Goal: Task Accomplishment & Management: Complete application form

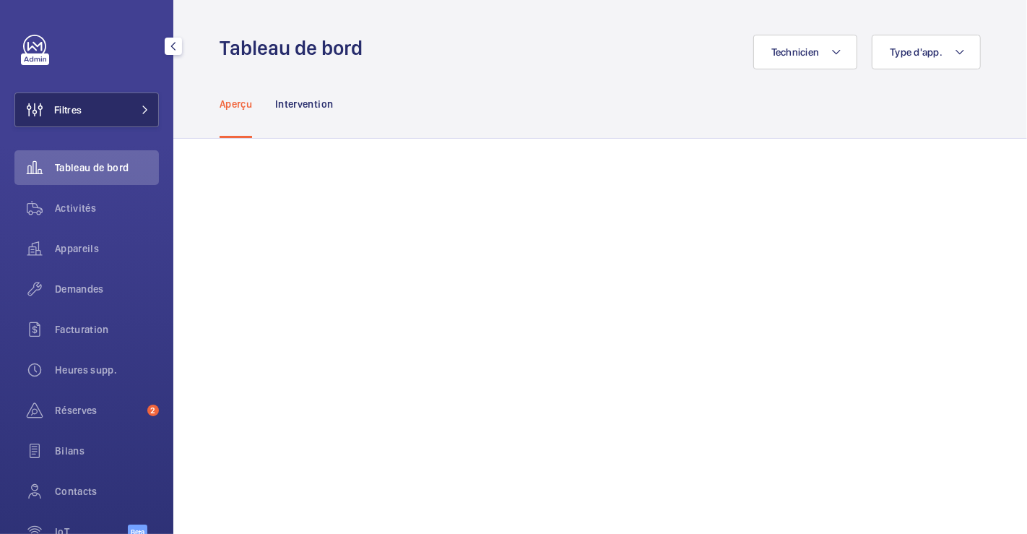
click at [91, 102] on button "Filtres" at bounding box center [86, 109] width 144 height 35
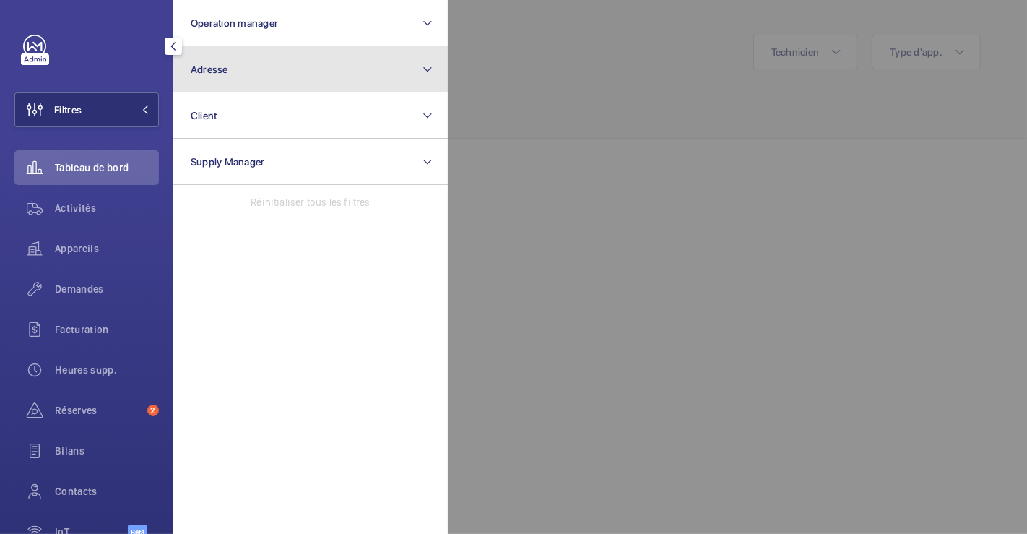
click at [231, 62] on button "Adresse" at bounding box center [310, 69] width 274 height 46
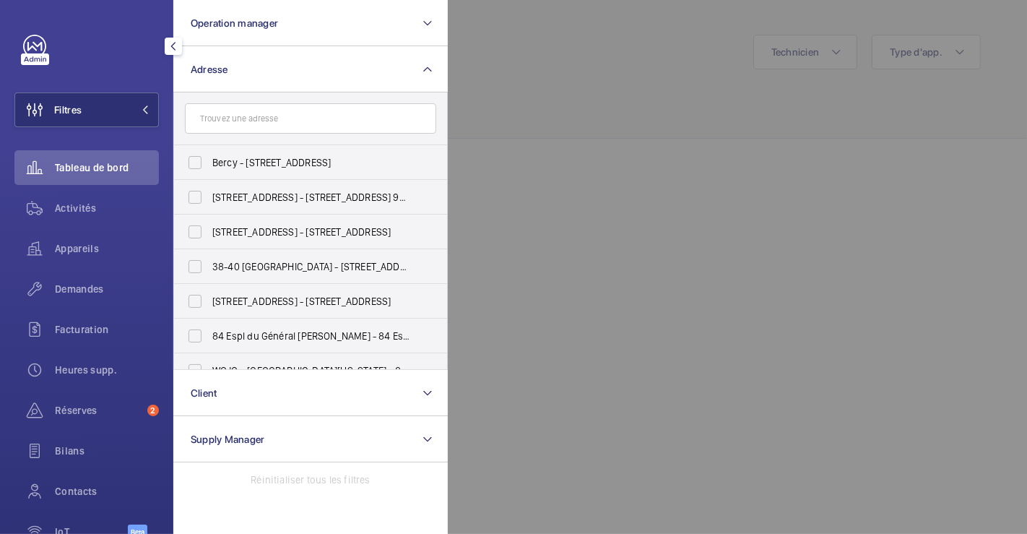
click at [241, 119] on input "text" at bounding box center [310, 118] width 251 height 30
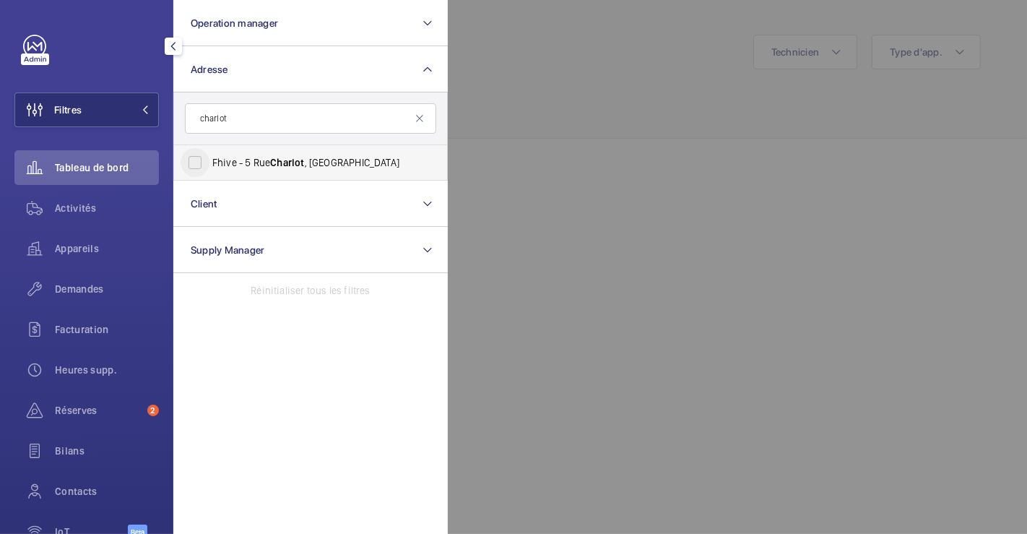
type input "charlot"
click at [194, 161] on input "Fhive - [STREET_ADDRESS]" at bounding box center [195, 162] width 29 height 29
checkbox input "true"
click at [612, 54] on div at bounding box center [961, 267] width 1027 height 534
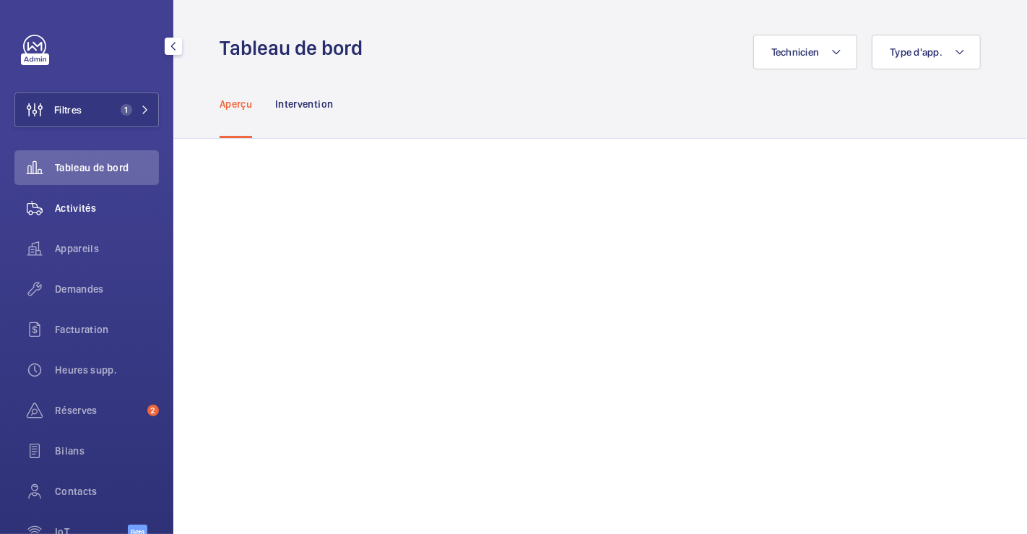
click at [90, 205] on span "Activités" at bounding box center [107, 208] width 104 height 14
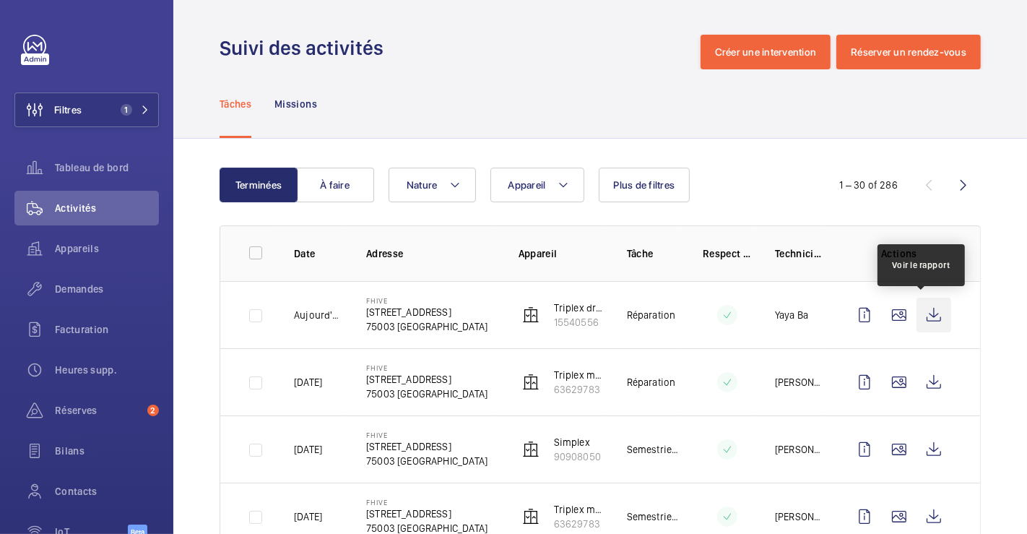
click at [925, 315] on wm-front-icon-button at bounding box center [934, 315] width 35 height 35
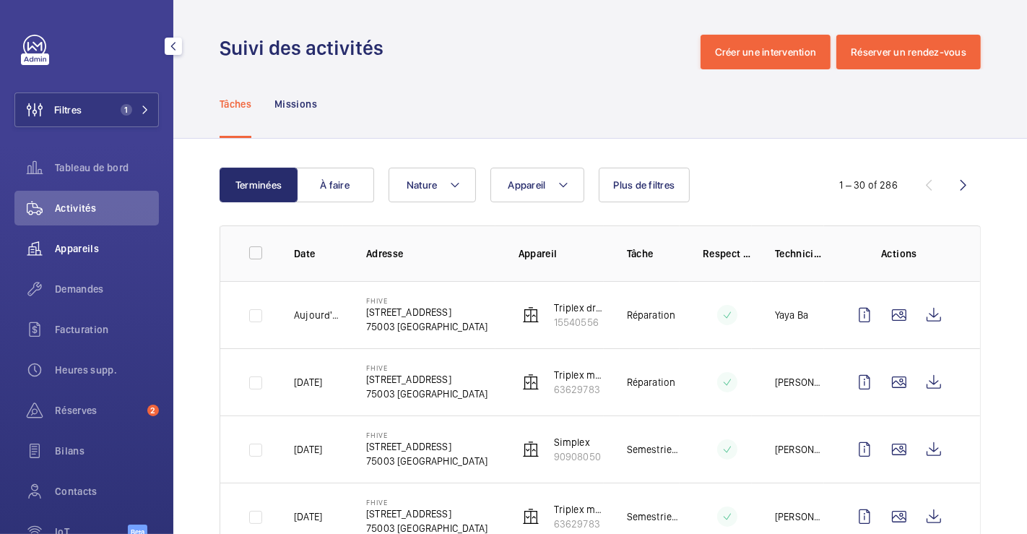
click at [98, 246] on span "Appareils" at bounding box center [107, 248] width 104 height 14
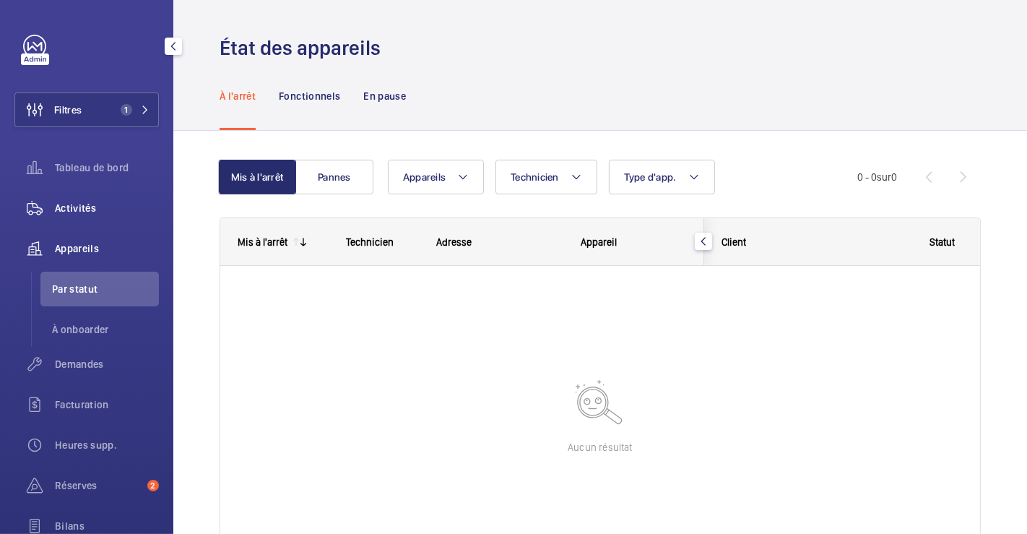
click at [90, 209] on span "Activités" at bounding box center [107, 208] width 104 height 14
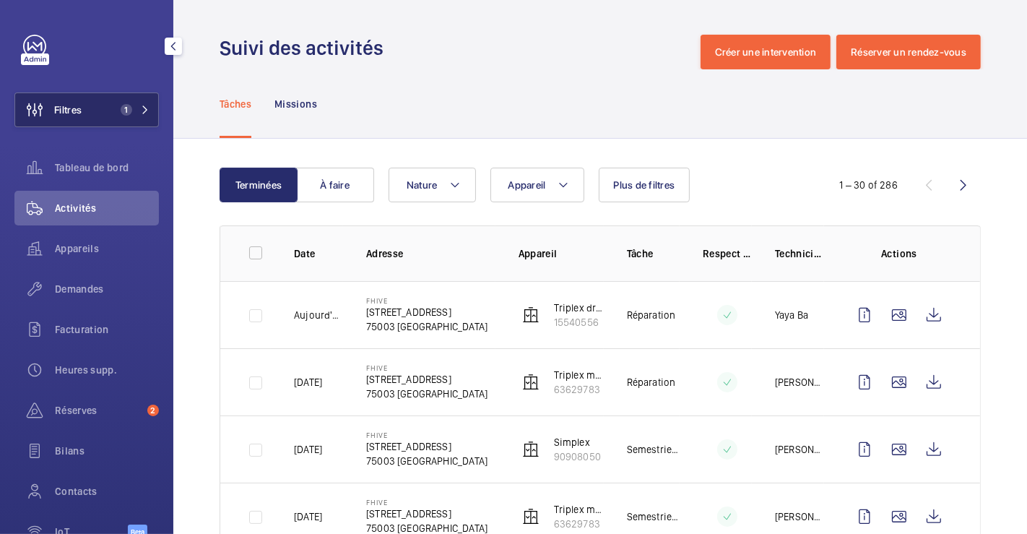
click at [62, 118] on span "Filtres" at bounding box center [48, 109] width 66 height 35
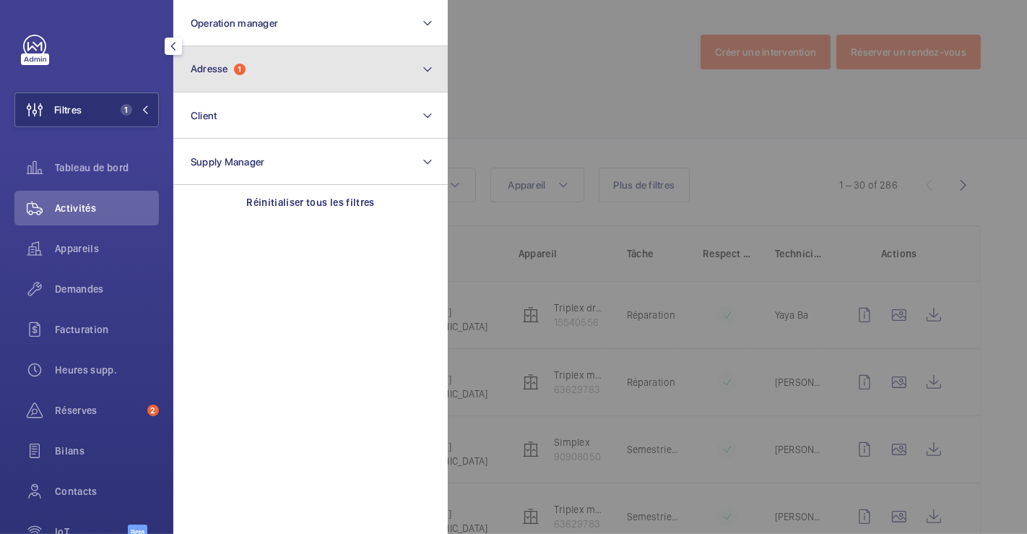
click at [293, 72] on button "Adresse 1" at bounding box center [310, 69] width 274 height 46
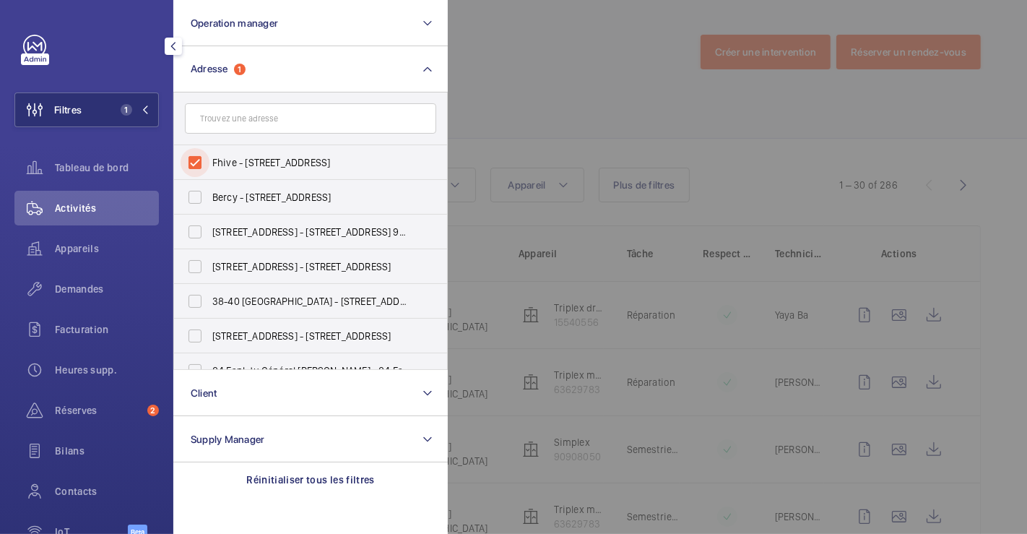
drag, startPoint x: 191, startPoint y: 156, endPoint x: 330, endPoint y: 139, distance: 140.5
click at [191, 156] on input "Fhive - [STREET_ADDRESS]" at bounding box center [195, 162] width 29 height 29
checkbox input "false"
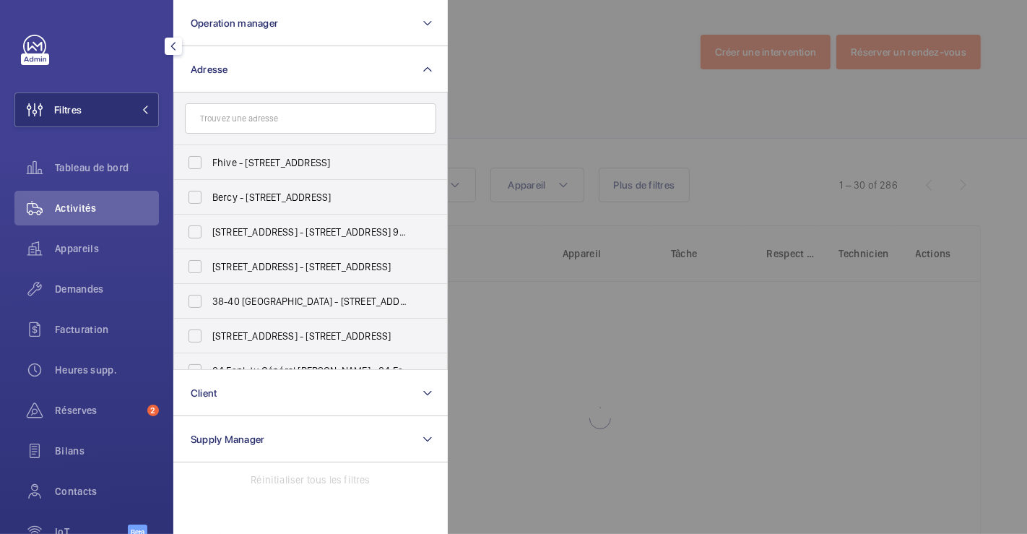
click at [481, 96] on div at bounding box center [961, 267] width 1027 height 534
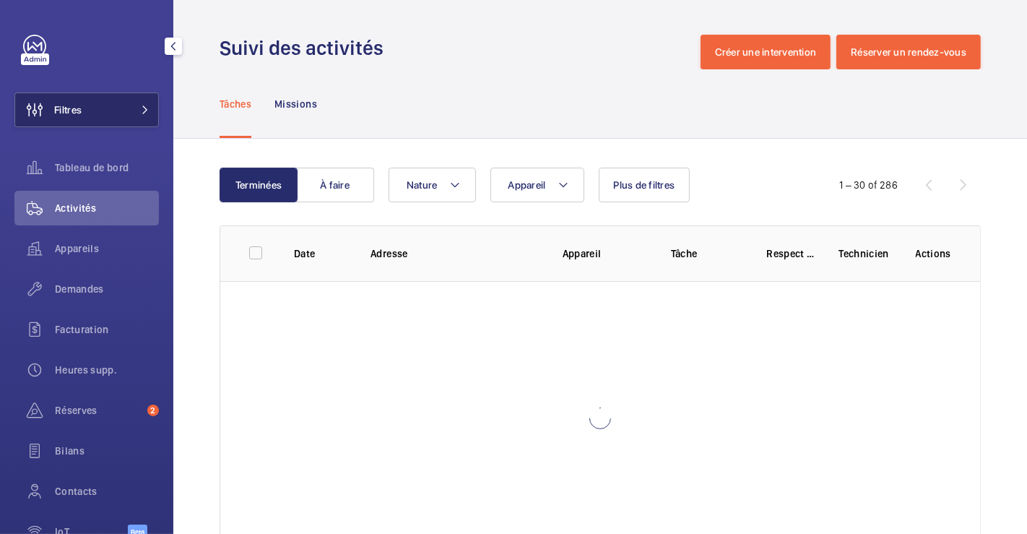
drag, startPoint x: 103, startPoint y: 113, endPoint x: 135, endPoint y: 112, distance: 32.5
click at [103, 112] on button "Filtres" at bounding box center [86, 109] width 144 height 35
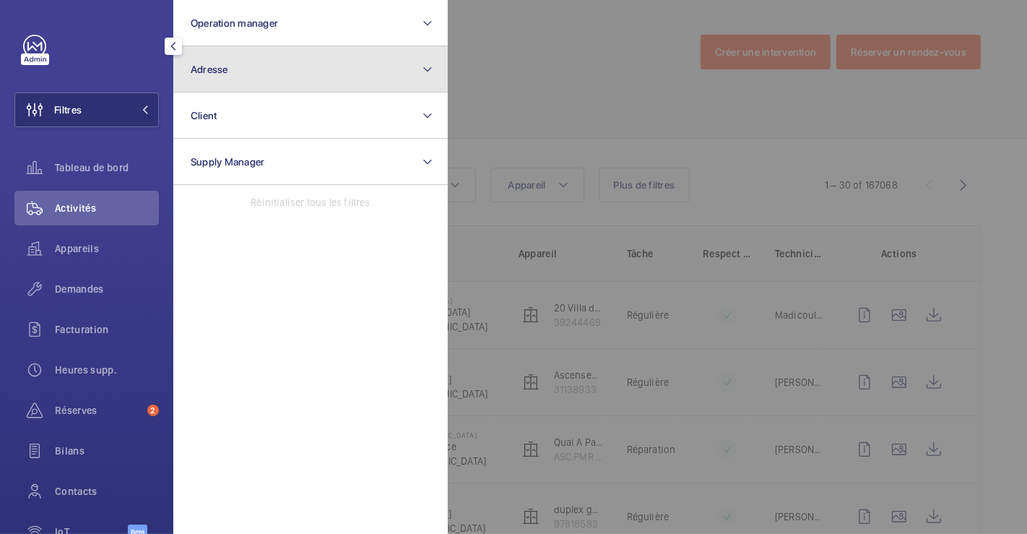
click at [314, 73] on button "Adresse" at bounding box center [310, 69] width 274 height 46
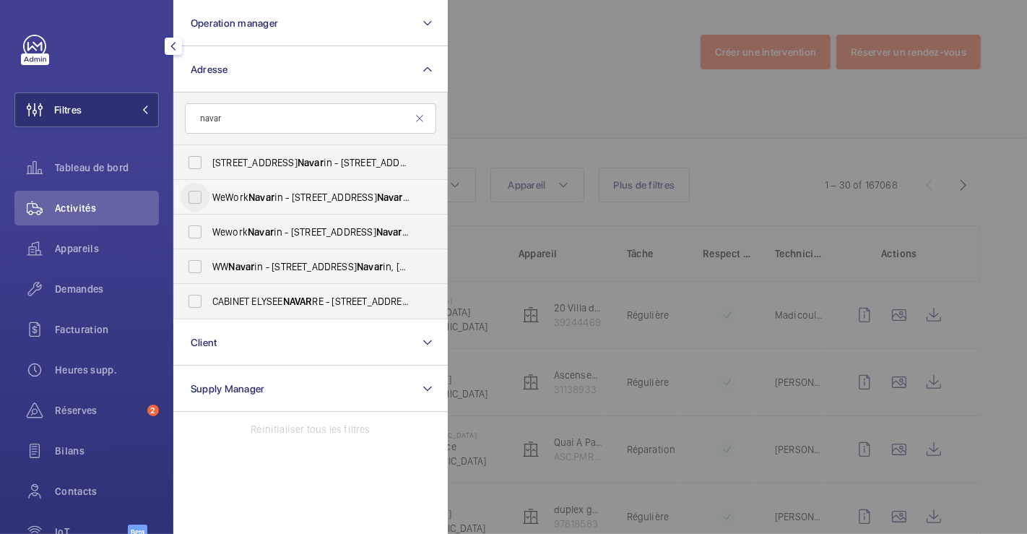
type input "navar"
click at [200, 203] on input "WeWork Navar in - [STREET_ADDRESS]" at bounding box center [195, 197] width 29 height 29
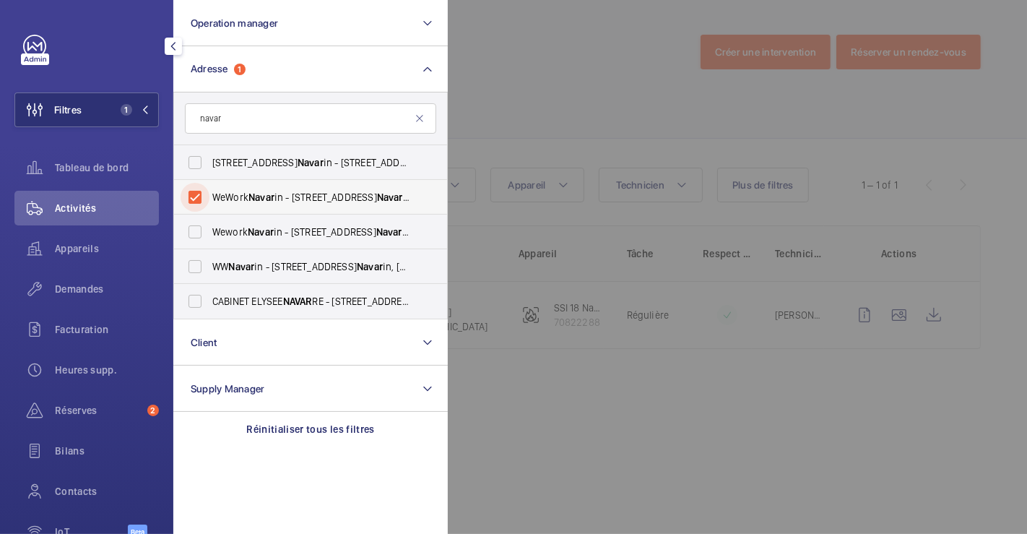
click at [200, 203] on input "WeWork Navar in - [STREET_ADDRESS]" at bounding box center [195, 197] width 29 height 29
checkbox input "false"
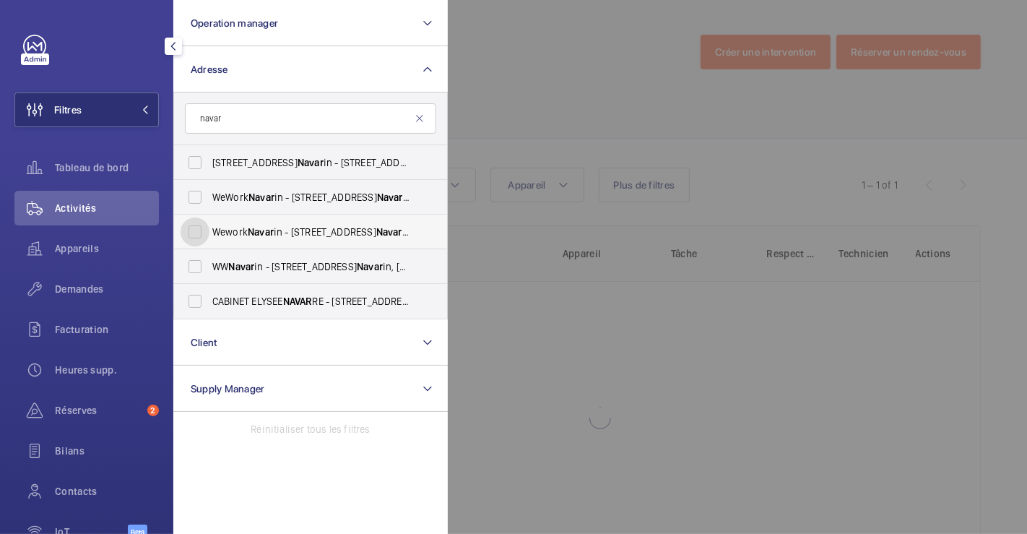
click at [197, 230] on input "Wework Navar in - [STREET_ADDRESS]" at bounding box center [195, 231] width 29 height 29
checkbox input "true"
click at [516, 83] on div at bounding box center [961, 267] width 1027 height 534
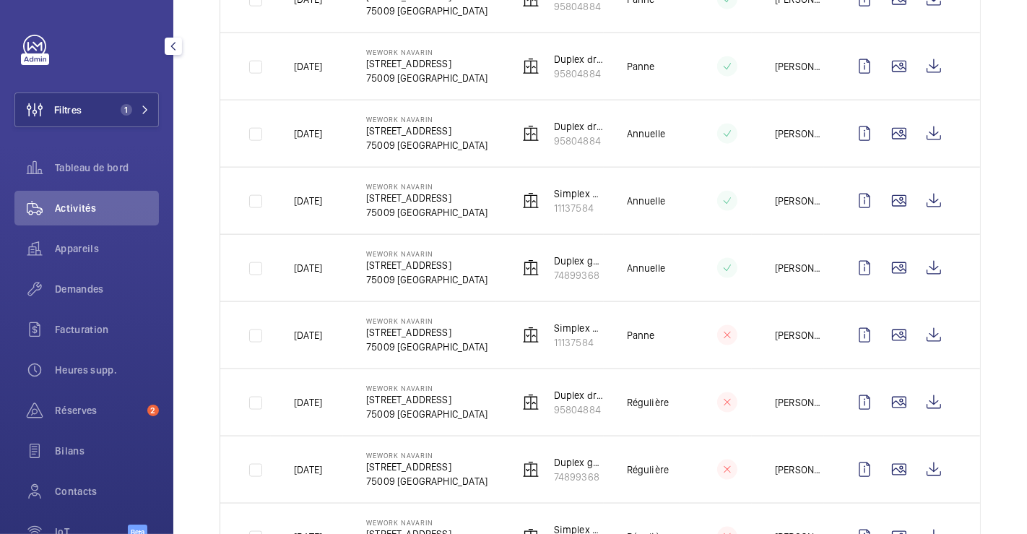
scroll to position [1788, 0]
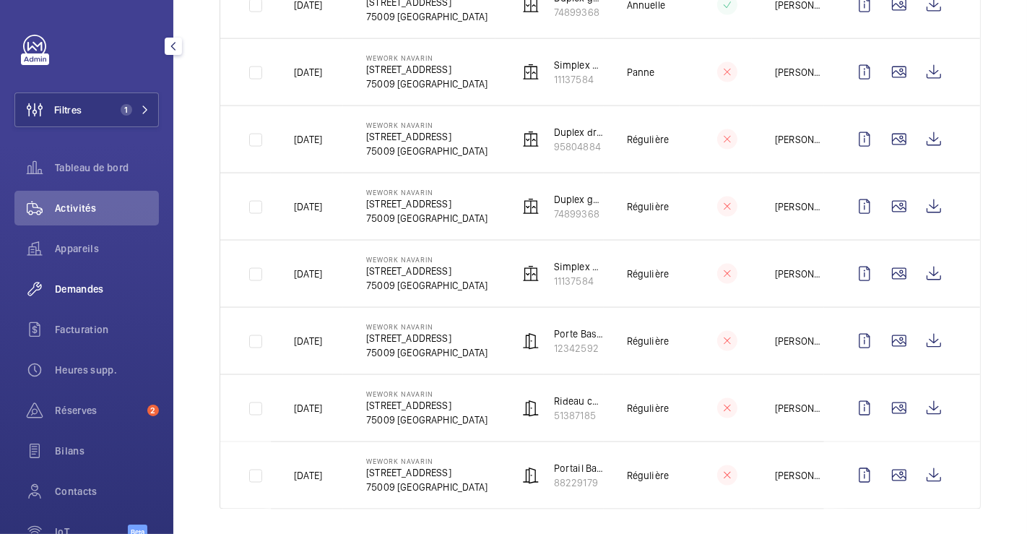
click at [69, 289] on span "Demandes" at bounding box center [107, 289] width 104 height 14
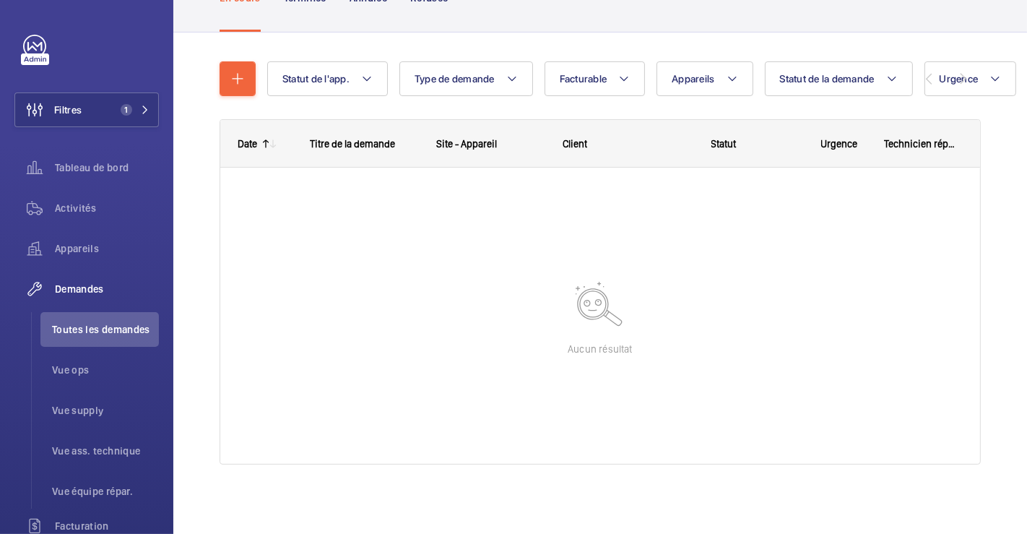
scroll to position [116, 0]
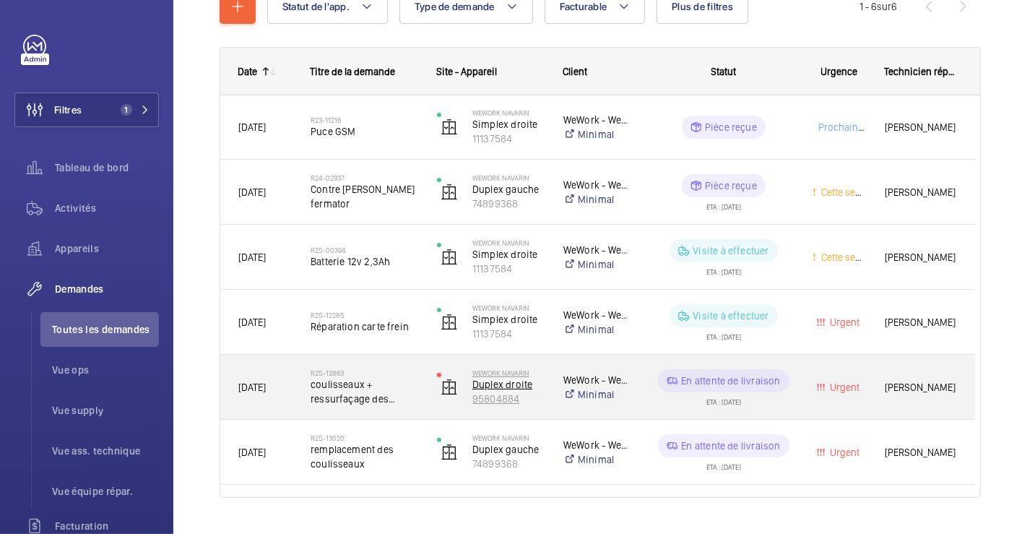
scroll to position [222, 0]
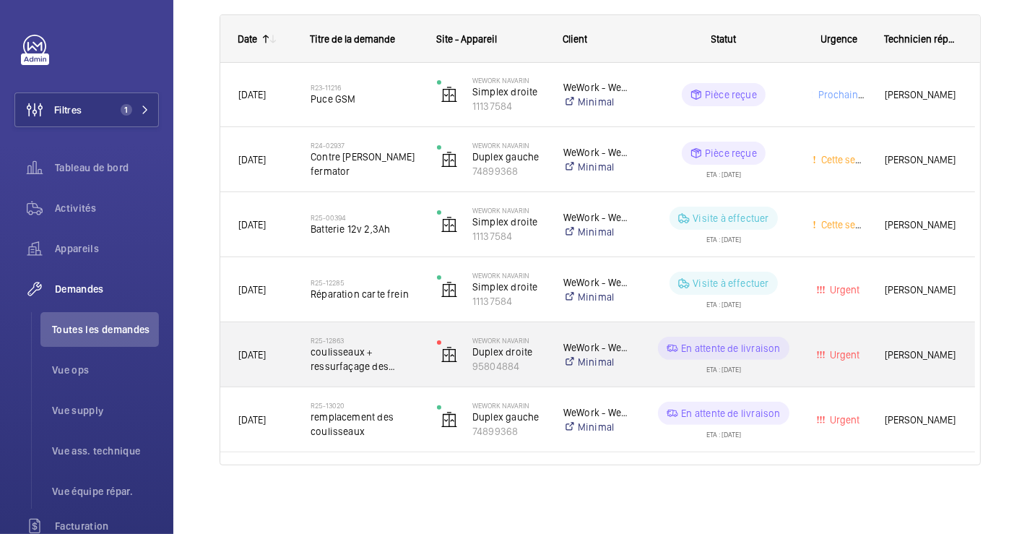
click at [407, 329] on div "R25-12863 coulisseaux + ressurfaçage des guides" at bounding box center [355, 354] width 125 height 65
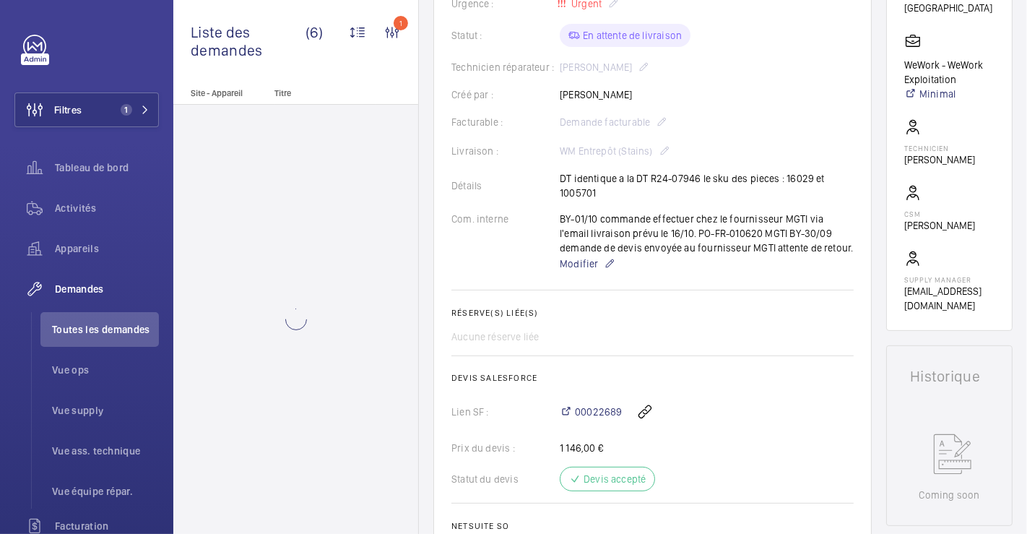
scroll to position [321, 0]
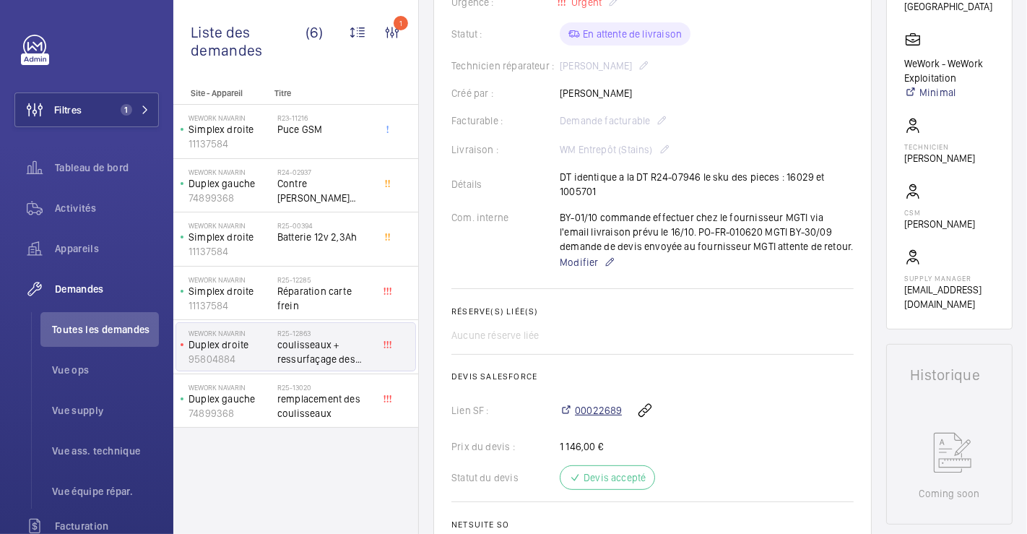
click at [581, 403] on span "00022689" at bounding box center [598, 410] width 47 height 14
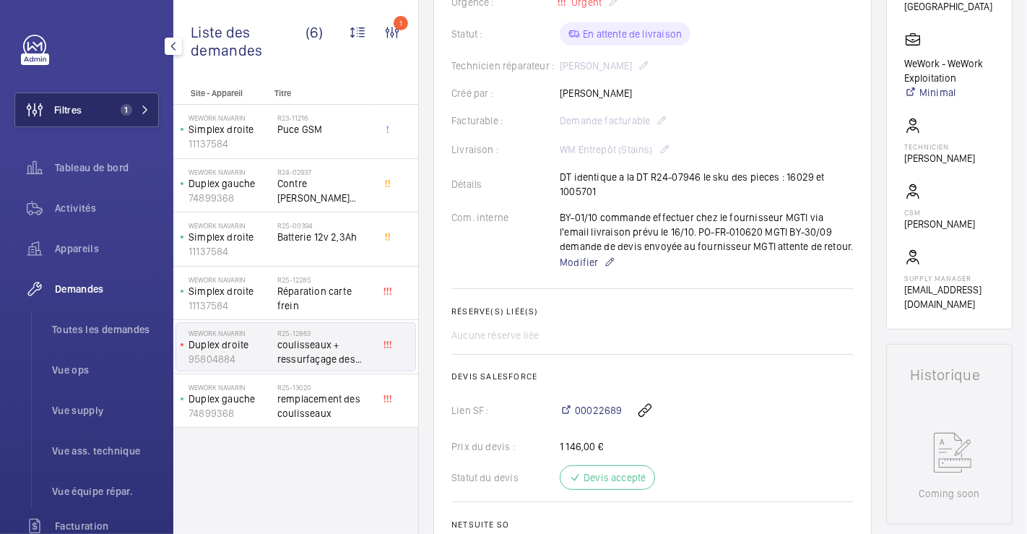
click at [80, 114] on span "Filtres" at bounding box center [67, 110] width 27 height 14
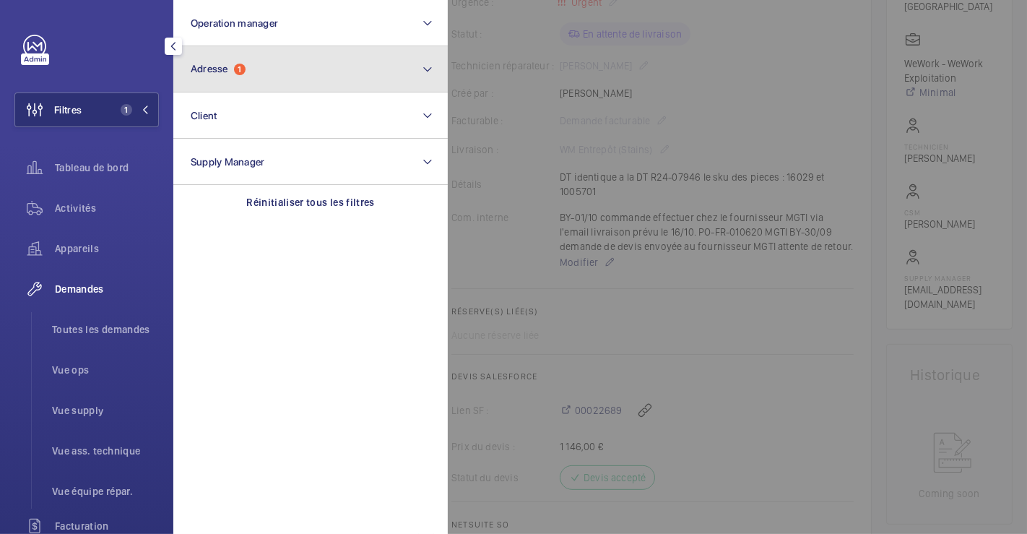
click at [261, 75] on button "Adresse 1" at bounding box center [310, 69] width 274 height 46
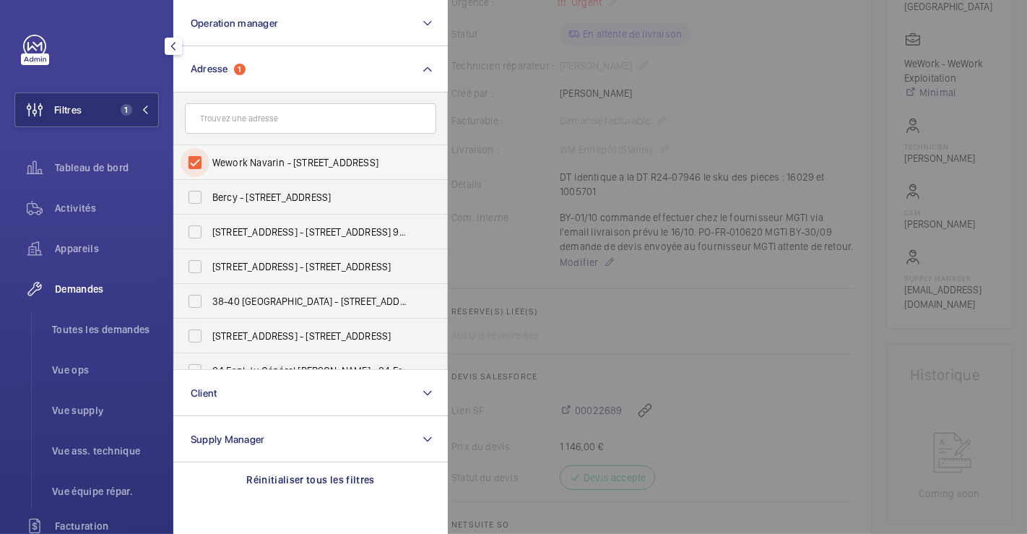
click at [195, 165] on input "Wework Navarin - [STREET_ADDRESS]" at bounding box center [195, 162] width 29 height 29
checkbox input "false"
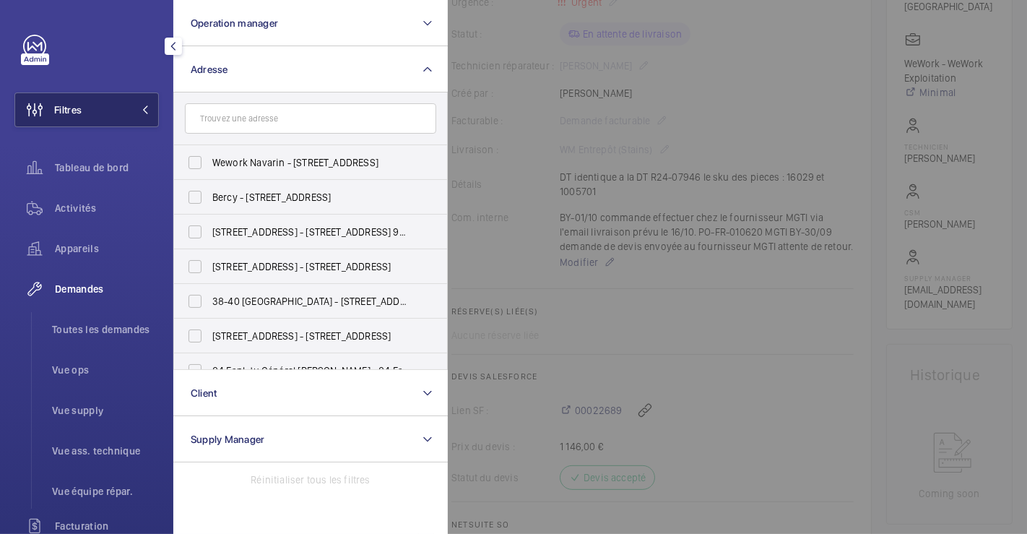
click at [77, 114] on span "Filtres" at bounding box center [67, 110] width 27 height 14
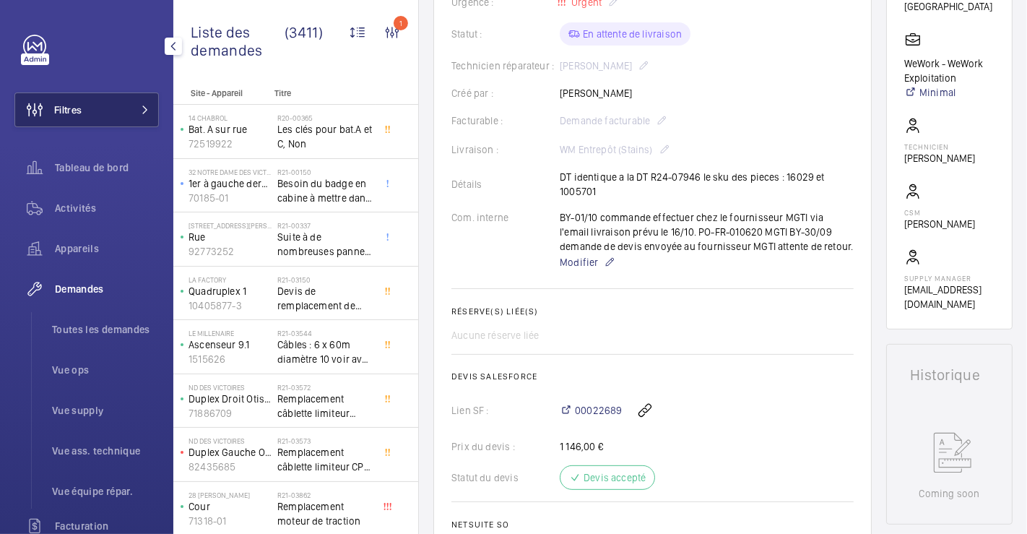
click at [77, 114] on span "Filtres" at bounding box center [67, 110] width 27 height 14
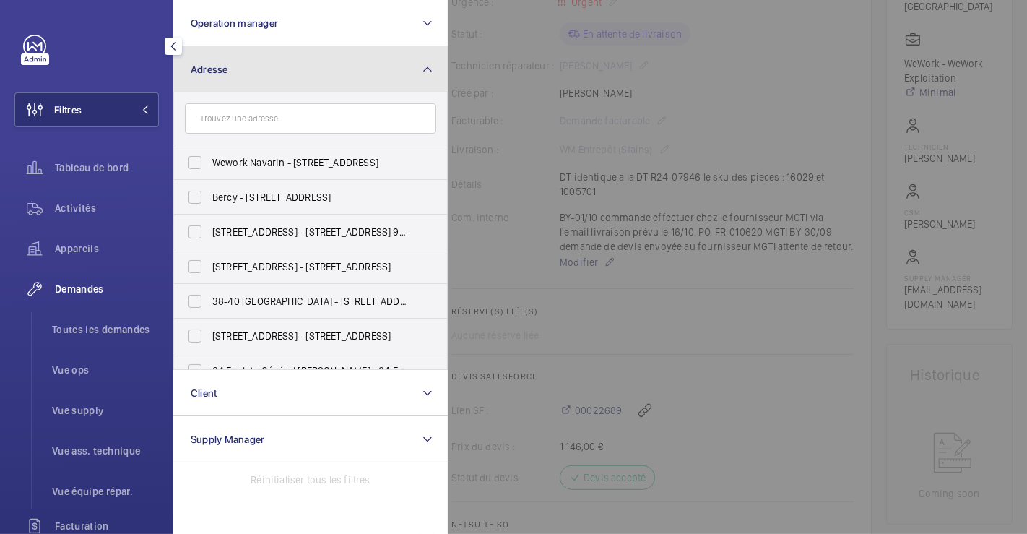
click at [233, 73] on button "Adresse" at bounding box center [310, 69] width 274 height 46
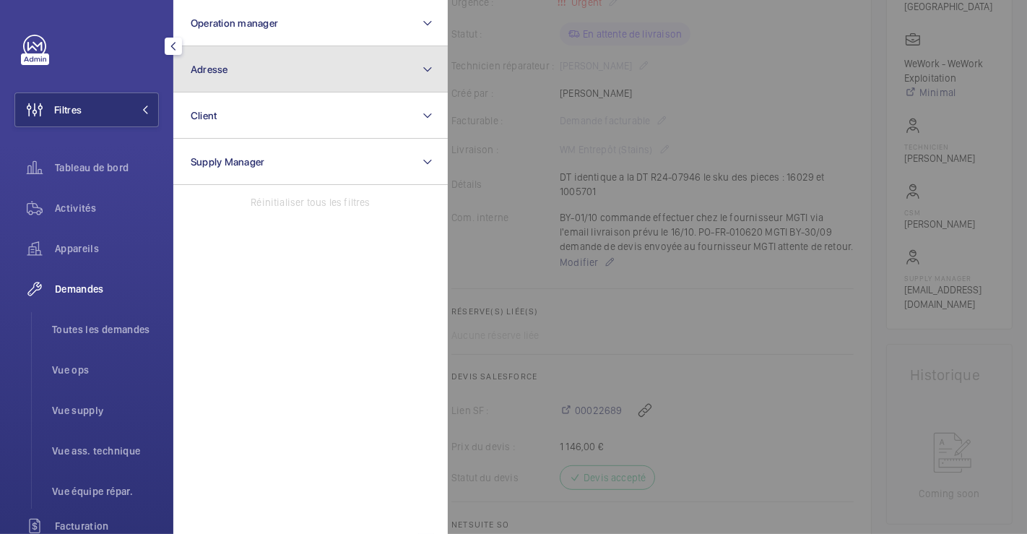
click at [233, 73] on button "Adresse" at bounding box center [310, 69] width 274 height 46
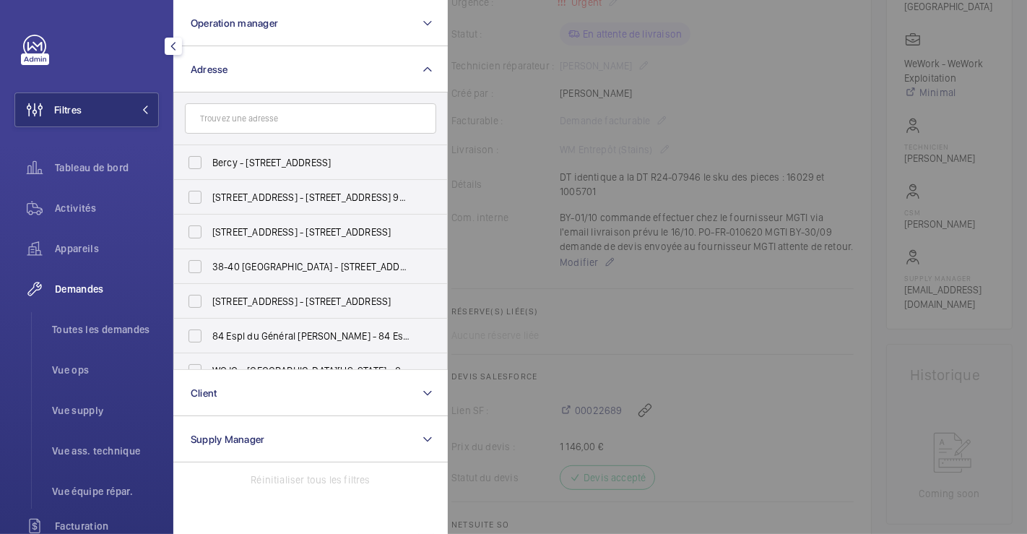
click at [233, 119] on input "text" at bounding box center [310, 118] width 251 height 30
type input "b"
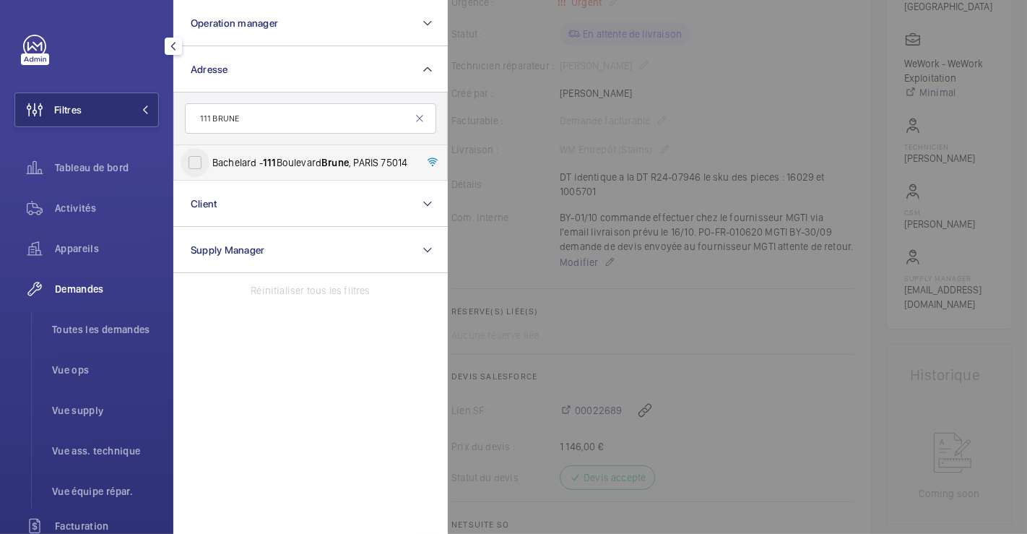
type input "111 BRUNE"
click at [199, 164] on input "Bachelard - [STREET_ADDRESS]" at bounding box center [195, 162] width 29 height 29
checkbox input "true"
click at [656, 280] on div at bounding box center [961, 267] width 1027 height 534
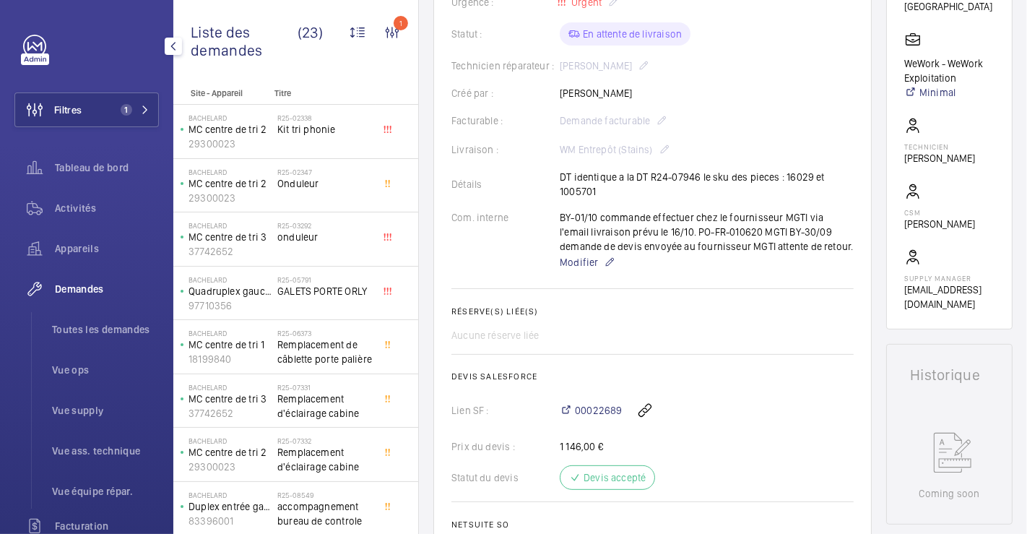
click at [84, 290] on span "Demandes" at bounding box center [107, 289] width 104 height 14
click at [90, 327] on span "Toutes les demandes" at bounding box center [105, 329] width 107 height 14
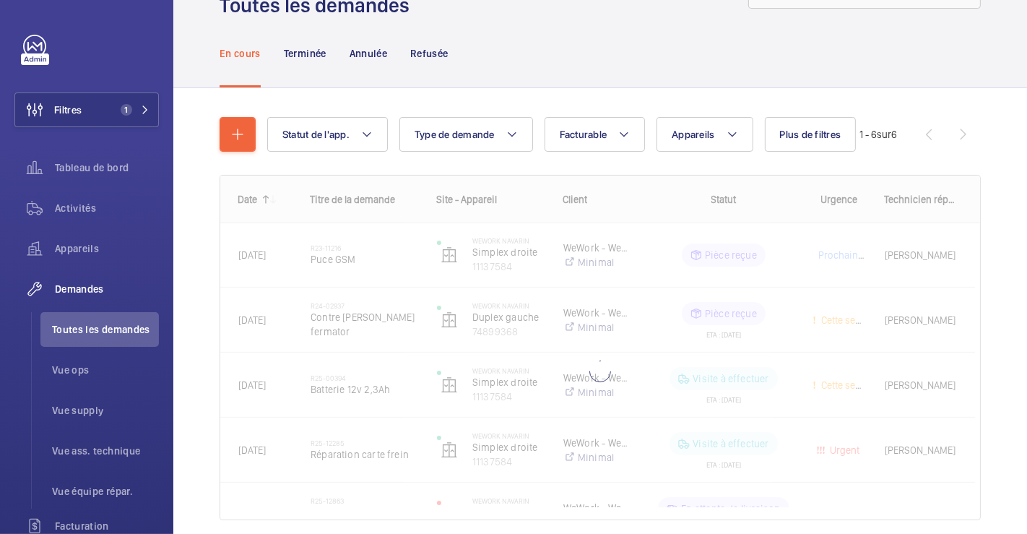
scroll to position [116, 0]
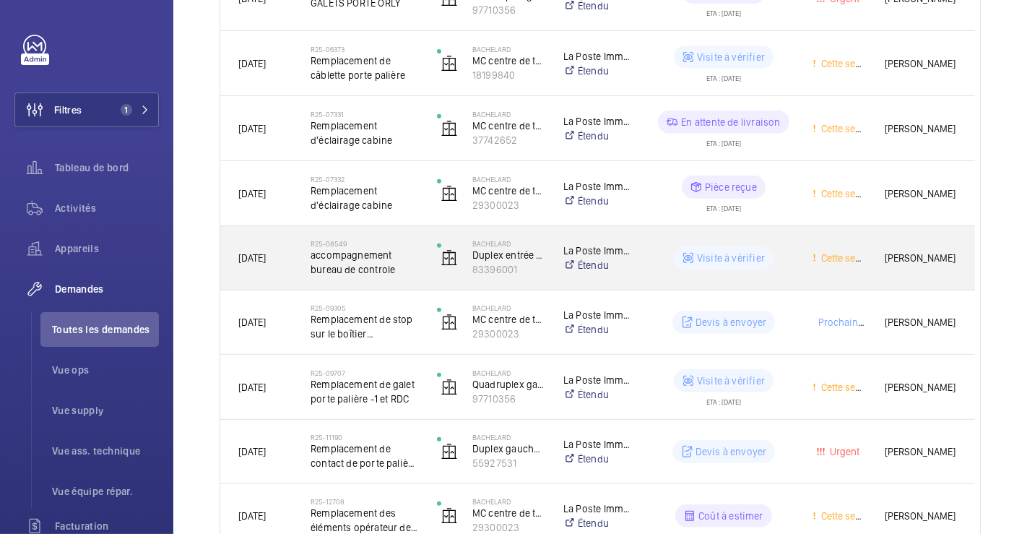
scroll to position [431, 0]
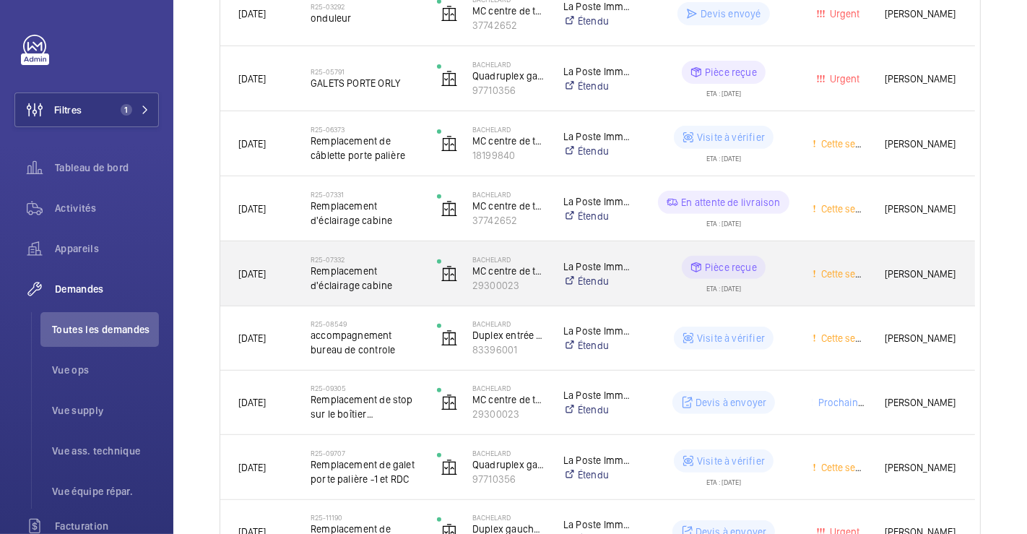
click at [660, 244] on div "Pièce reçue ETA : [DATE]" at bounding box center [714, 273] width 157 height 65
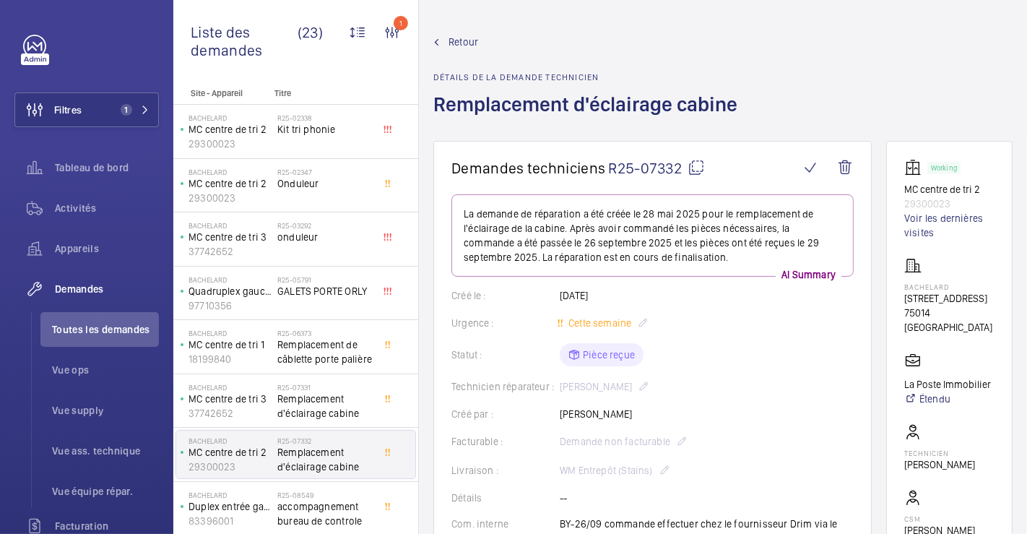
click at [470, 42] on span "Retour" at bounding box center [464, 42] width 30 height 14
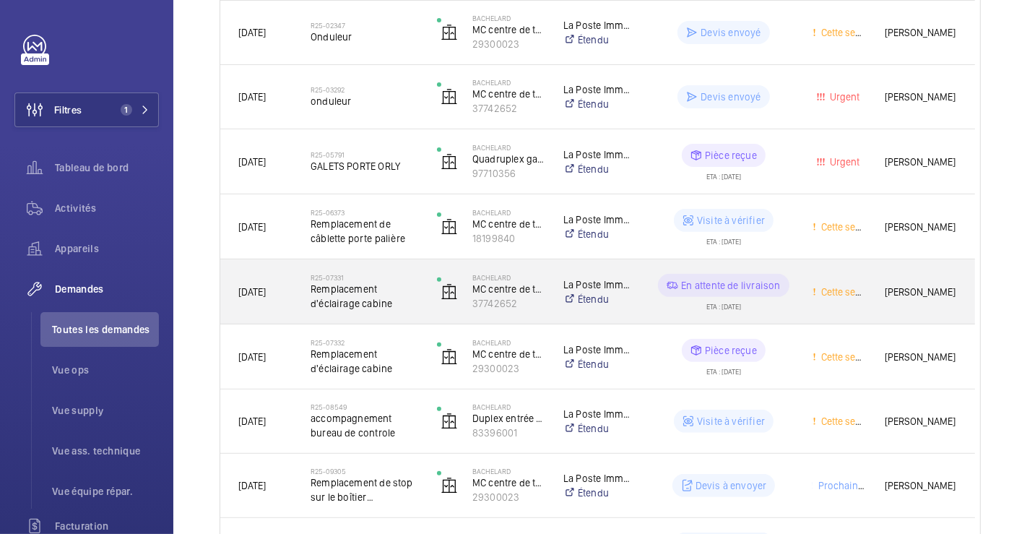
scroll to position [481, 0]
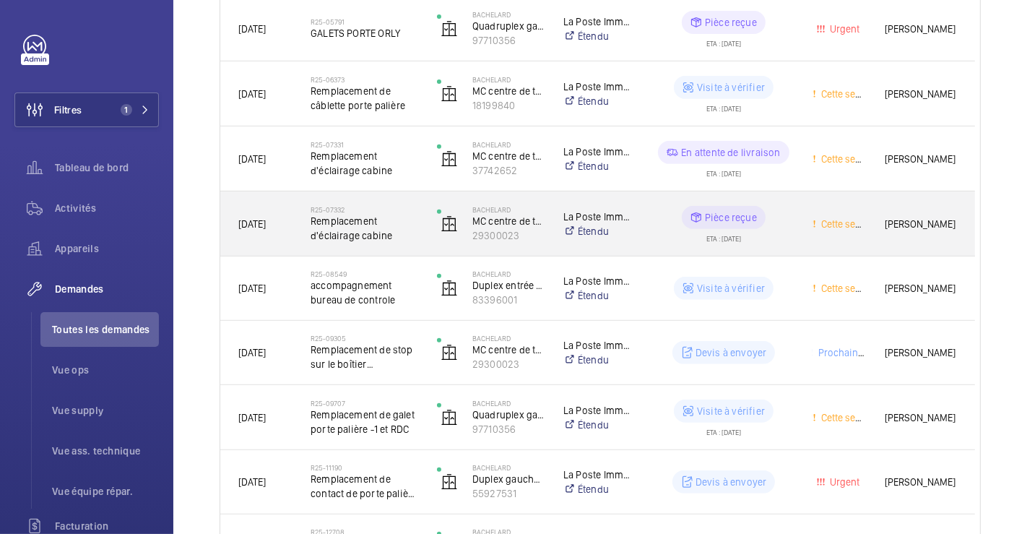
click at [651, 197] on div "Pièce reçue ETA : [DATE]" at bounding box center [714, 223] width 157 height 65
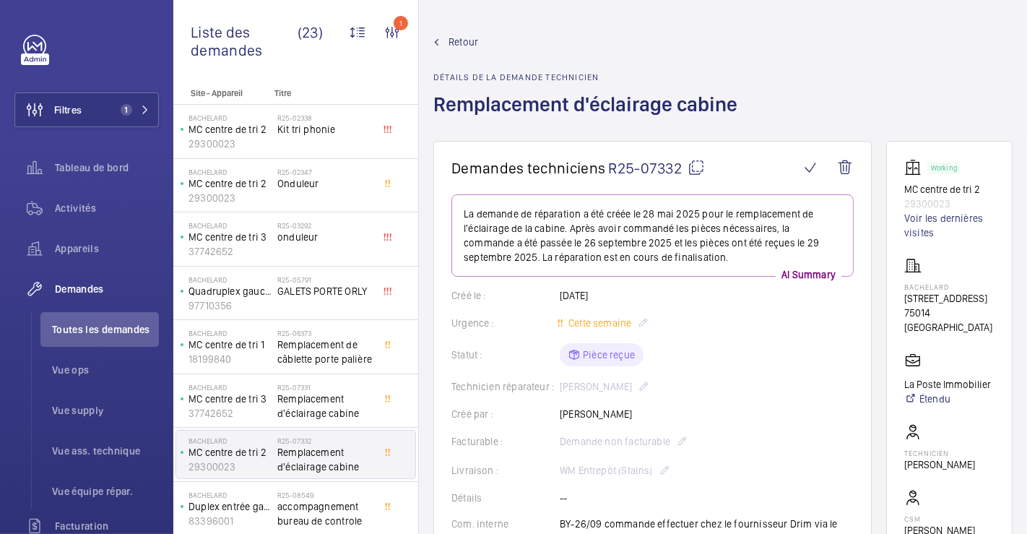
click at [696, 165] on mat-icon at bounding box center [696, 167] width 17 height 17
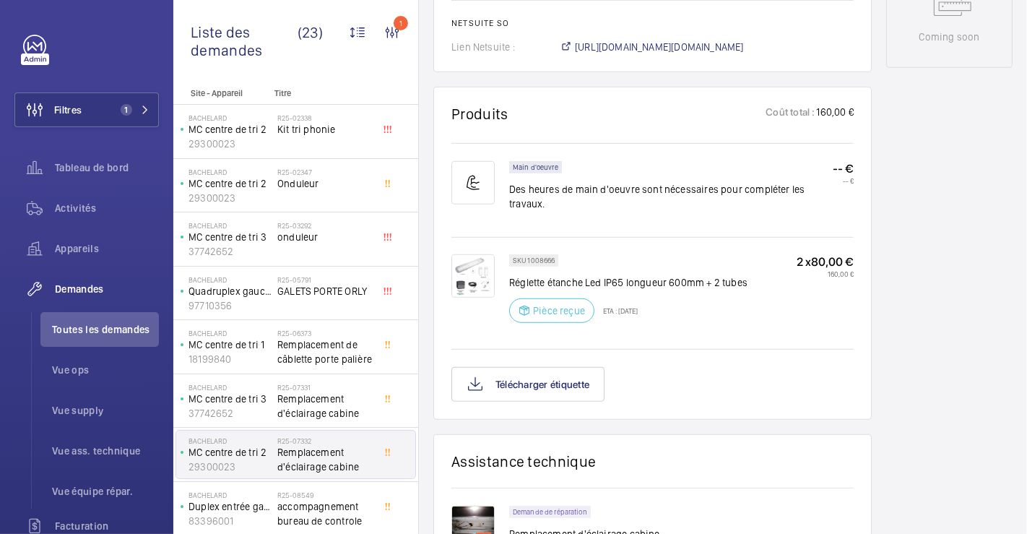
scroll to position [803, 0]
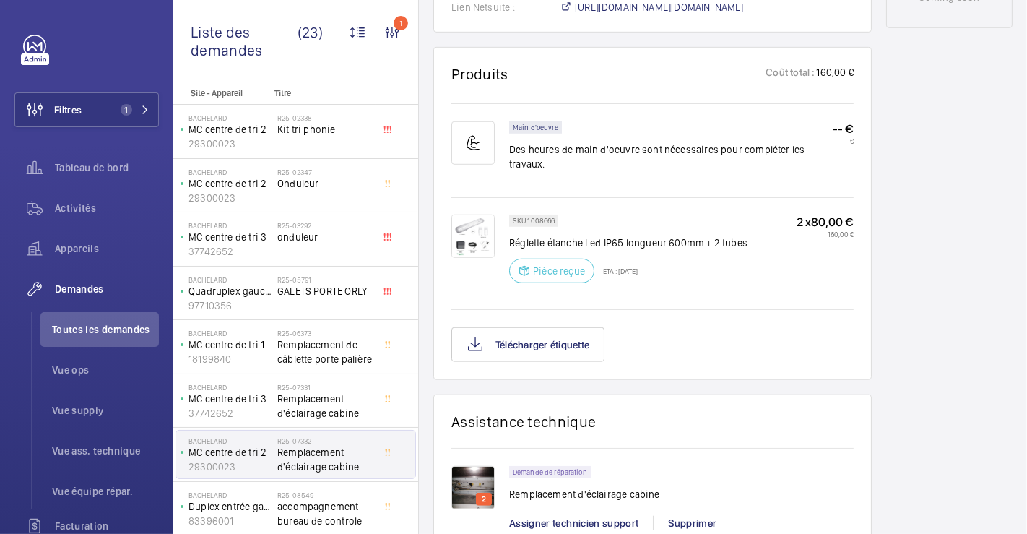
click at [469, 215] on img at bounding box center [472, 236] width 43 height 43
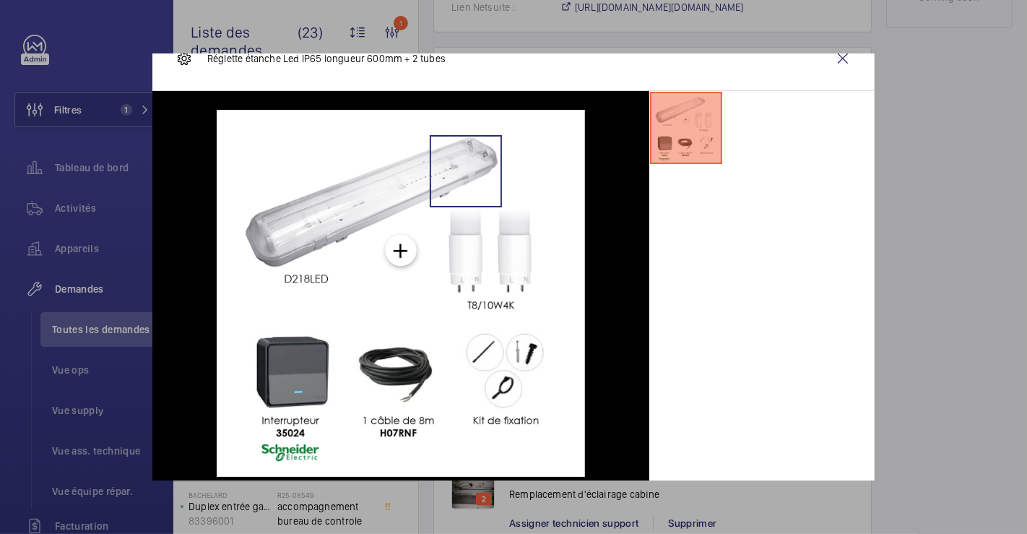
scroll to position [41, 0]
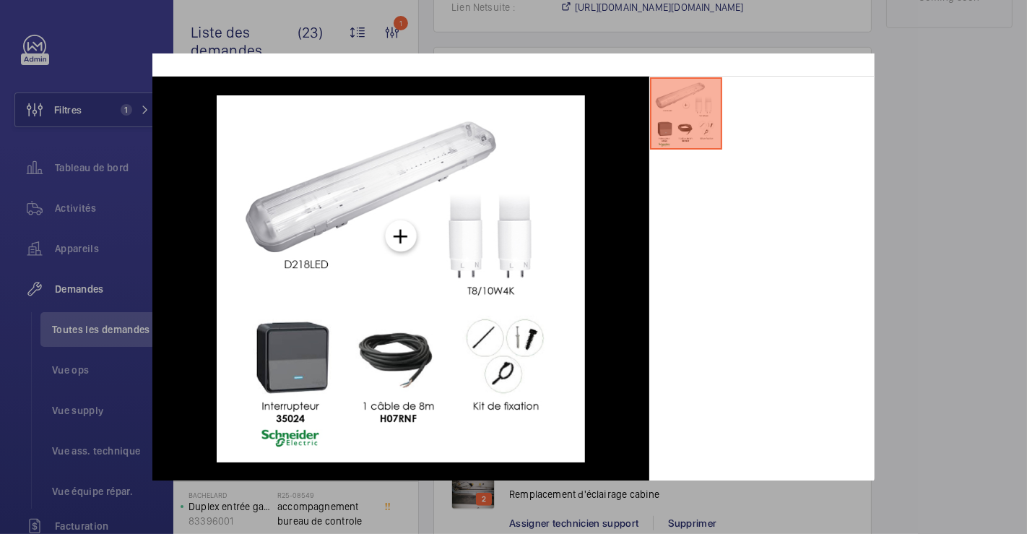
drag, startPoint x: 920, startPoint y: 92, endPoint x: 926, endPoint y: 100, distance: 10.3
click at [922, 93] on div at bounding box center [513, 267] width 1027 height 534
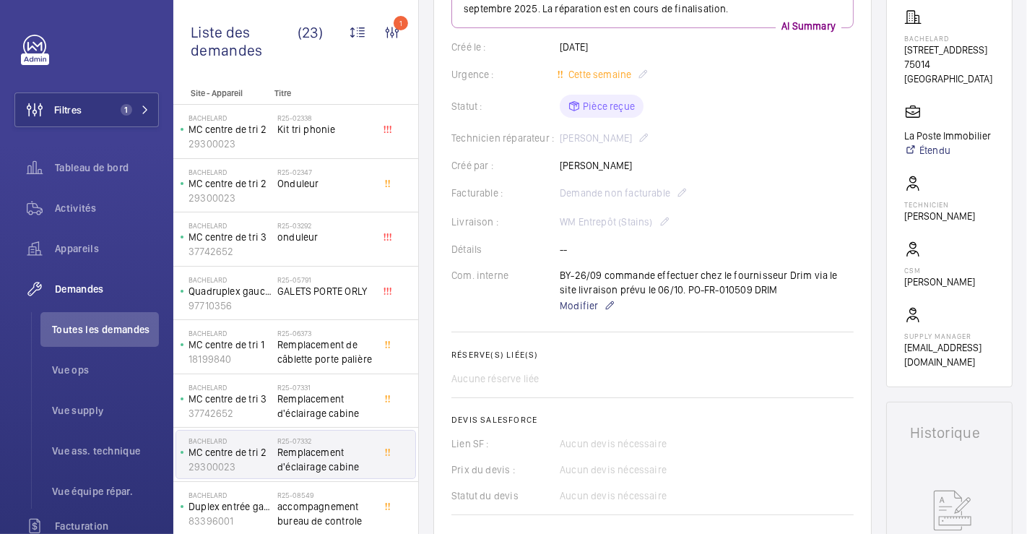
scroll to position [0, 0]
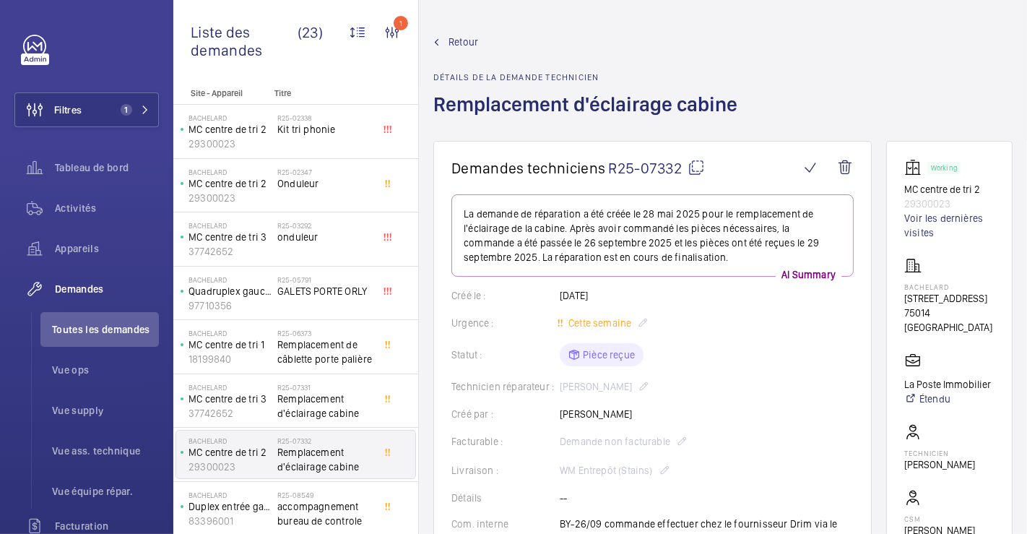
click at [463, 35] on span "Retour" at bounding box center [464, 42] width 30 height 14
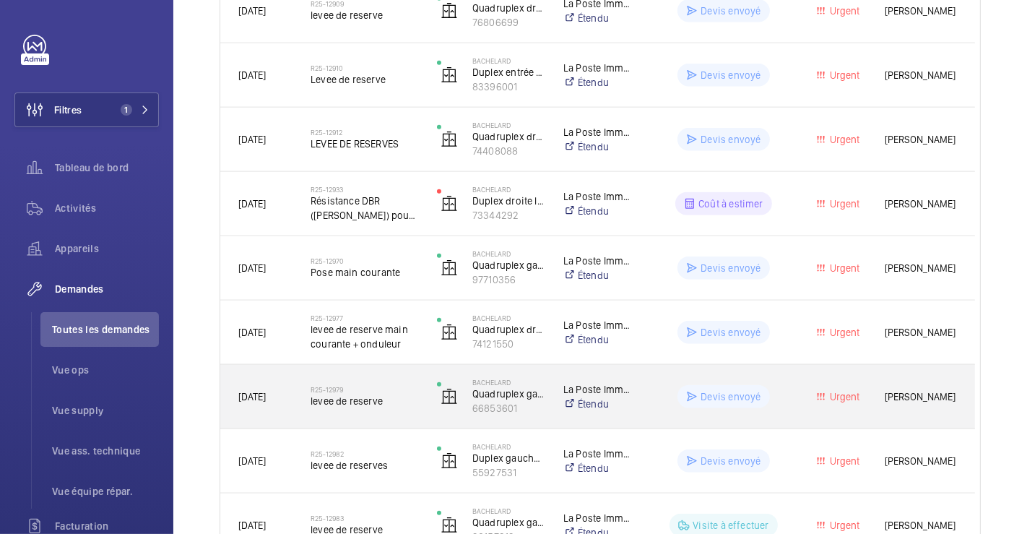
scroll to position [1154, 0]
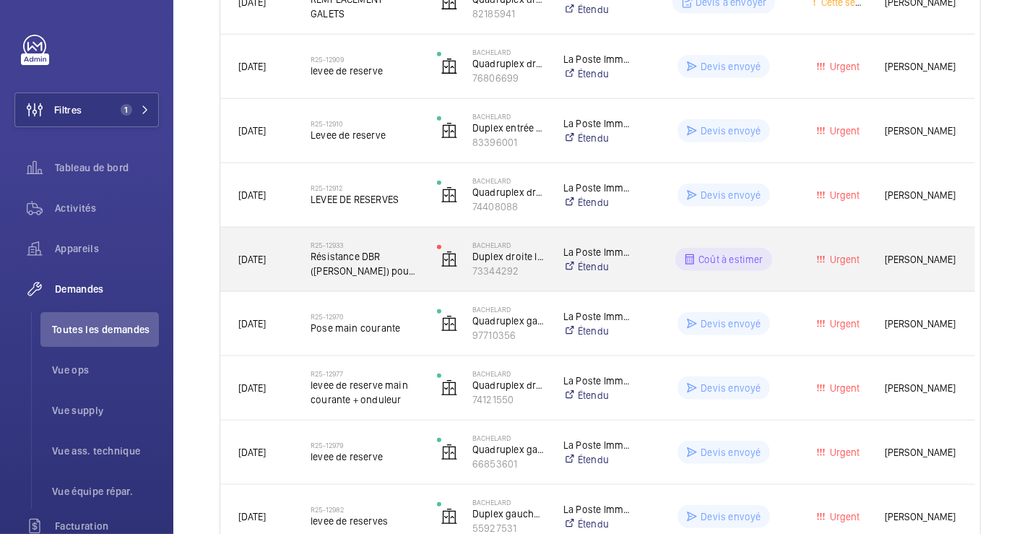
click at [412, 236] on div "R25-12933 Résistance DBR (otis) pour ovf" at bounding box center [355, 259] width 125 height 65
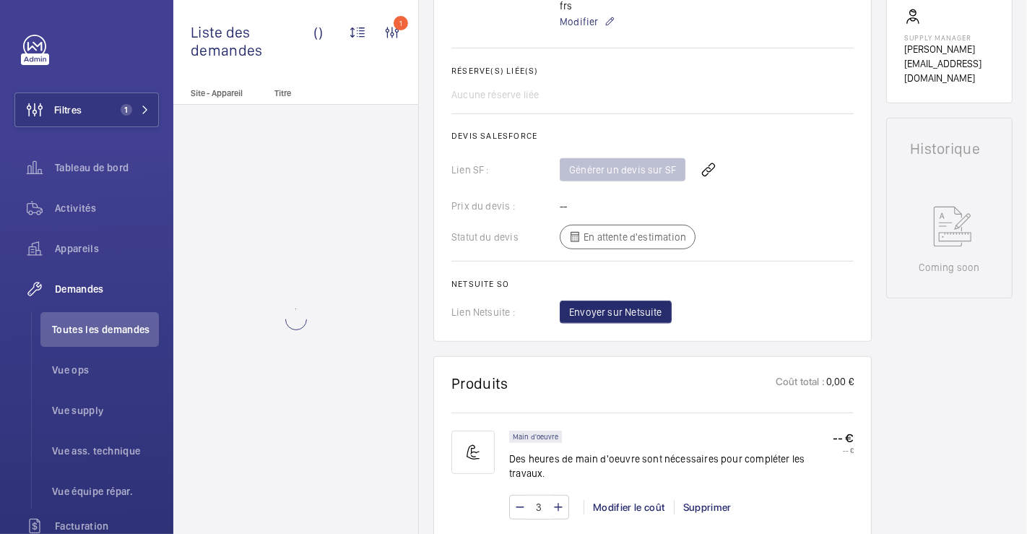
scroll to position [883, 0]
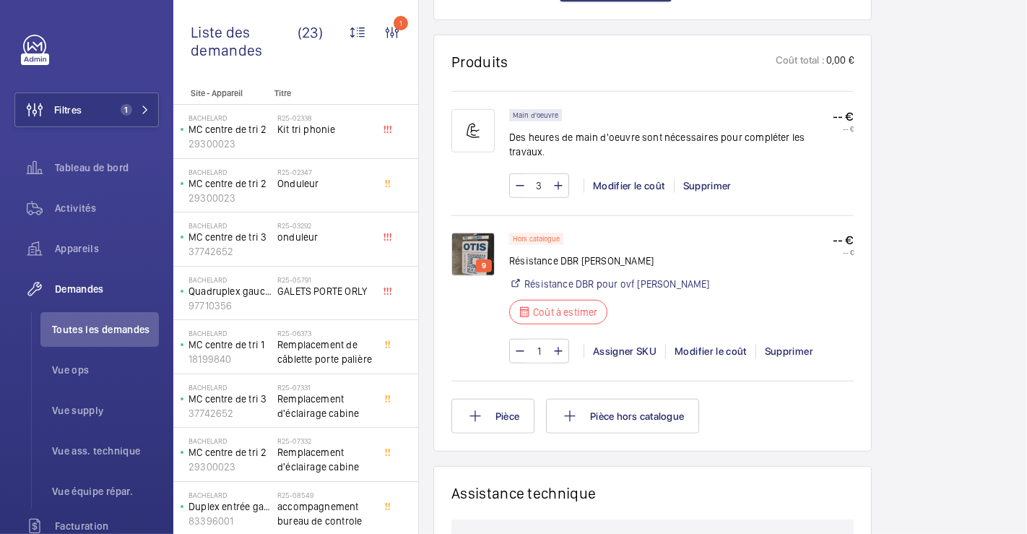
click at [478, 254] on img at bounding box center [472, 254] width 43 height 43
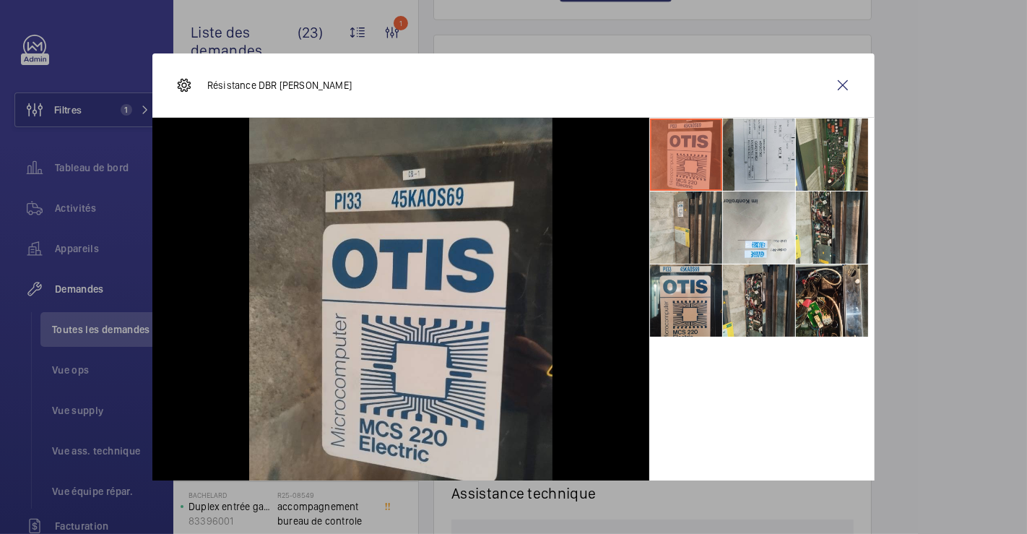
click at [746, 169] on li at bounding box center [759, 154] width 72 height 72
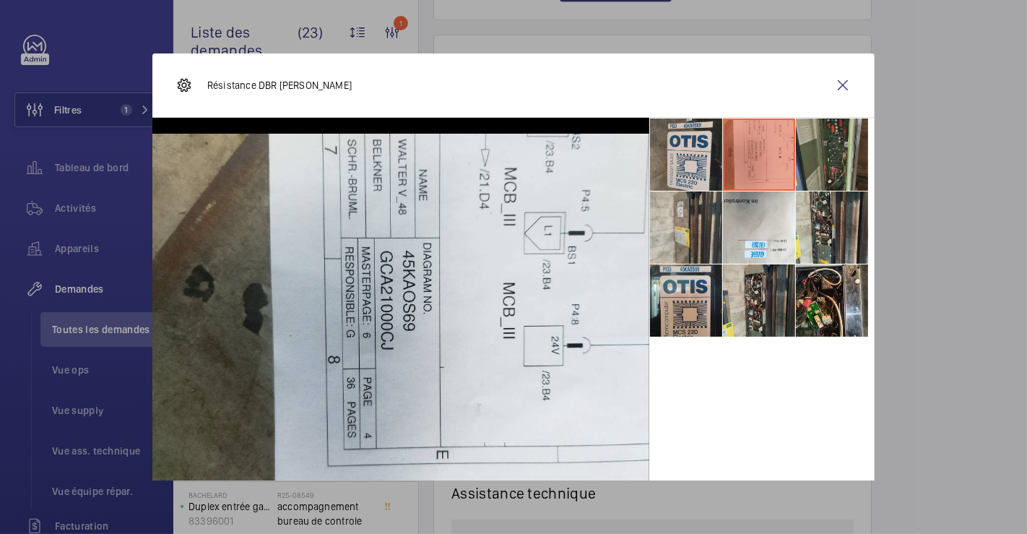
click at [810, 157] on li at bounding box center [832, 154] width 72 height 72
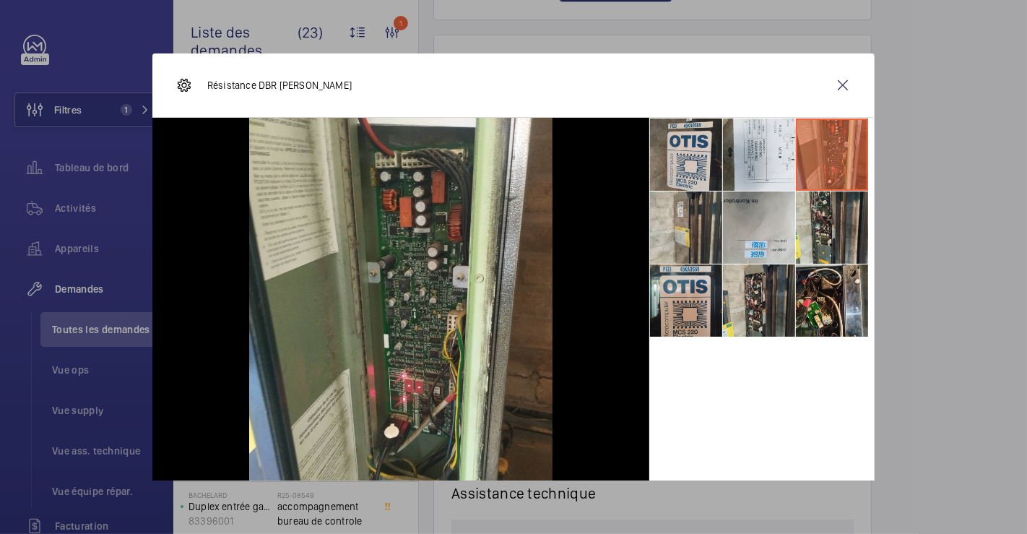
click at [729, 215] on li at bounding box center [759, 227] width 72 height 72
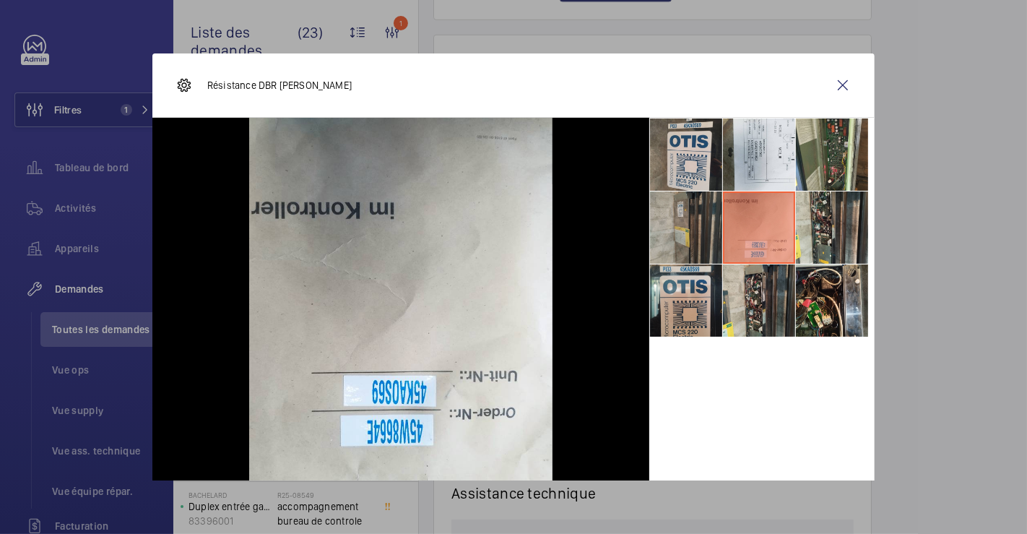
click at [664, 225] on li at bounding box center [686, 227] width 72 height 72
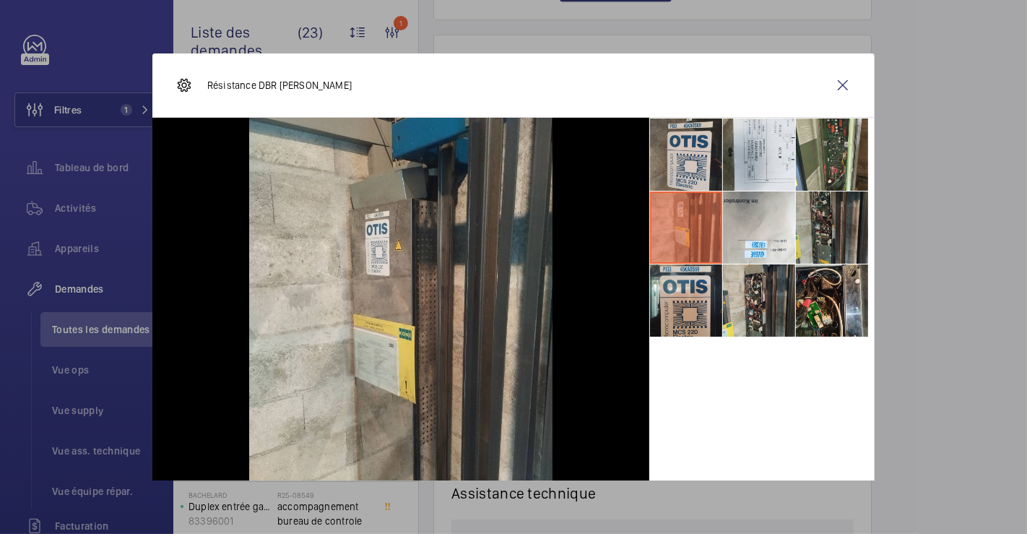
click at [829, 213] on li at bounding box center [832, 227] width 72 height 72
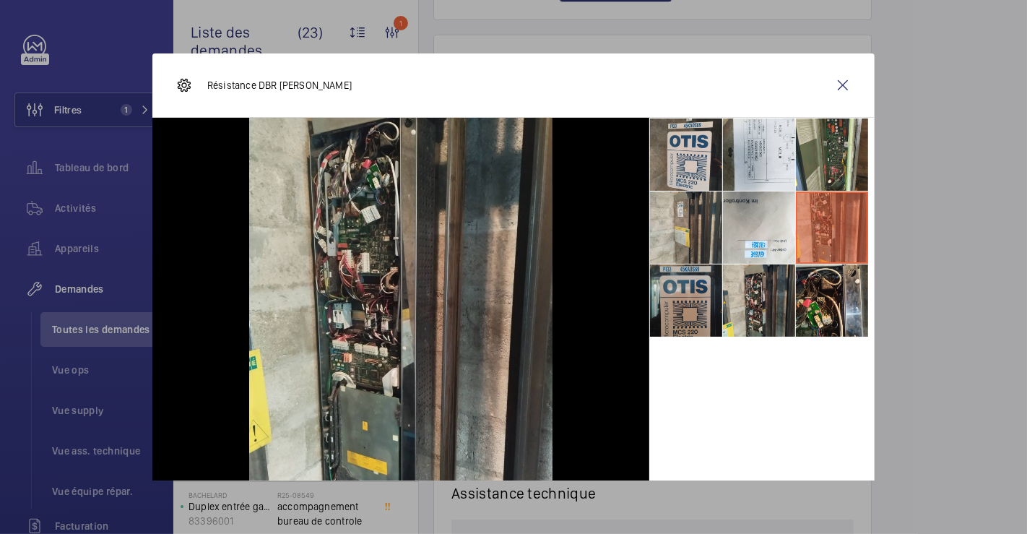
click at [670, 292] on li at bounding box center [686, 300] width 72 height 72
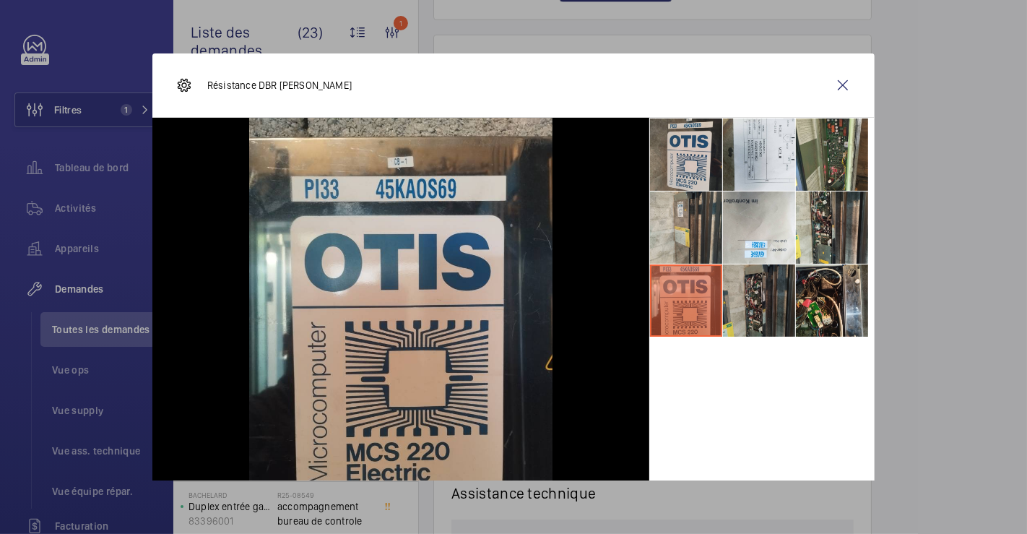
click at [752, 289] on li at bounding box center [759, 300] width 72 height 72
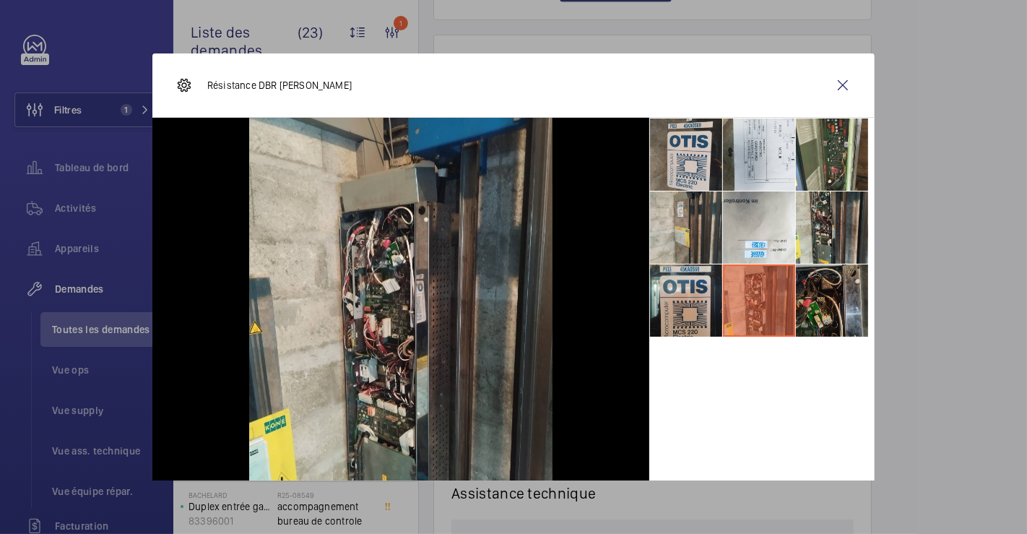
click at [820, 287] on li at bounding box center [832, 300] width 72 height 72
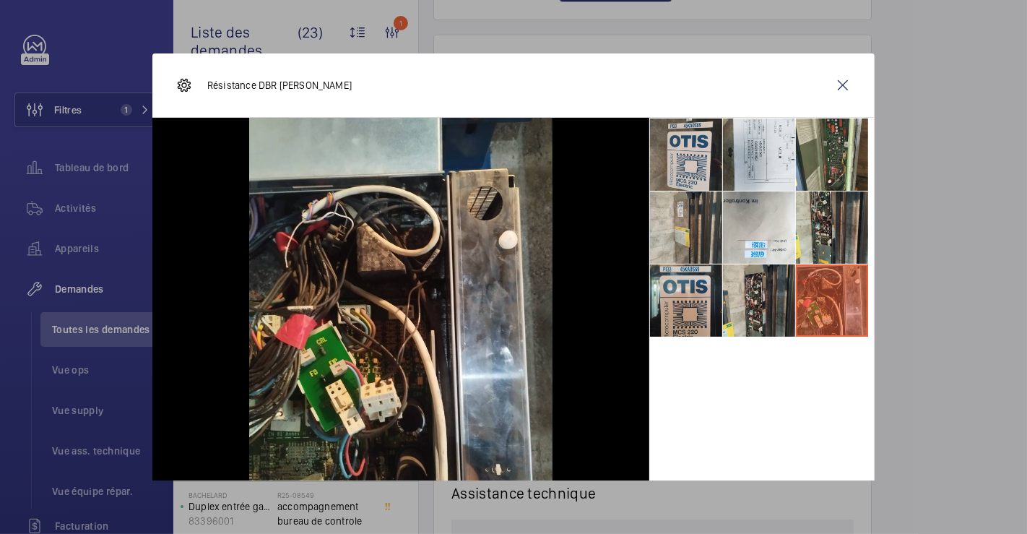
click at [924, 253] on div at bounding box center [513, 267] width 1027 height 534
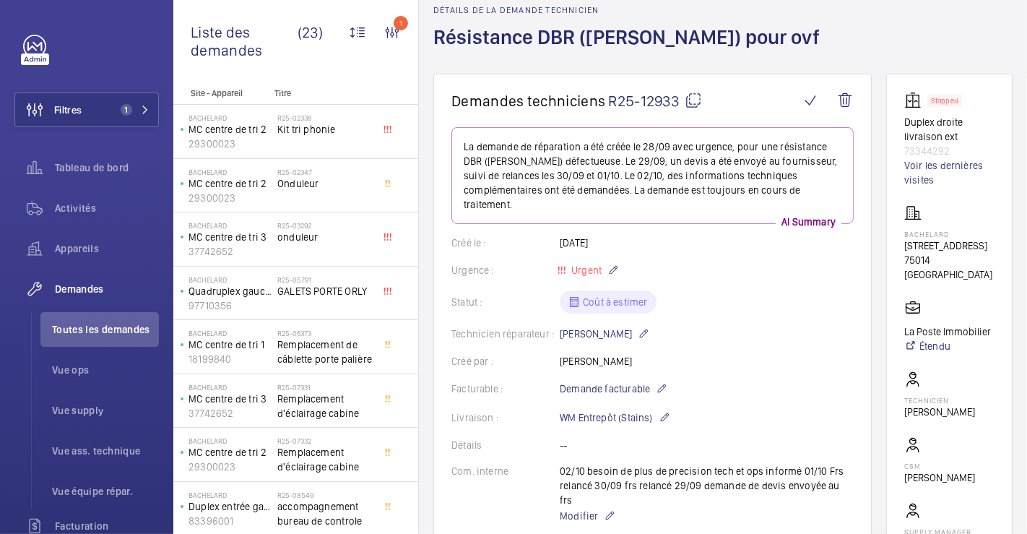
scroll to position [0, 0]
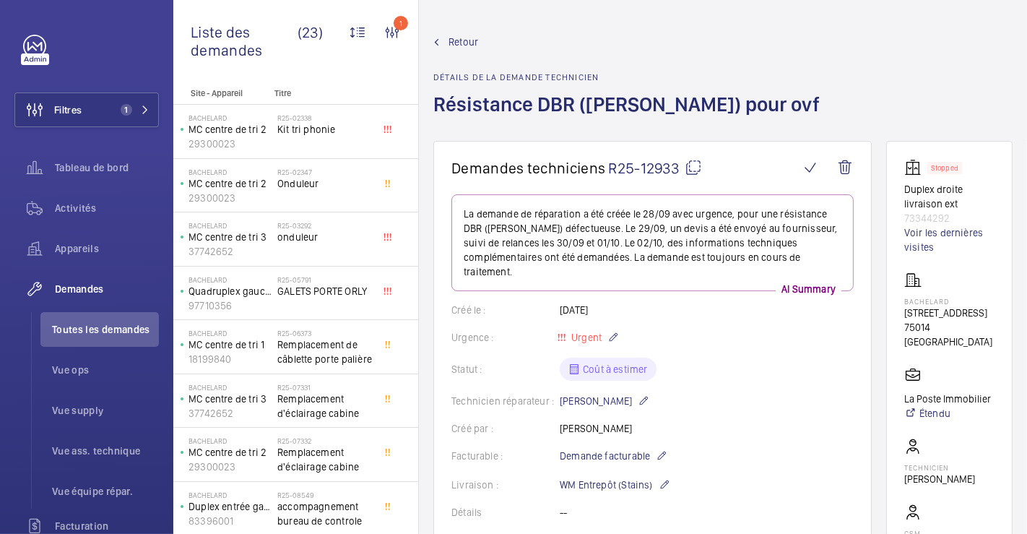
click at [695, 166] on mat-icon at bounding box center [693, 167] width 17 height 17
click at [459, 44] on span "Retour" at bounding box center [464, 42] width 30 height 14
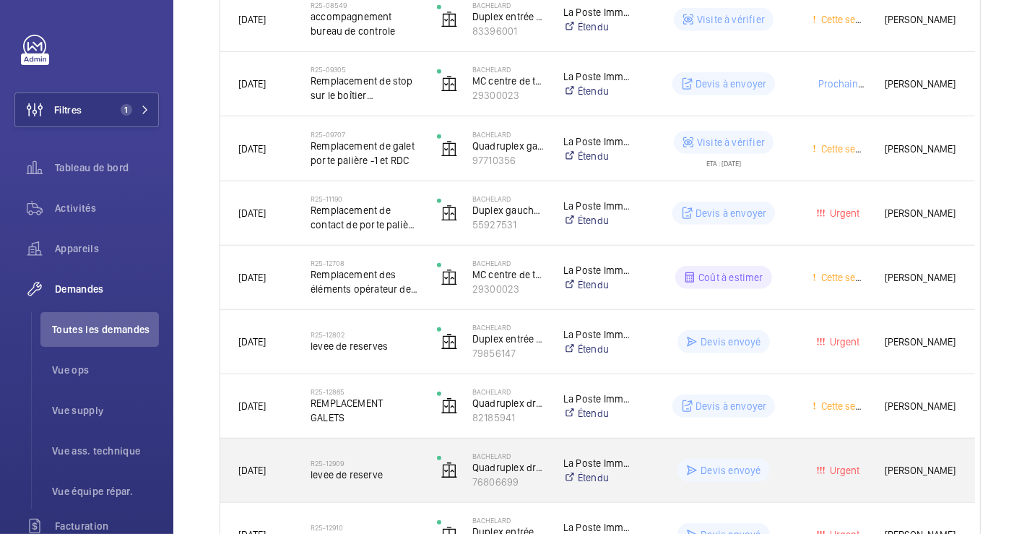
scroll to position [518, 0]
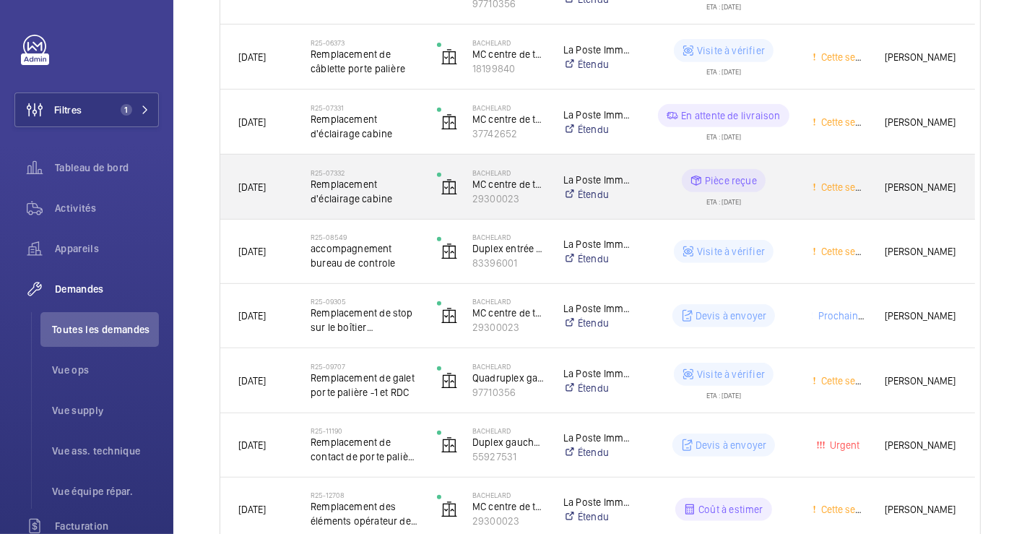
click at [641, 155] on div "Pièce reçue ETA : [DATE]" at bounding box center [714, 187] width 157 height 65
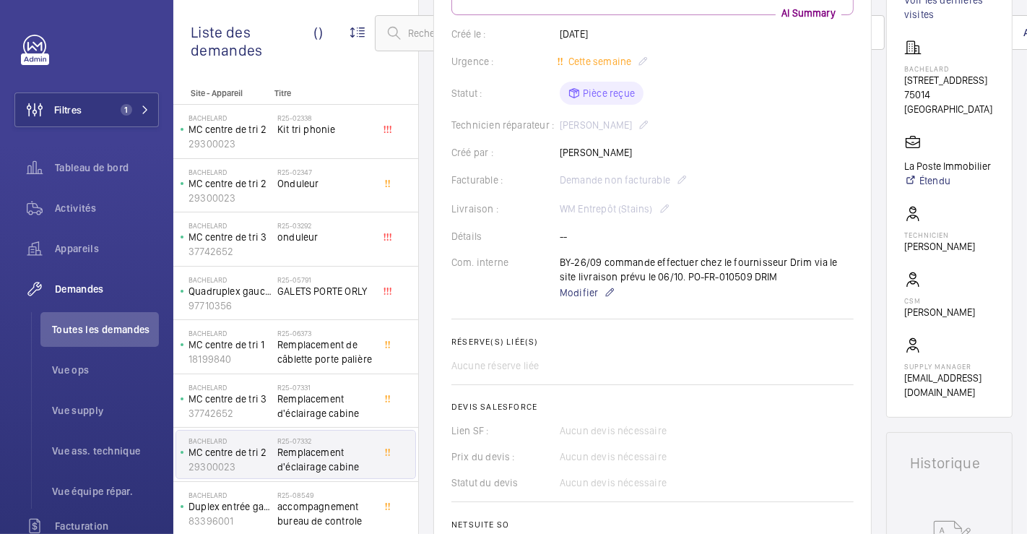
scroll to position [241, 0]
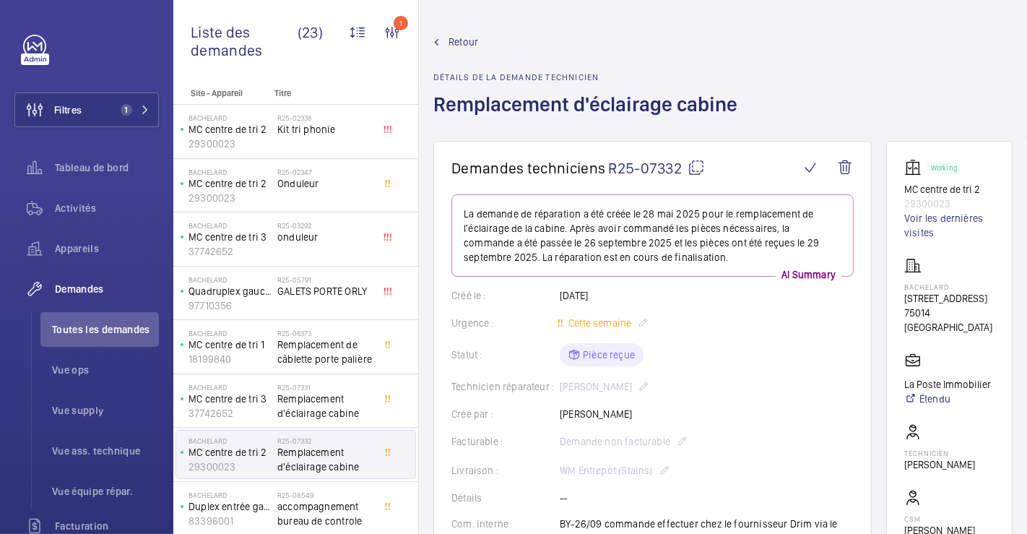
click at [697, 161] on mat-icon at bounding box center [696, 167] width 17 height 17
click at [455, 39] on span "Retour" at bounding box center [464, 42] width 30 height 14
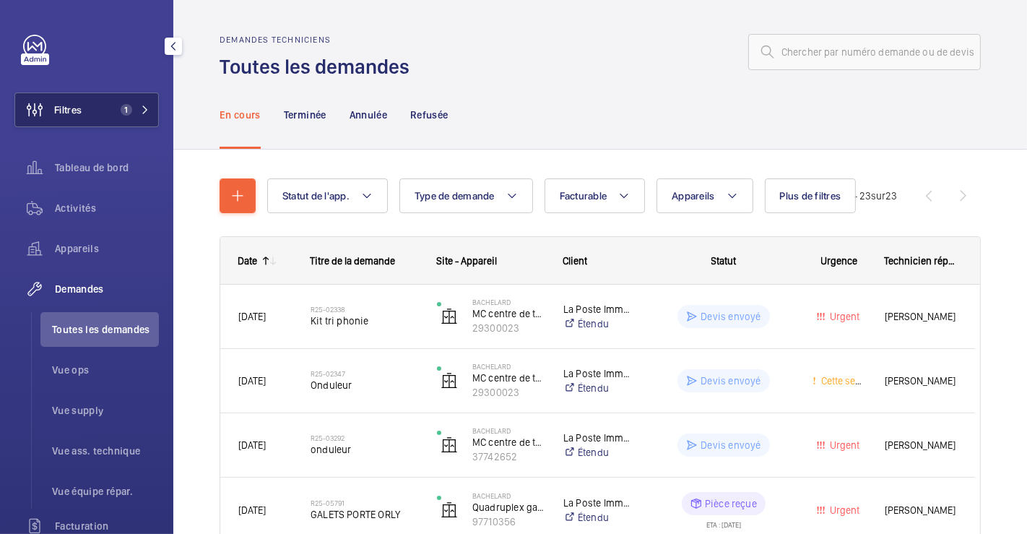
click at [82, 95] on span "Filtres" at bounding box center [48, 109] width 66 height 35
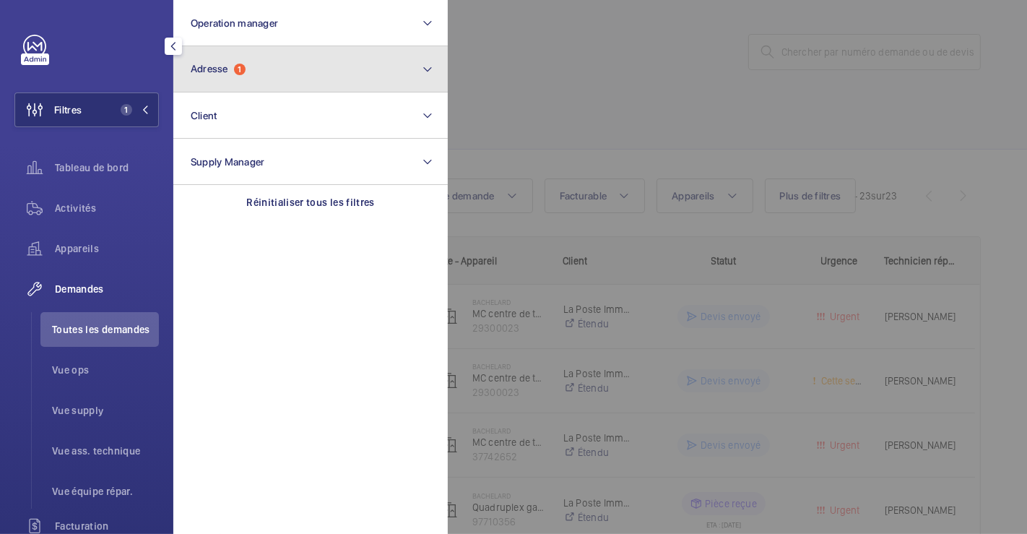
click at [300, 66] on button "Adresse 1" at bounding box center [310, 69] width 274 height 46
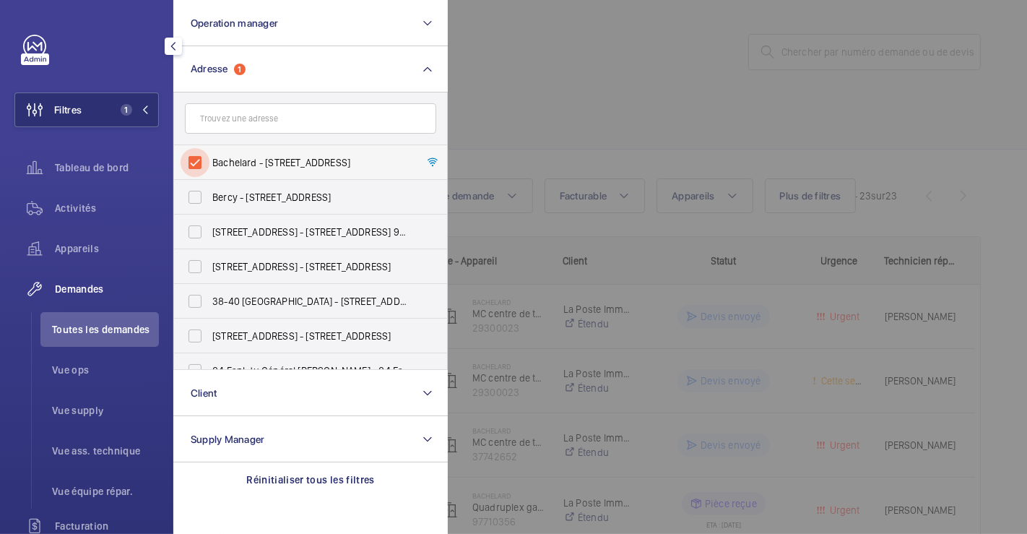
click at [194, 155] on input "Bachelard - [STREET_ADDRESS]" at bounding box center [195, 162] width 29 height 29
checkbox input "false"
click at [665, 69] on div at bounding box center [961, 267] width 1027 height 534
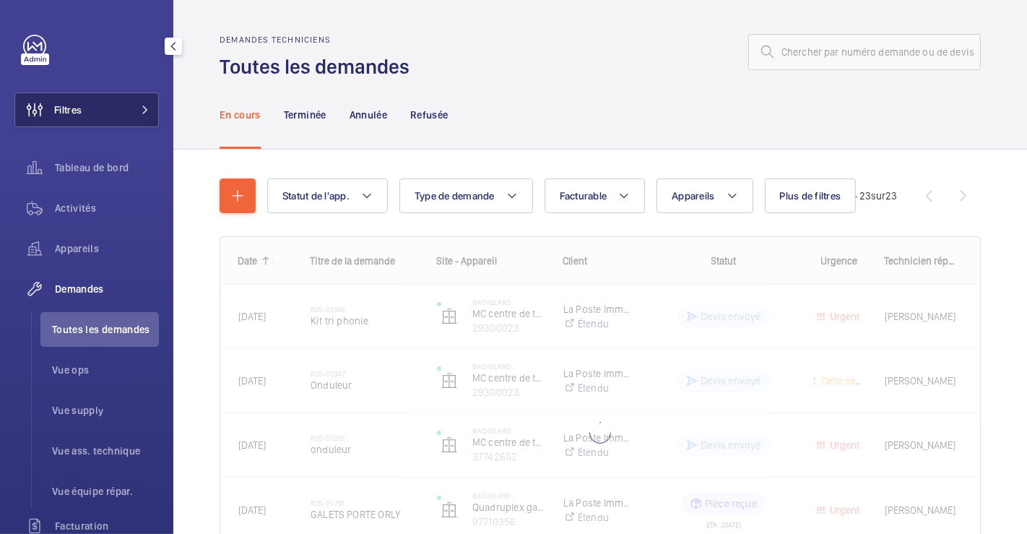
click at [77, 107] on span "Filtres" at bounding box center [67, 110] width 27 height 14
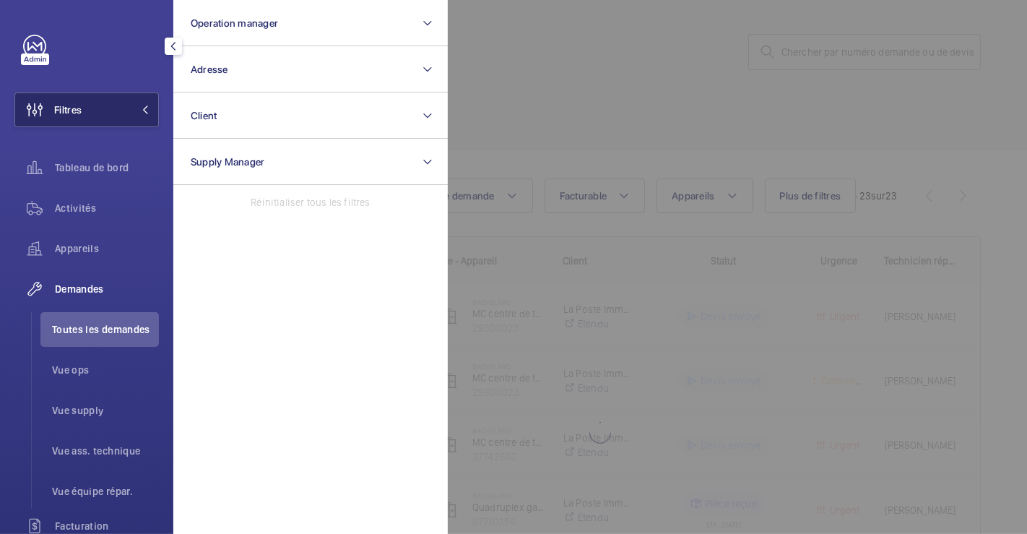
click at [78, 108] on span "Filtres" at bounding box center [67, 110] width 27 height 14
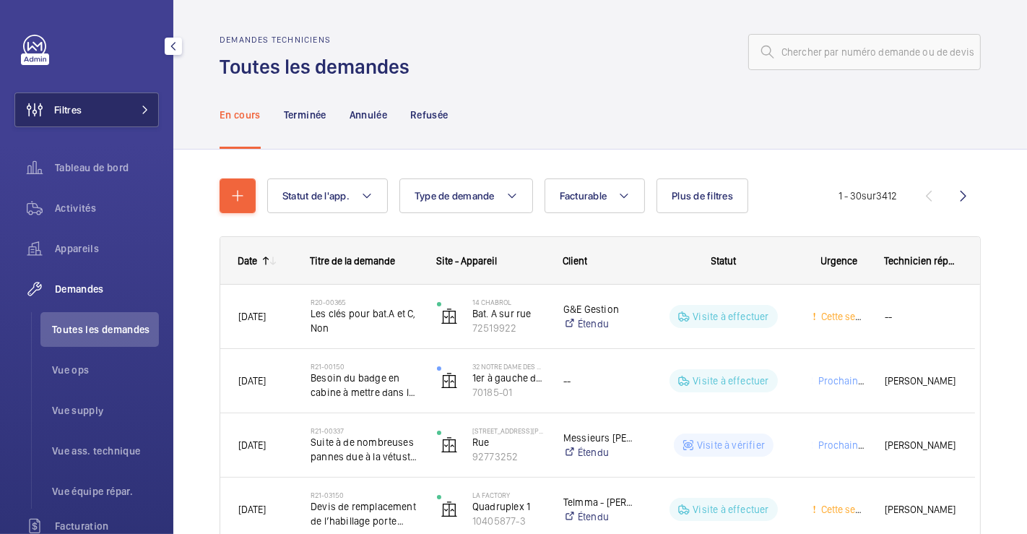
click at [71, 100] on span "Filtres" at bounding box center [48, 109] width 66 height 35
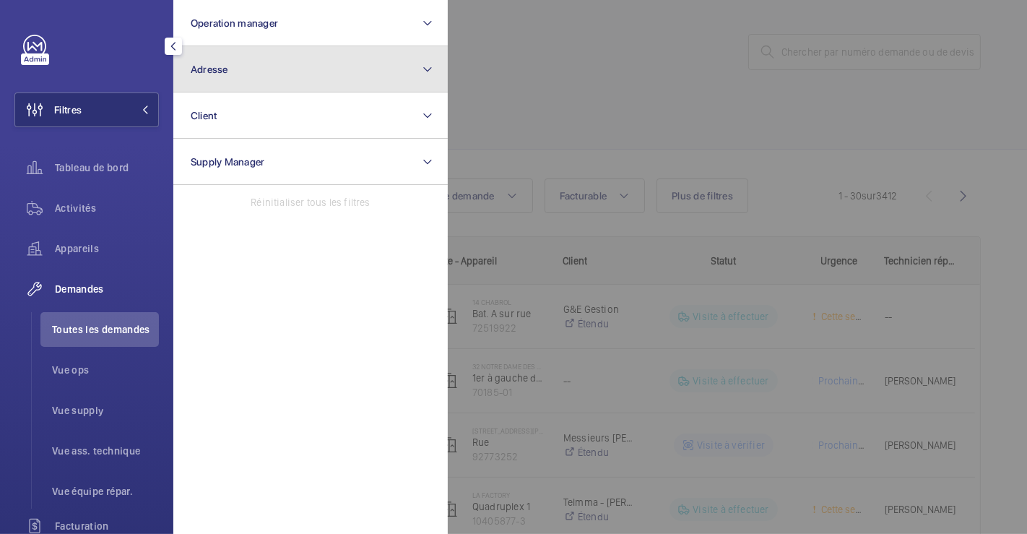
click at [264, 69] on button "Adresse" at bounding box center [310, 69] width 274 height 46
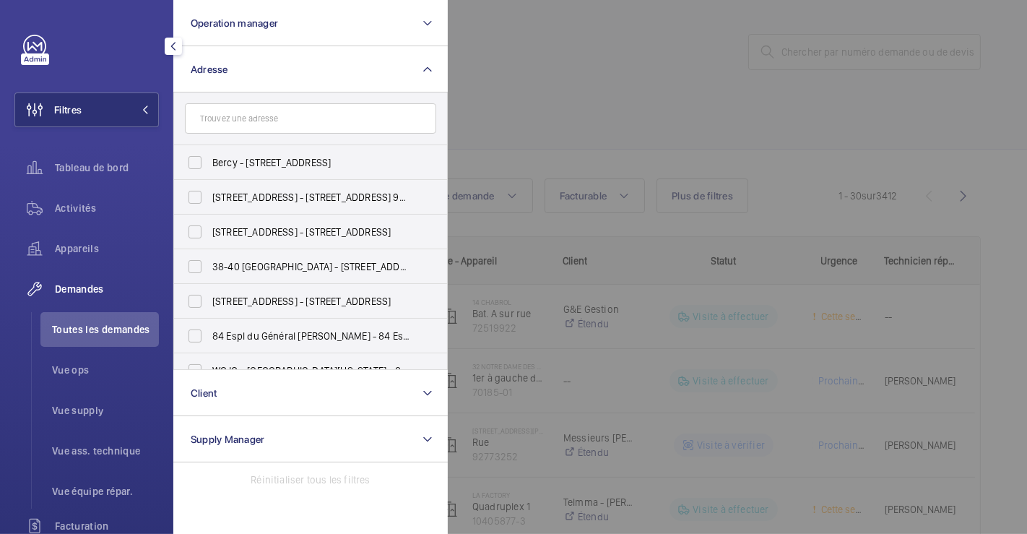
click at [263, 135] on form at bounding box center [310, 118] width 273 height 53
click at [271, 123] on input "text" at bounding box center [310, 118] width 251 height 30
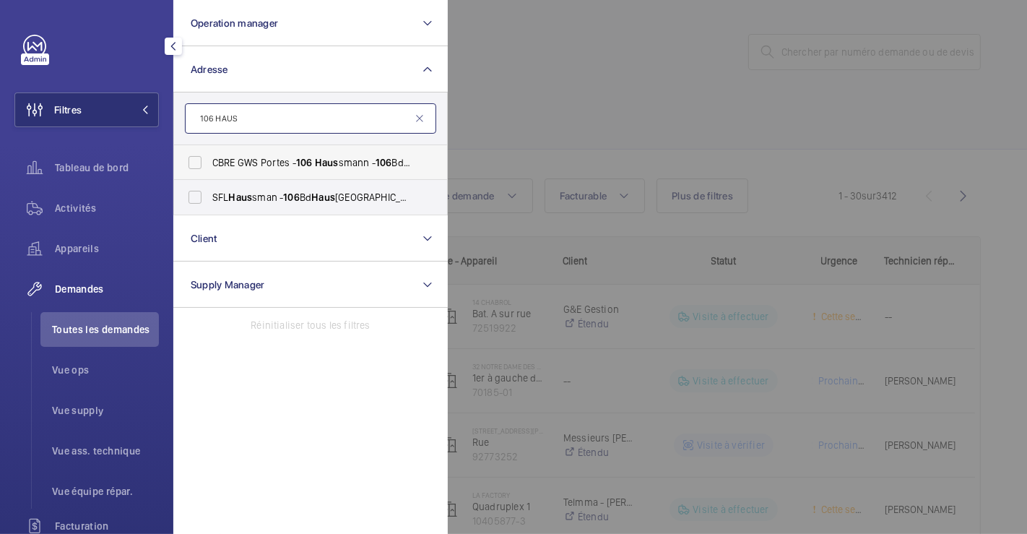
type input "106 HAUS"
click at [201, 196] on input "SFL Haus sman - 106 [GEOGRAPHIC_DATA]" at bounding box center [195, 197] width 29 height 29
checkbox input "true"
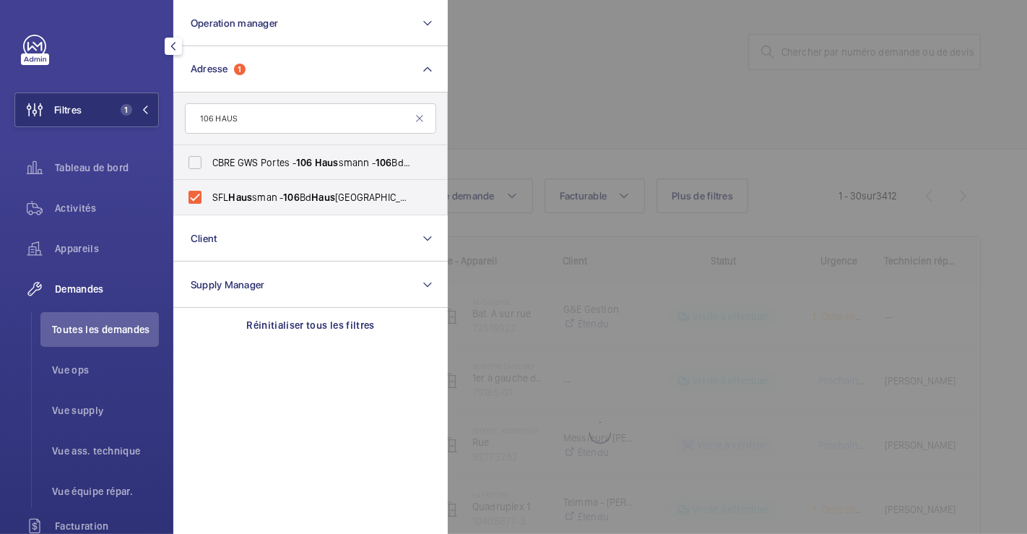
click at [730, 59] on div at bounding box center [961, 267] width 1027 height 534
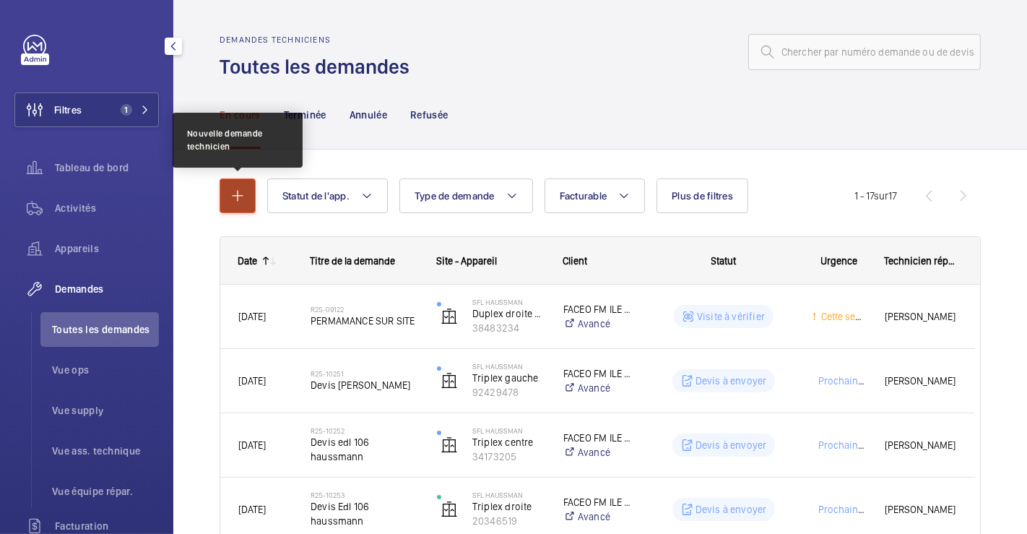
click at [246, 205] on button "button" at bounding box center [238, 195] width 36 height 35
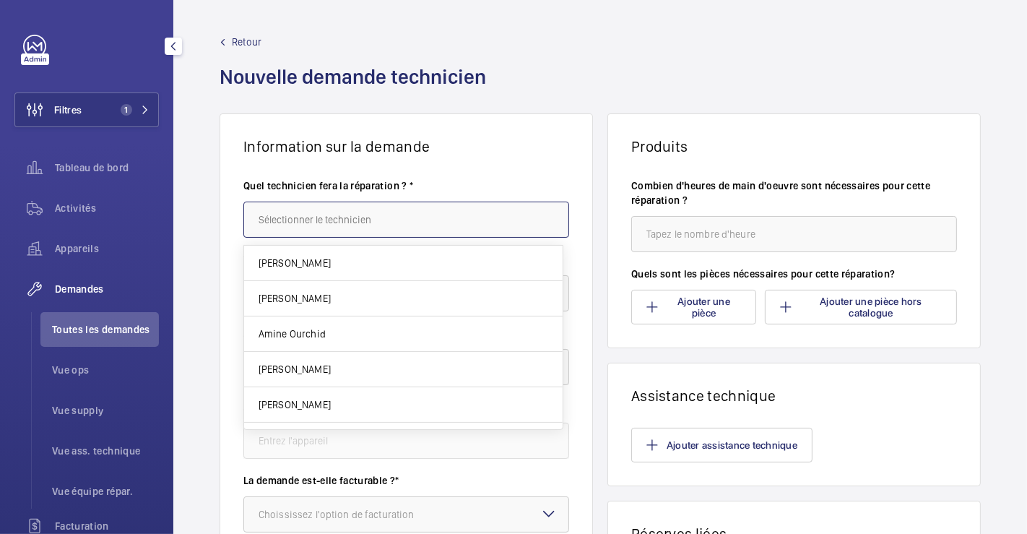
click at [401, 208] on input "text" at bounding box center [406, 220] width 326 height 36
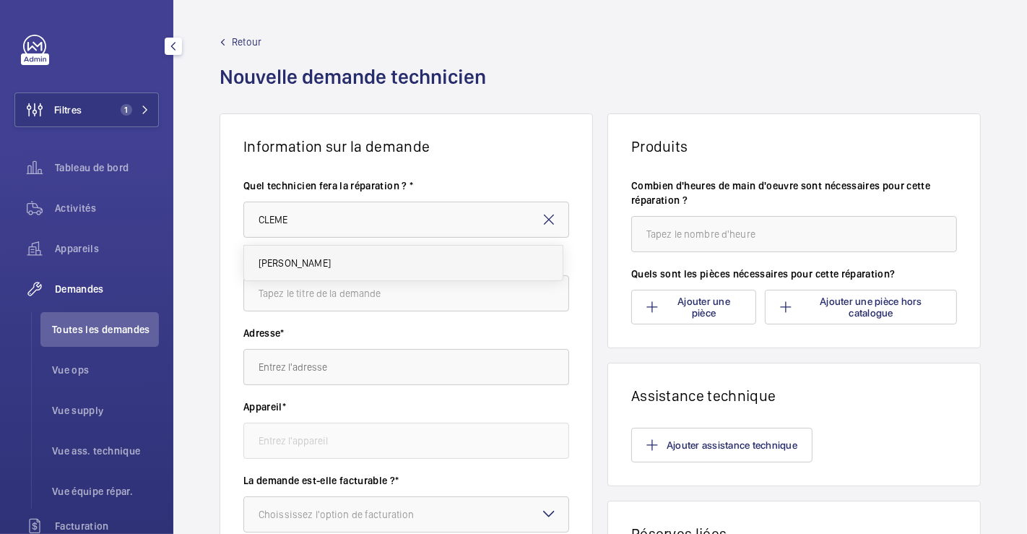
click at [370, 272] on mat-option "[PERSON_NAME]" at bounding box center [403, 263] width 319 height 35
type input "[PERSON_NAME]"
click at [365, 288] on input "text" at bounding box center [406, 293] width 326 height 36
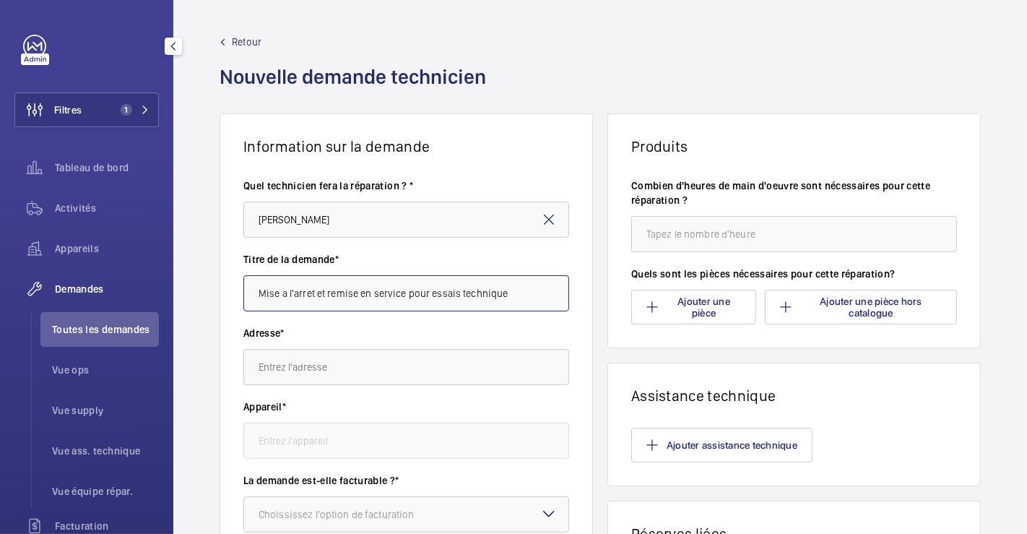
type input "Mise a l'arret et remise en service pour essais technique"
click at [311, 376] on input "text" at bounding box center [406, 367] width 326 height 36
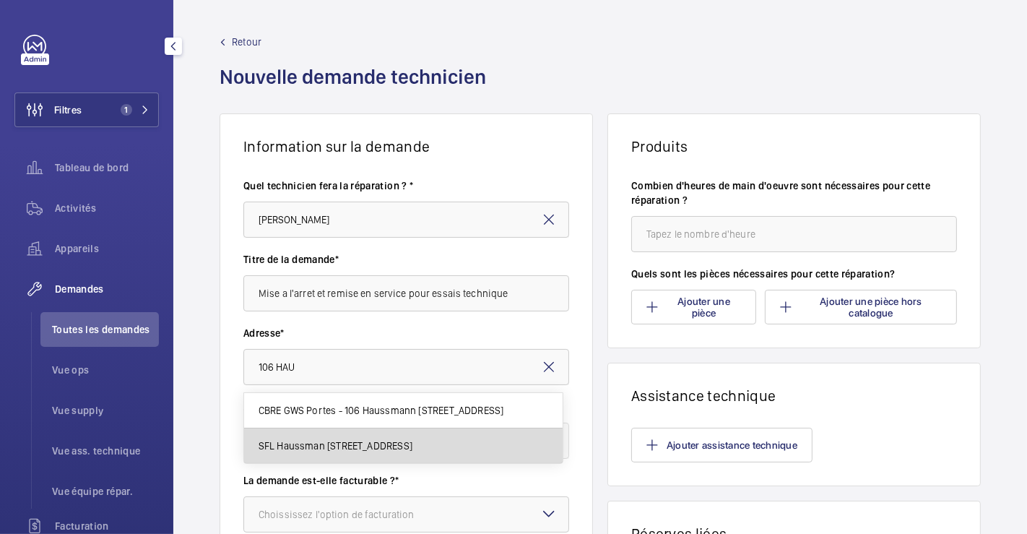
click at [342, 442] on span "SFL Haussman [STREET_ADDRESS]" at bounding box center [336, 445] width 154 height 14
type input "SFL Haussman [STREET_ADDRESS]"
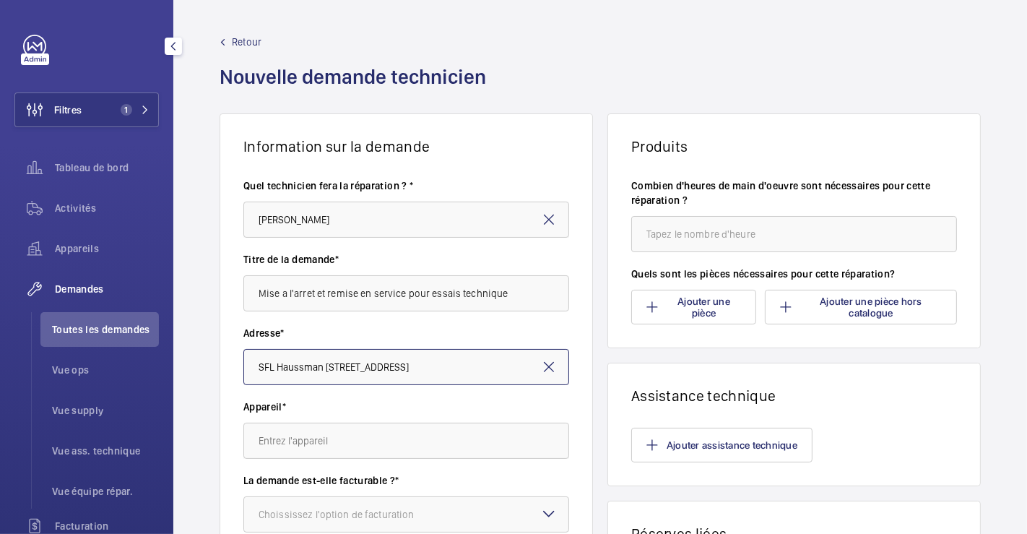
scroll to position [160, 0]
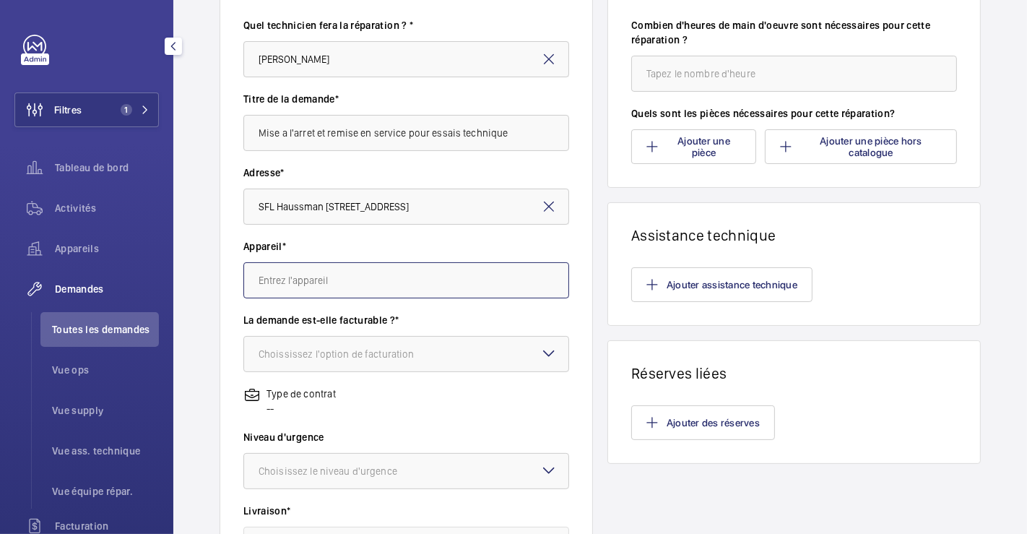
click at [464, 282] on input "text" at bounding box center [406, 280] width 326 height 36
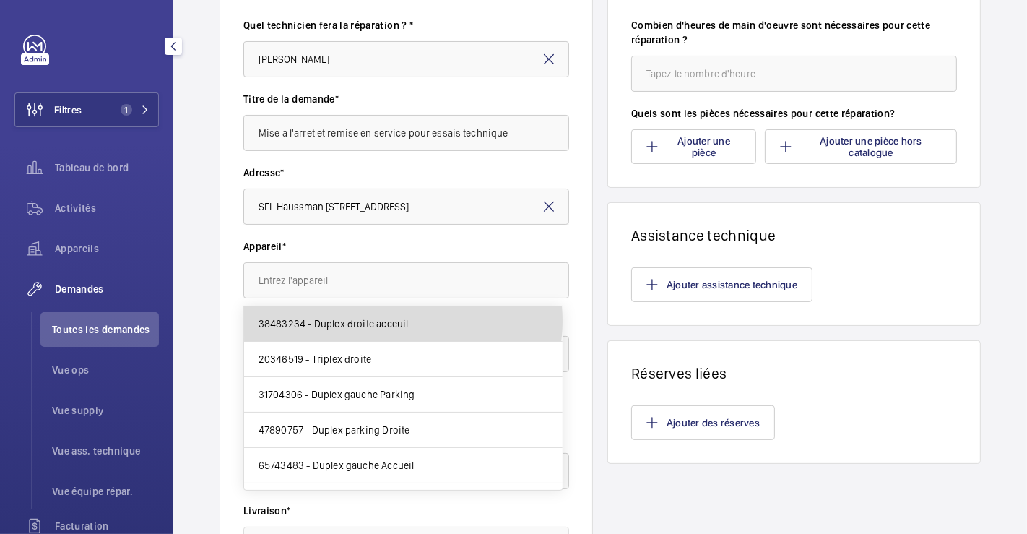
click at [402, 321] on span "38483234 - Duplex droite acceuil" at bounding box center [334, 323] width 150 height 14
type input "38483234 - Duplex droite acceuil"
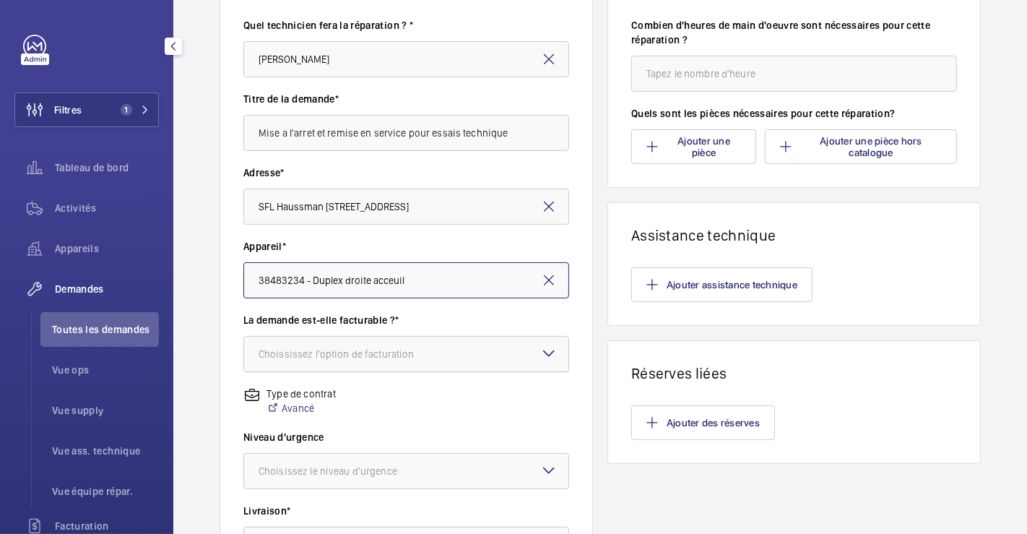
click at [489, 361] on div at bounding box center [406, 354] width 324 height 35
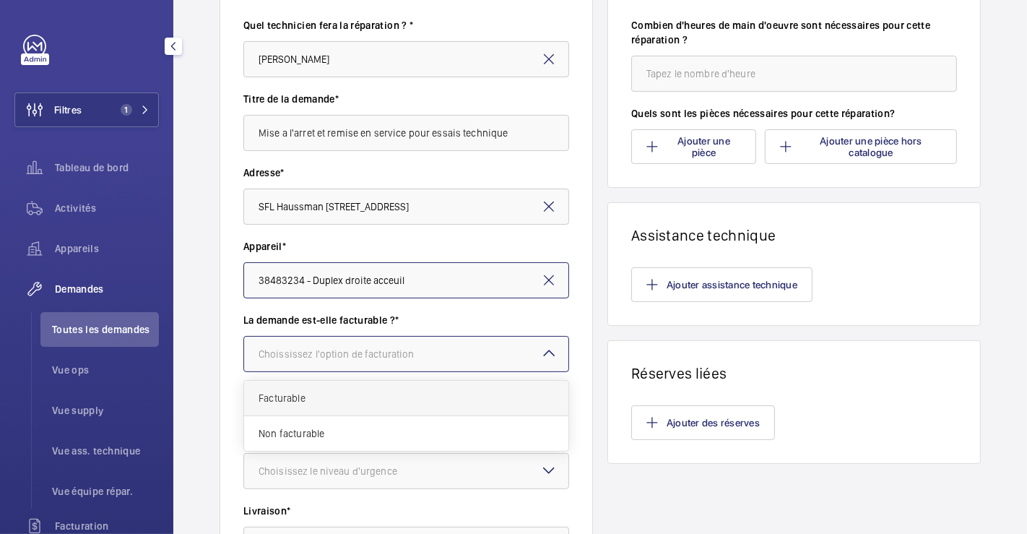
click at [374, 400] on span "Facturable" at bounding box center [406, 398] width 295 height 14
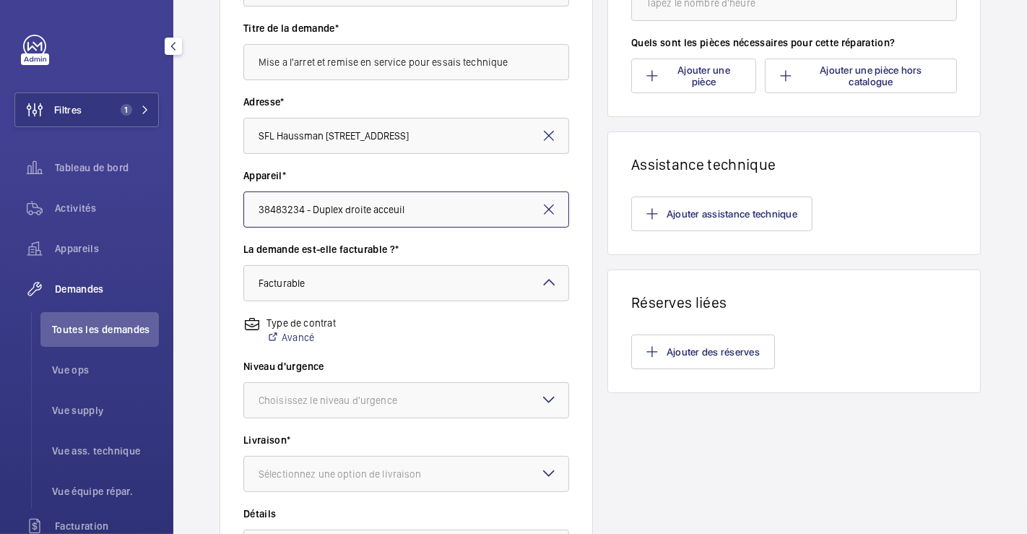
scroll to position [321, 0]
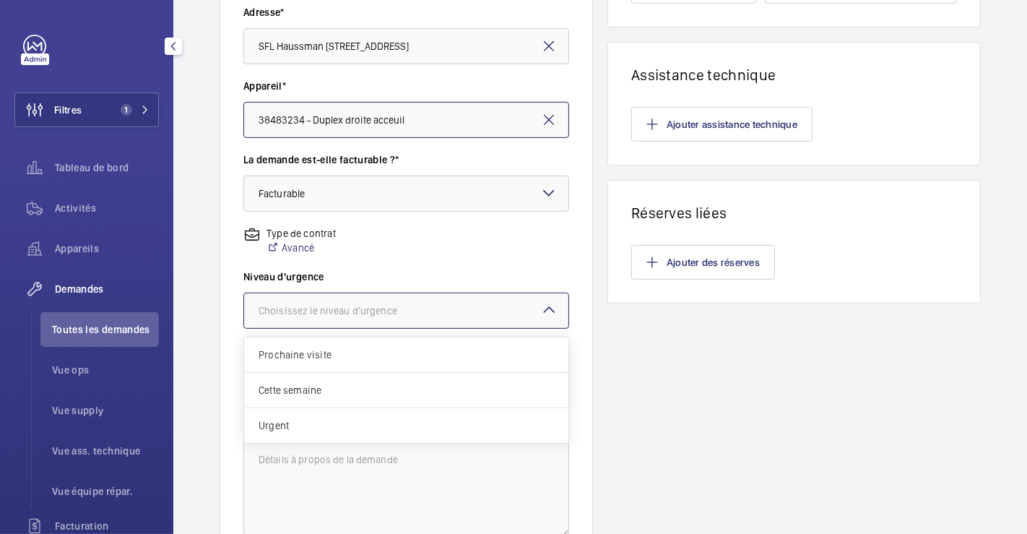
click at [498, 316] on div at bounding box center [406, 310] width 324 height 35
drag, startPoint x: 367, startPoint y: 389, endPoint x: 372, endPoint y: 396, distance: 8.8
click at [368, 388] on span "Cette semaine" at bounding box center [406, 390] width 295 height 14
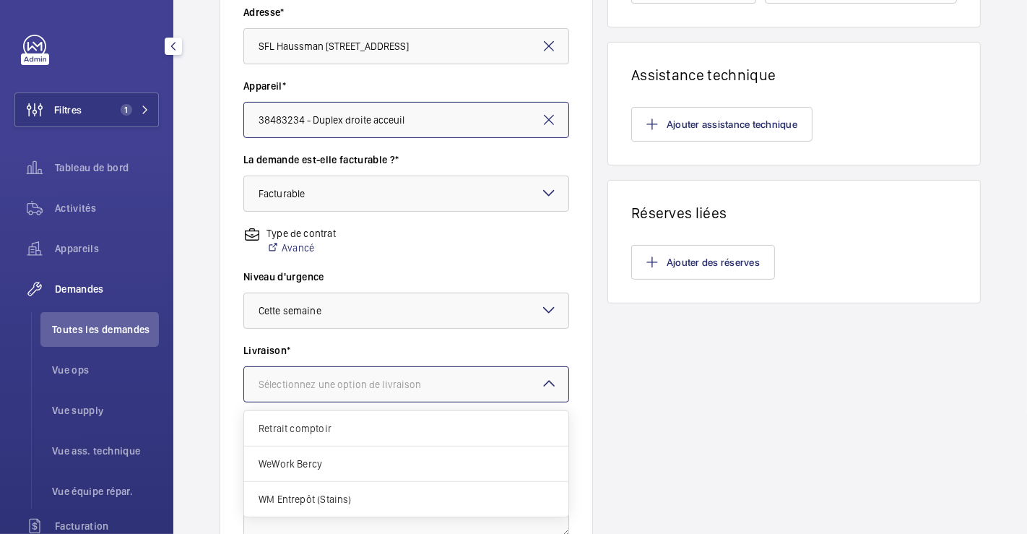
click at [435, 385] on div "Sélectionnez une option de livraison" at bounding box center [358, 384] width 199 height 14
click at [332, 469] on span "WeWork Bercy" at bounding box center [406, 464] width 295 height 14
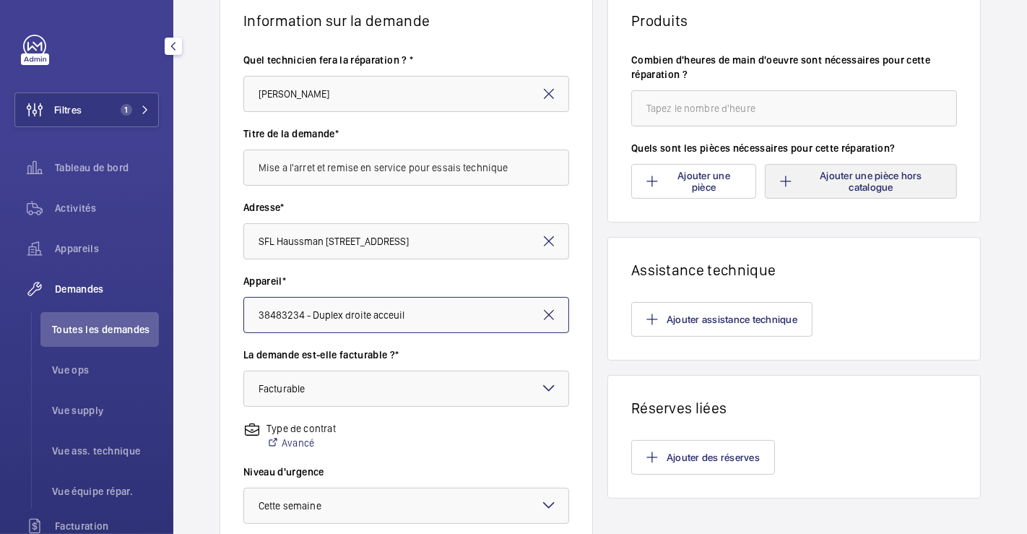
scroll to position [0, 0]
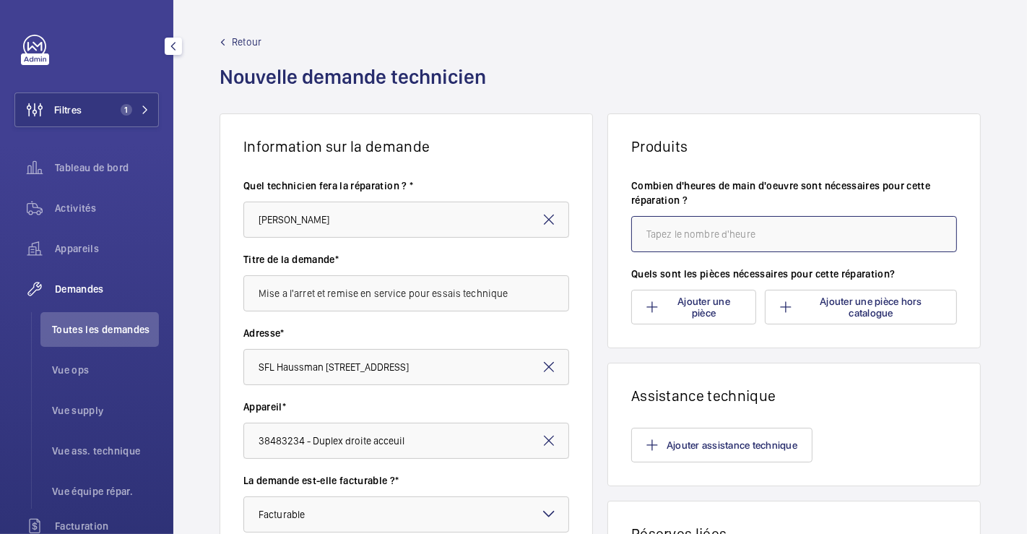
click at [714, 228] on input "number" at bounding box center [794, 234] width 326 height 36
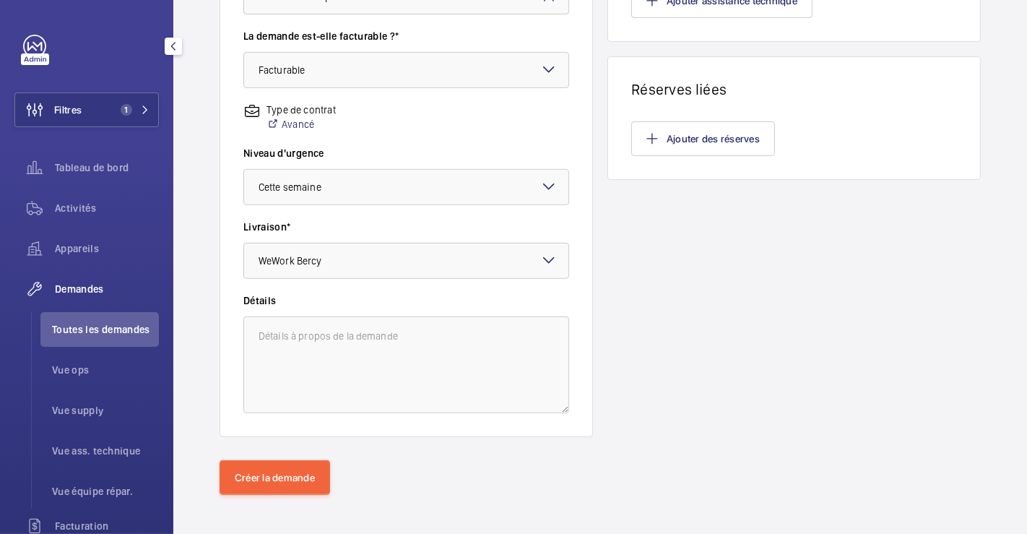
scroll to position [450, 0]
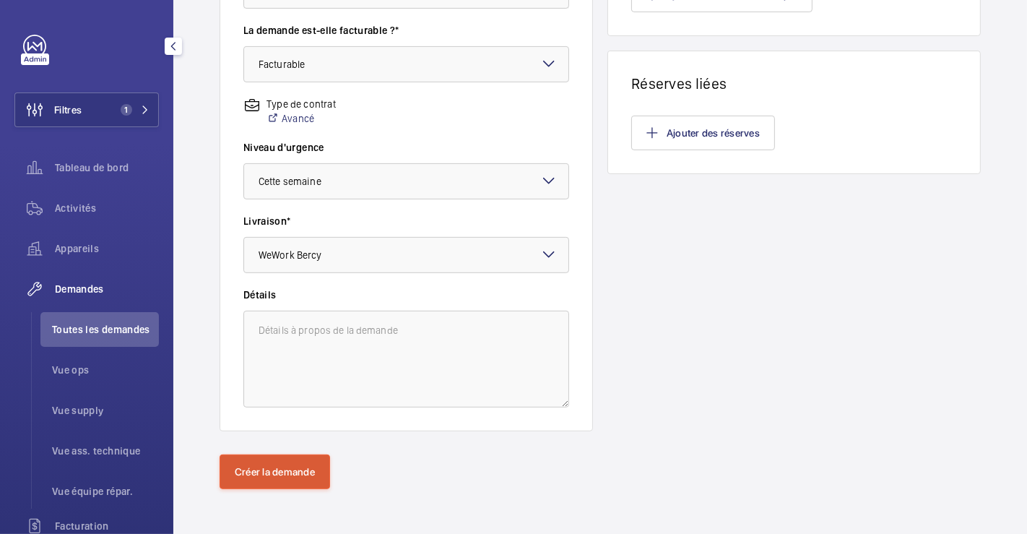
type input "4"
drag, startPoint x: 264, startPoint y: 479, endPoint x: 321, endPoint y: 479, distance: 56.3
click at [265, 479] on button "Créer la demande" at bounding box center [275, 471] width 111 height 35
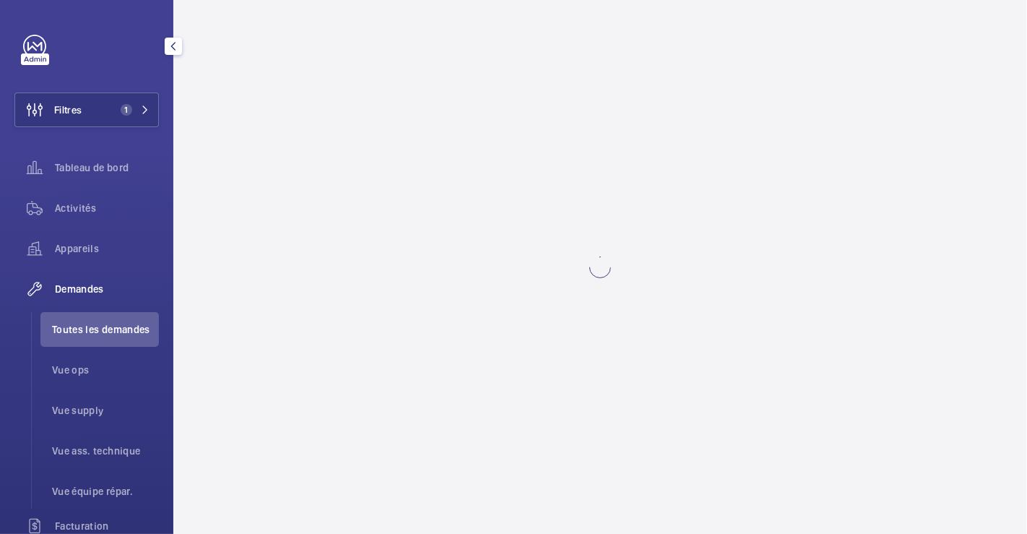
scroll to position [0, 0]
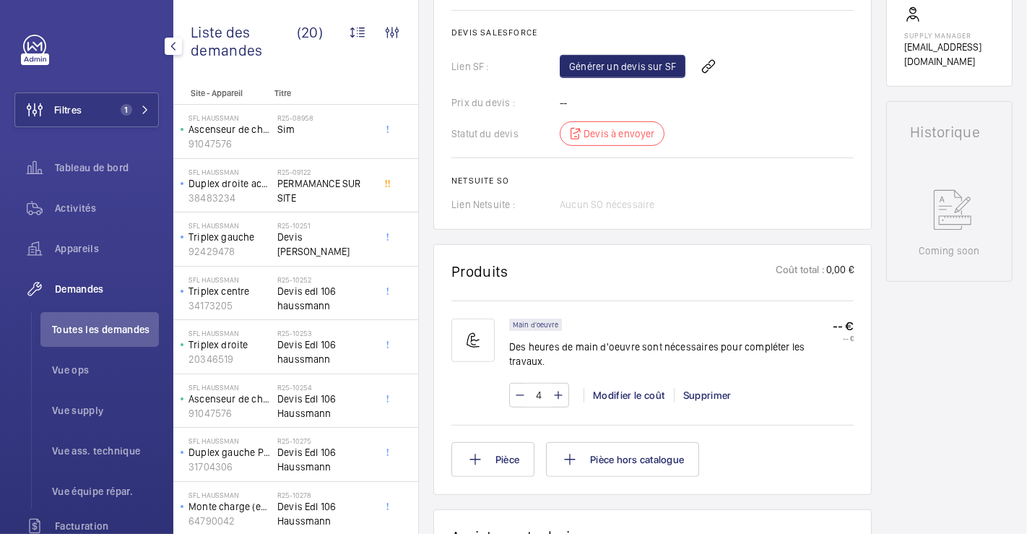
scroll to position [364, 0]
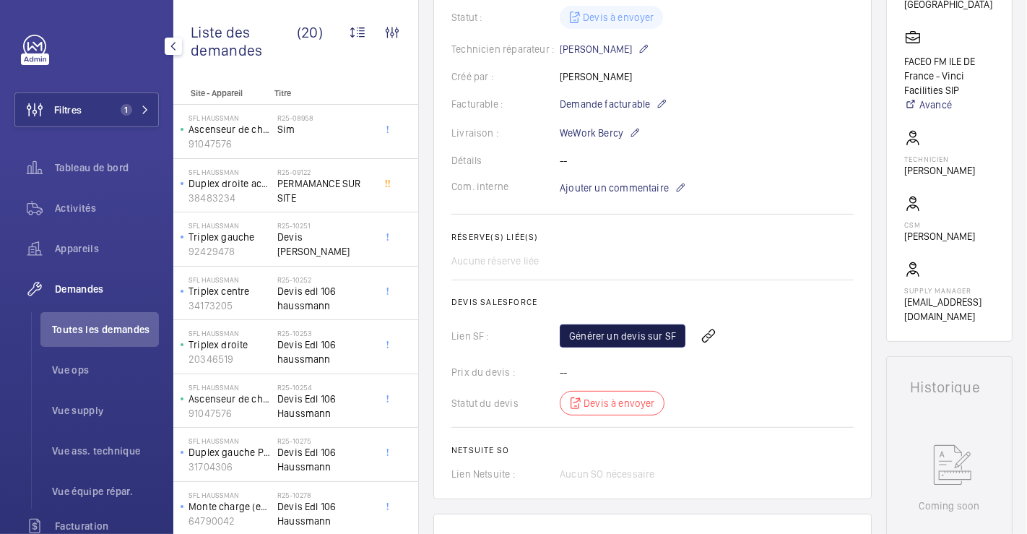
click at [636, 342] on link "Générer un devis sur SF" at bounding box center [623, 335] width 126 height 23
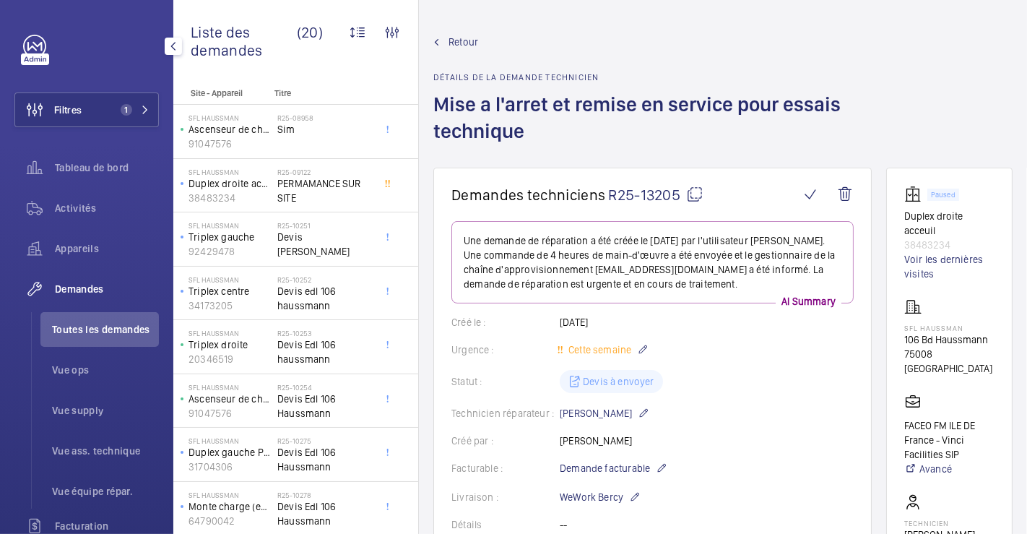
click at [458, 40] on span "Retour" at bounding box center [464, 42] width 30 height 14
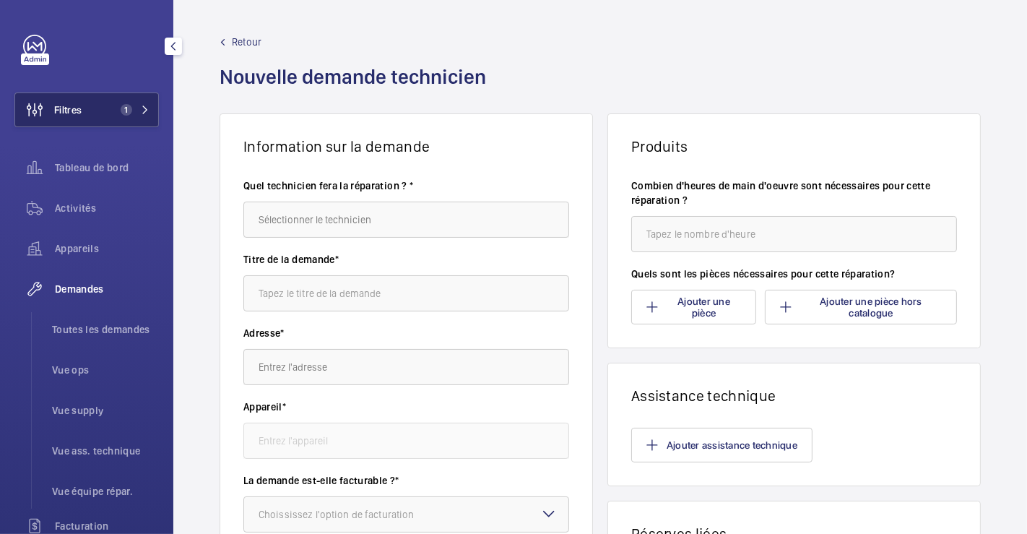
drag, startPoint x: 81, startPoint y: 103, endPoint x: 107, endPoint y: 103, distance: 26.0
click at [81, 104] on span "Filtres" at bounding box center [67, 110] width 27 height 14
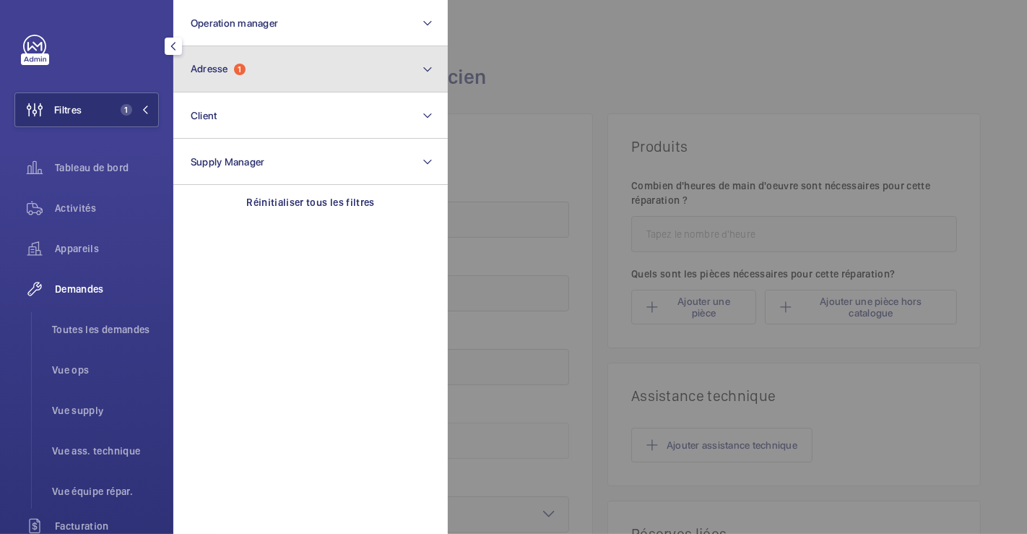
click at [258, 66] on button "Adresse 1" at bounding box center [310, 69] width 274 height 46
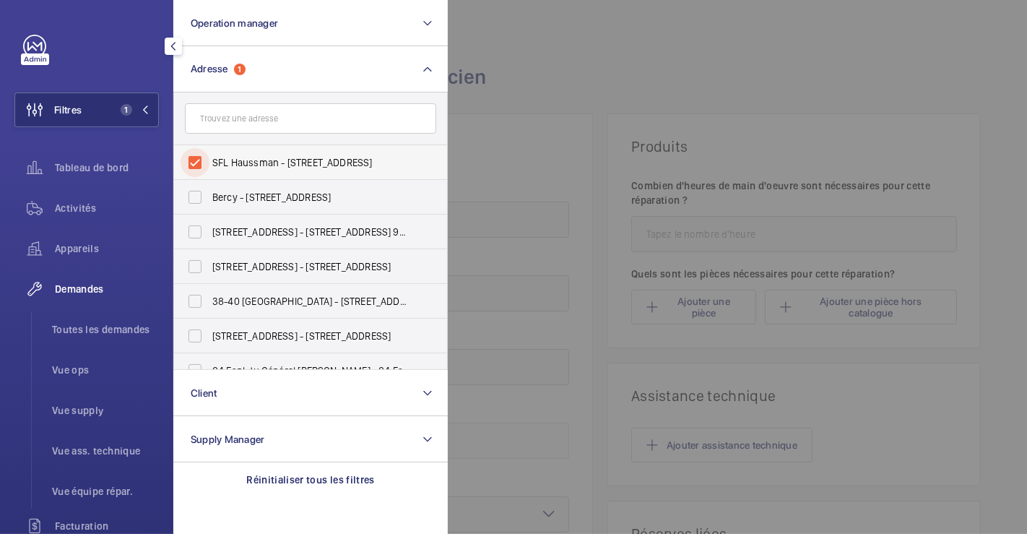
click at [202, 159] on input "SFL Haussman - [STREET_ADDRESS]" at bounding box center [195, 162] width 29 height 29
checkbox input "false"
click at [559, 46] on div at bounding box center [961, 267] width 1027 height 534
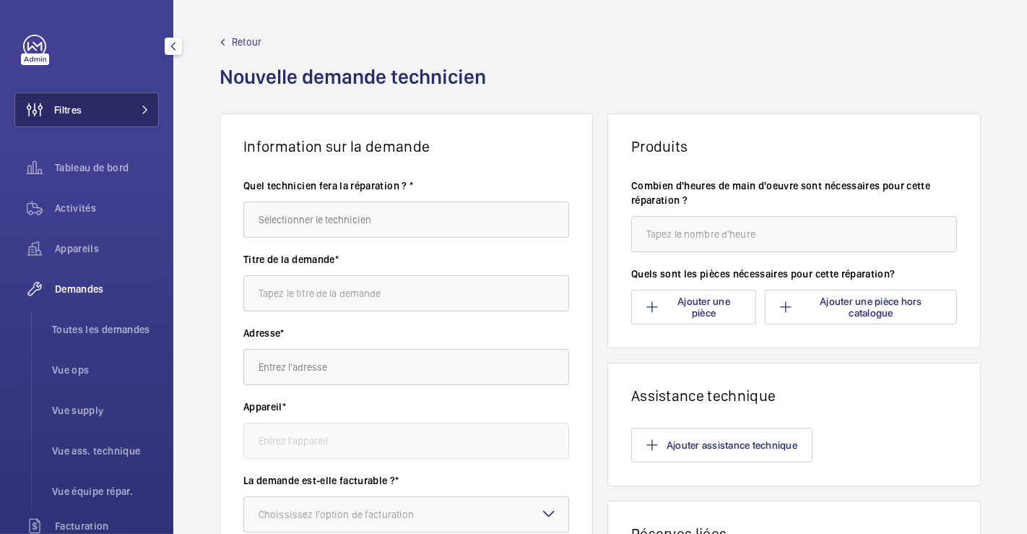
click at [72, 111] on span "Filtres" at bounding box center [67, 110] width 27 height 14
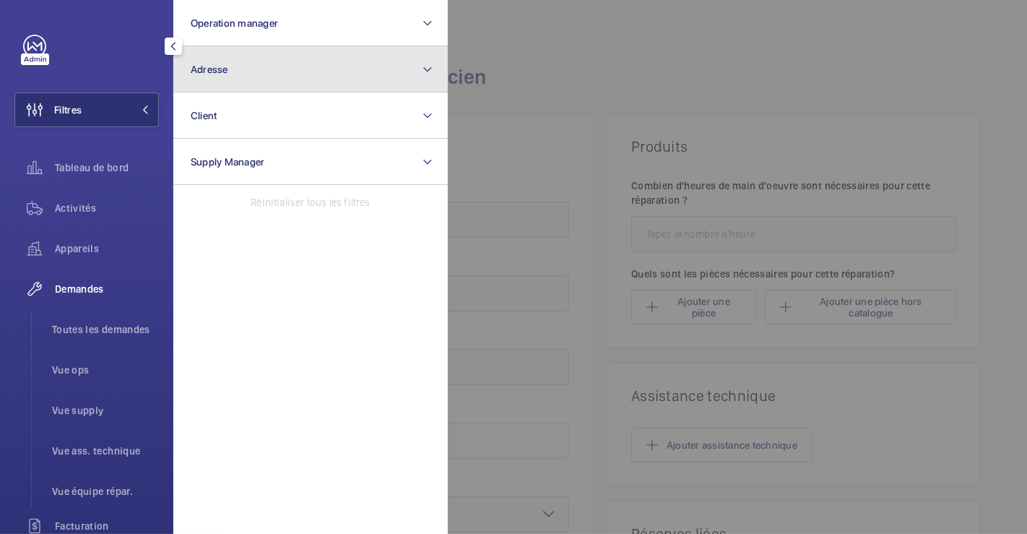
click at [225, 71] on span "Adresse" at bounding box center [210, 70] width 38 height 12
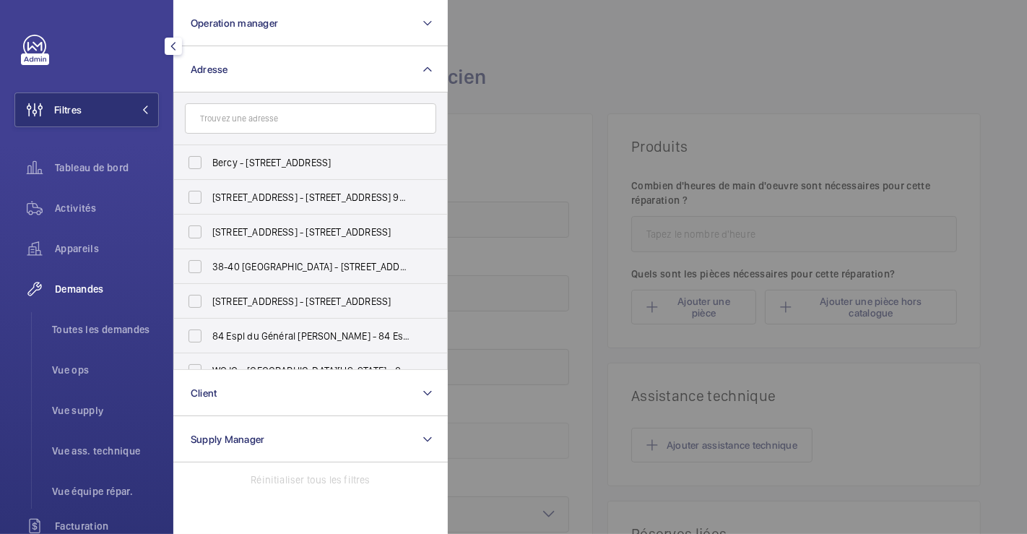
click at [233, 119] on input "text" at bounding box center [310, 118] width 251 height 30
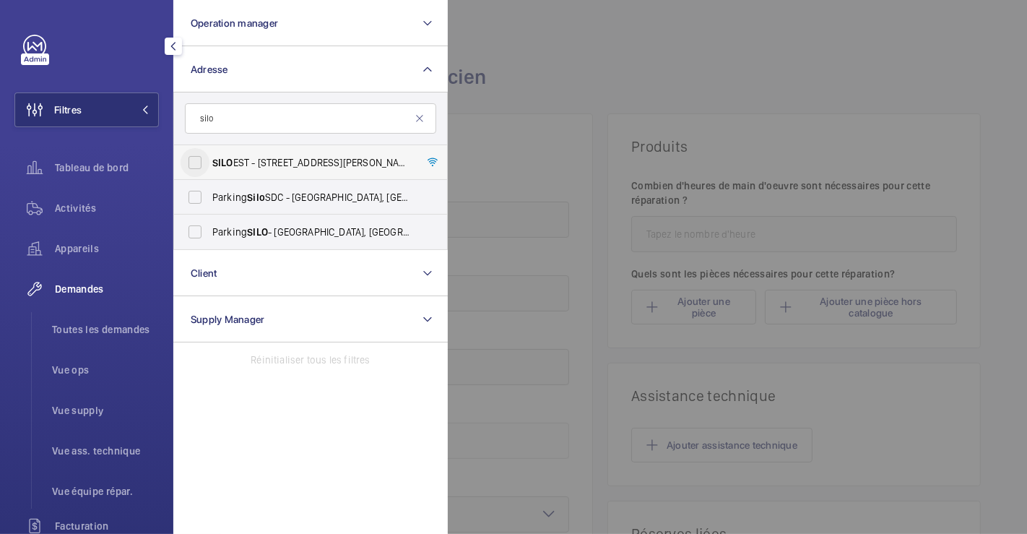
type input "silo"
click at [203, 163] on input "SILO EST - [STREET_ADDRESS][PERSON_NAME]" at bounding box center [195, 162] width 29 height 29
checkbox input "true"
click at [615, 77] on div at bounding box center [961, 267] width 1027 height 534
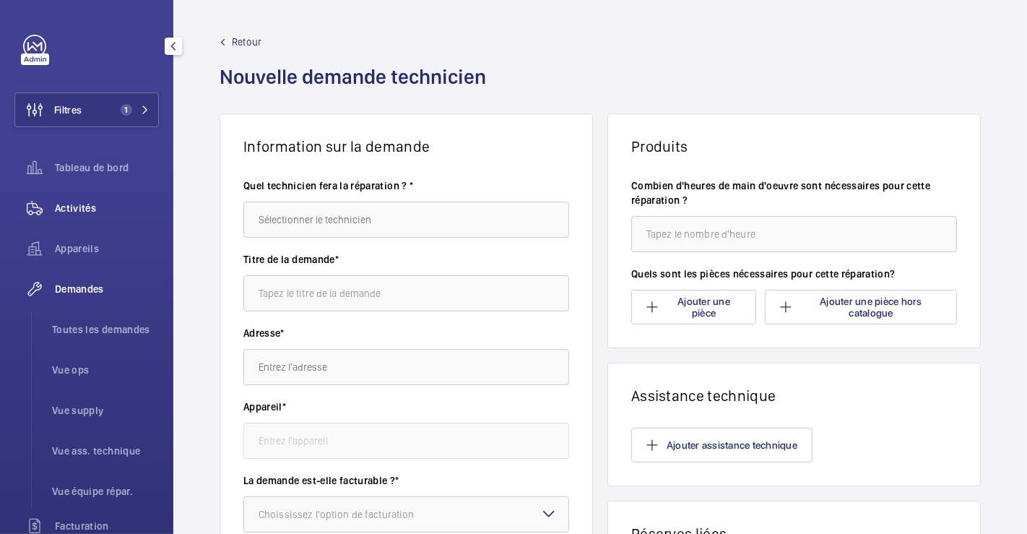
click at [95, 207] on span "Activités" at bounding box center [107, 208] width 104 height 14
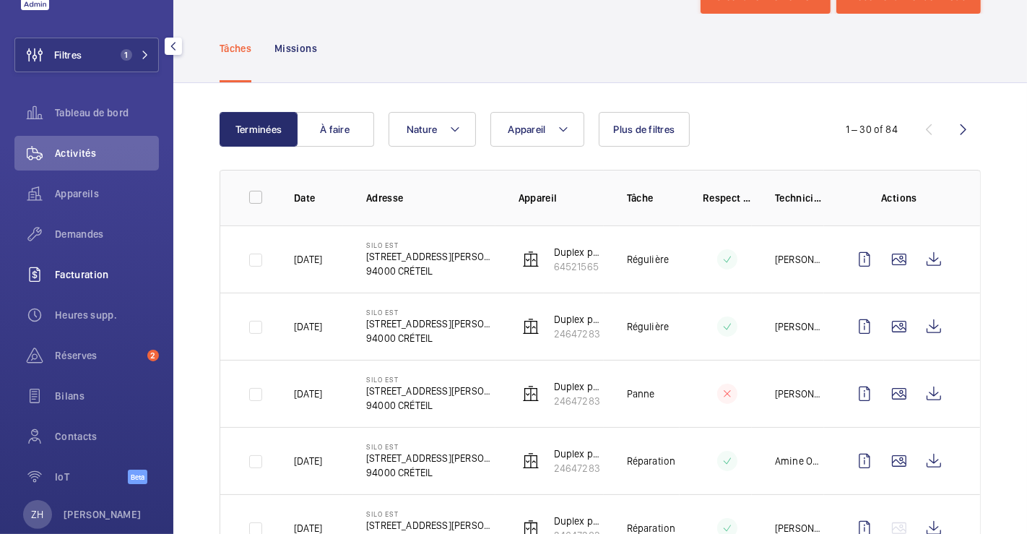
scroll to position [80, 0]
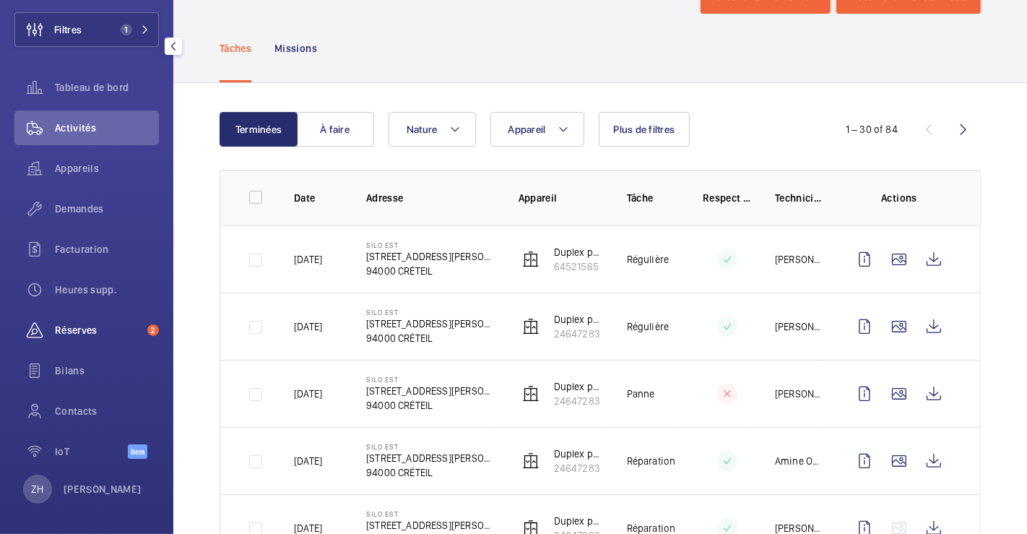
click at [88, 328] on span "Réserves" at bounding box center [98, 330] width 87 height 14
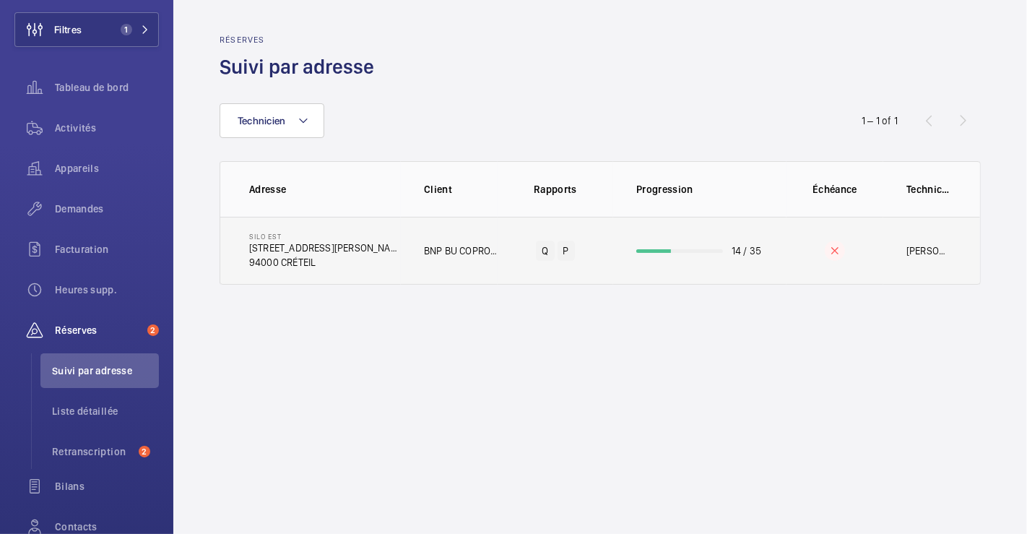
click at [478, 225] on td "BNP BU COPRO - Morad BOULEFFAF" at bounding box center [449, 251] width 97 height 68
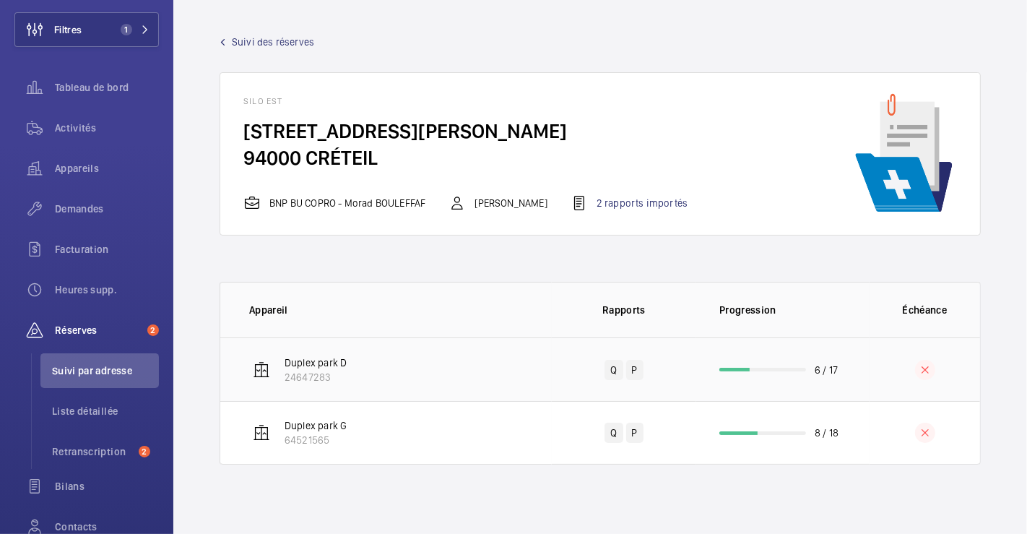
click at [511, 352] on td "Duplex park D 24647283" at bounding box center [386, 369] width 332 height 64
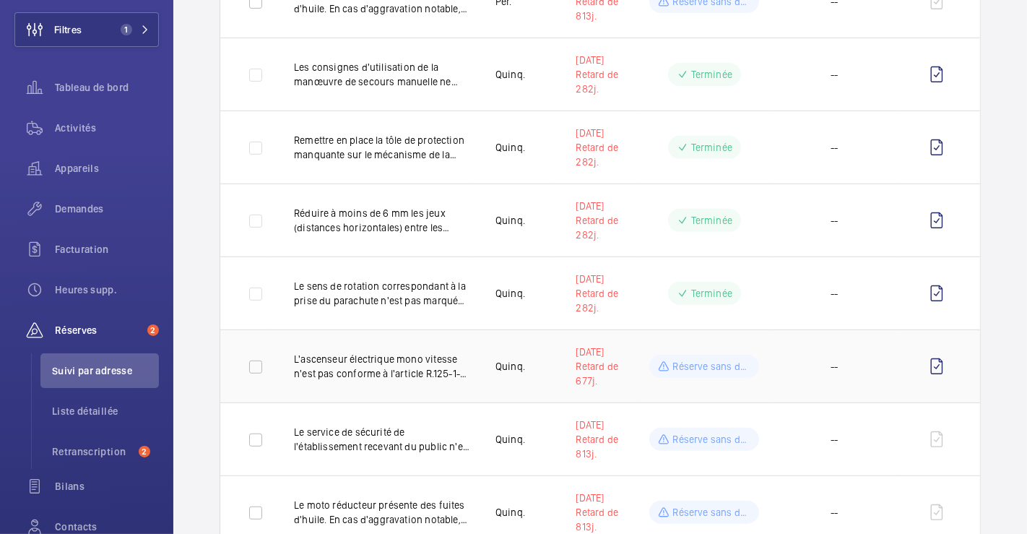
scroll to position [561, 0]
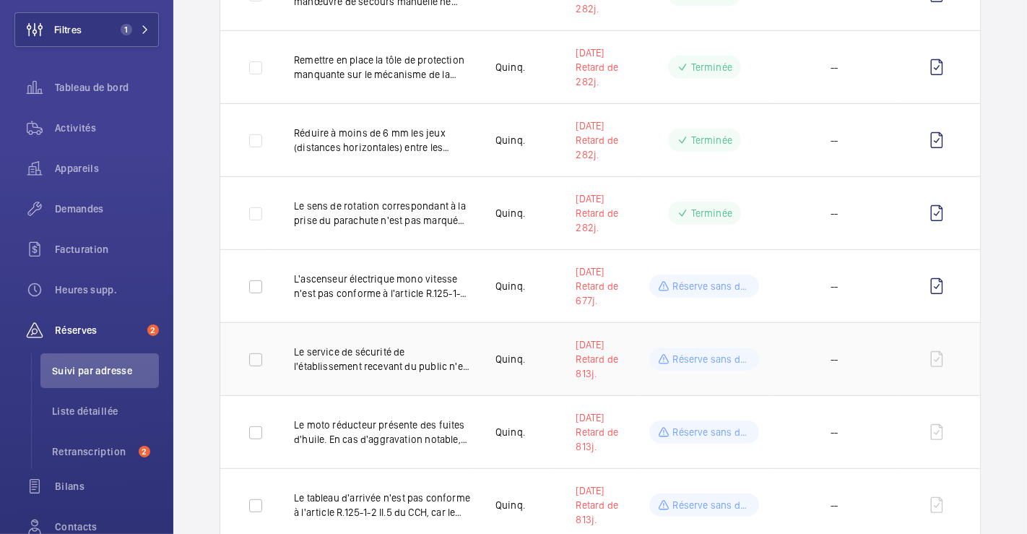
click at [462, 345] on p "Le service de sécurité de l'établissement recevant du public n'est pas informé …" at bounding box center [383, 359] width 178 height 29
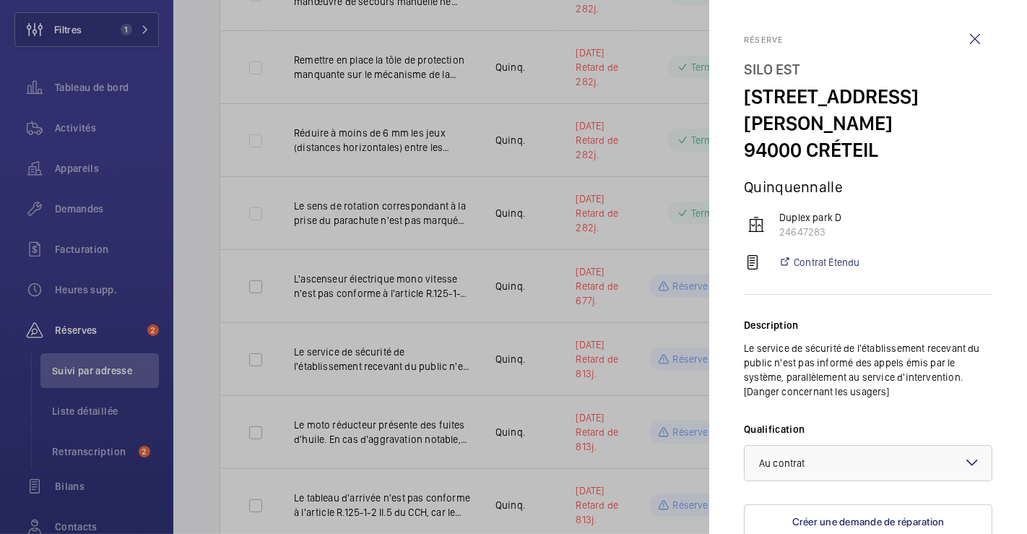
click at [462, 343] on div at bounding box center [513, 267] width 1027 height 534
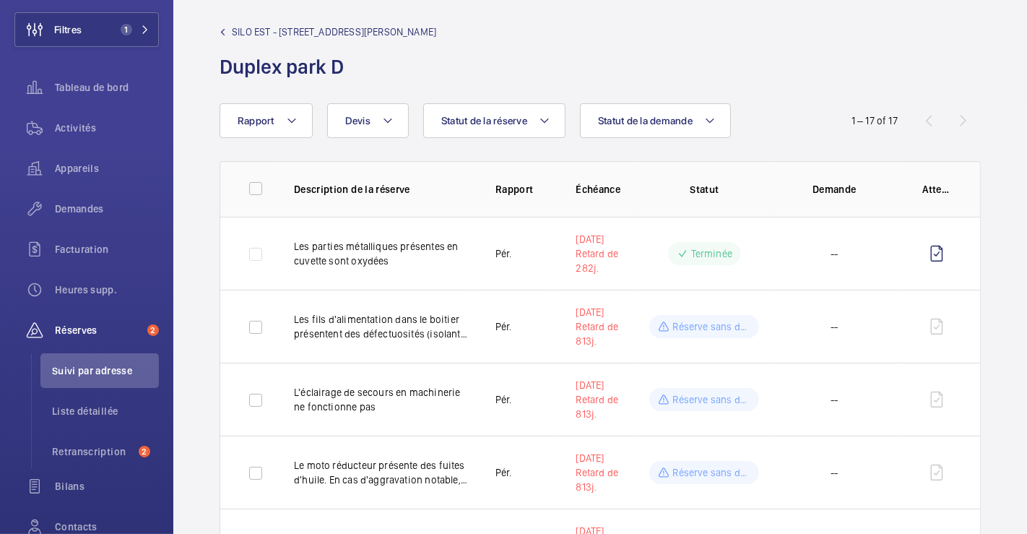
scroll to position [0, 0]
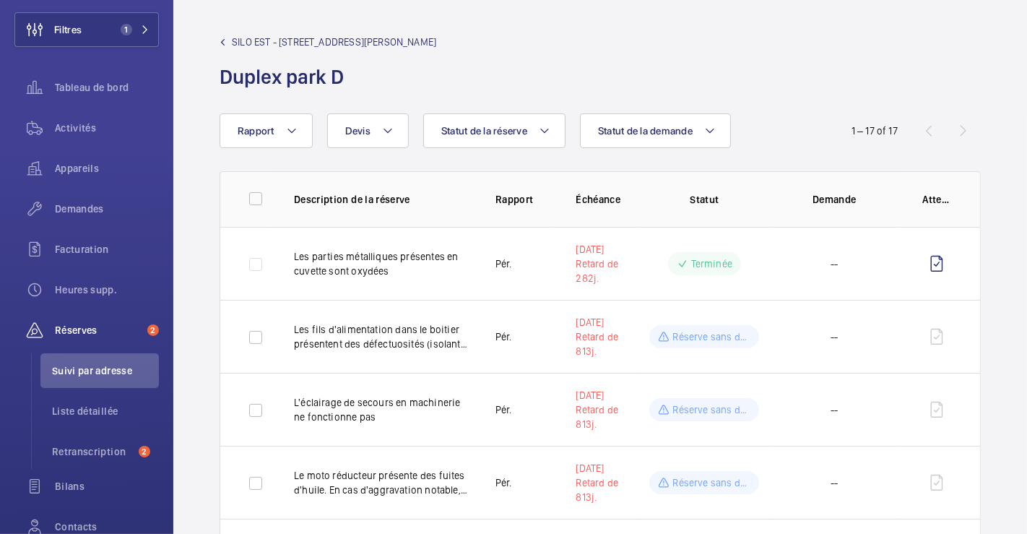
click at [225, 40] on mat-icon at bounding box center [223, 42] width 7 height 7
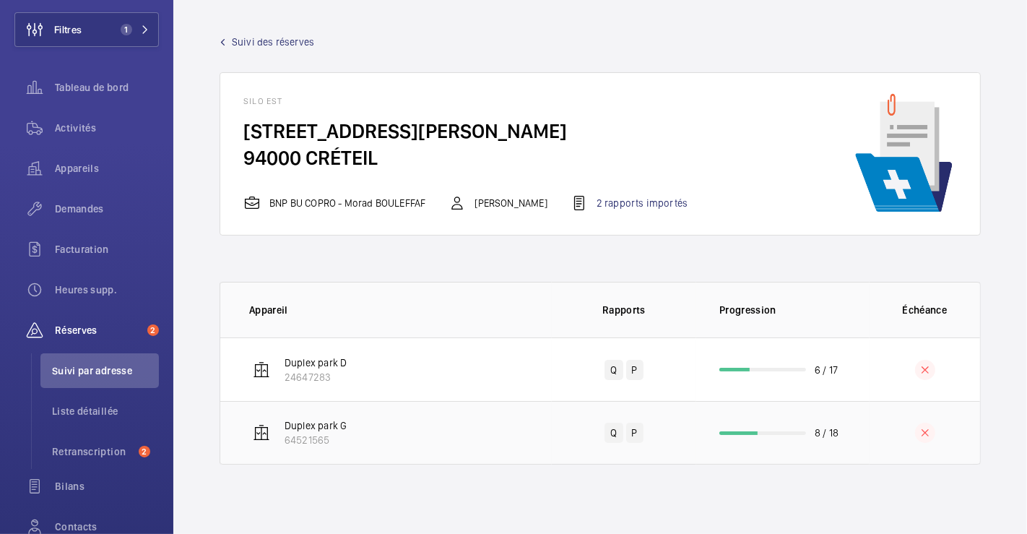
click at [524, 421] on td "Duplex park G 64521565" at bounding box center [386, 433] width 332 height 64
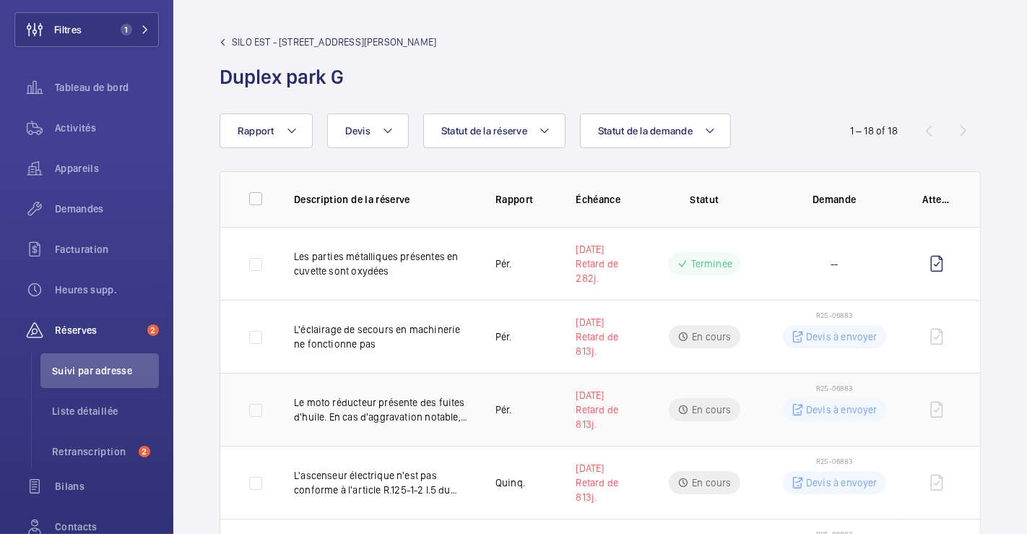
click at [819, 402] on p "Devis à envoyer" at bounding box center [842, 409] width 72 height 14
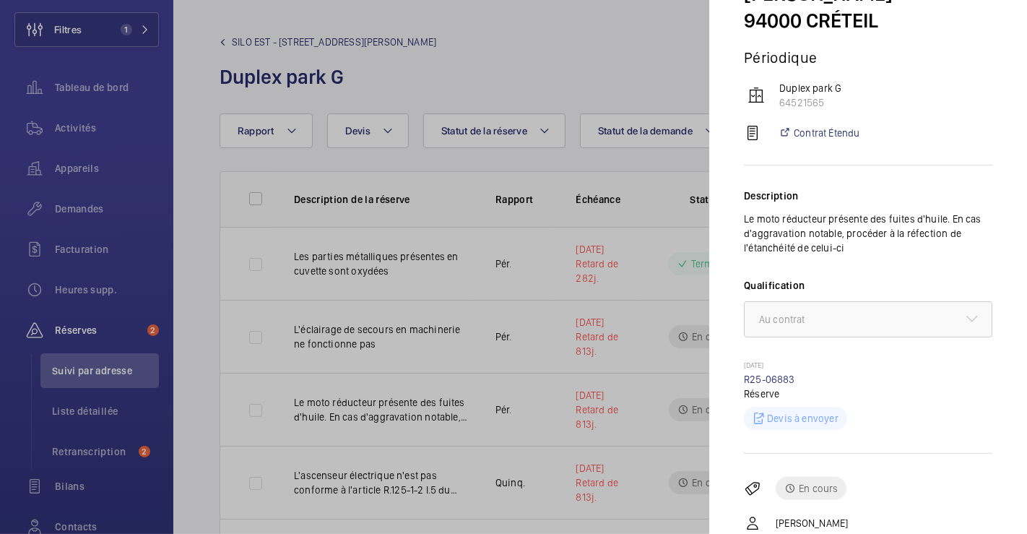
scroll to position [220, 0]
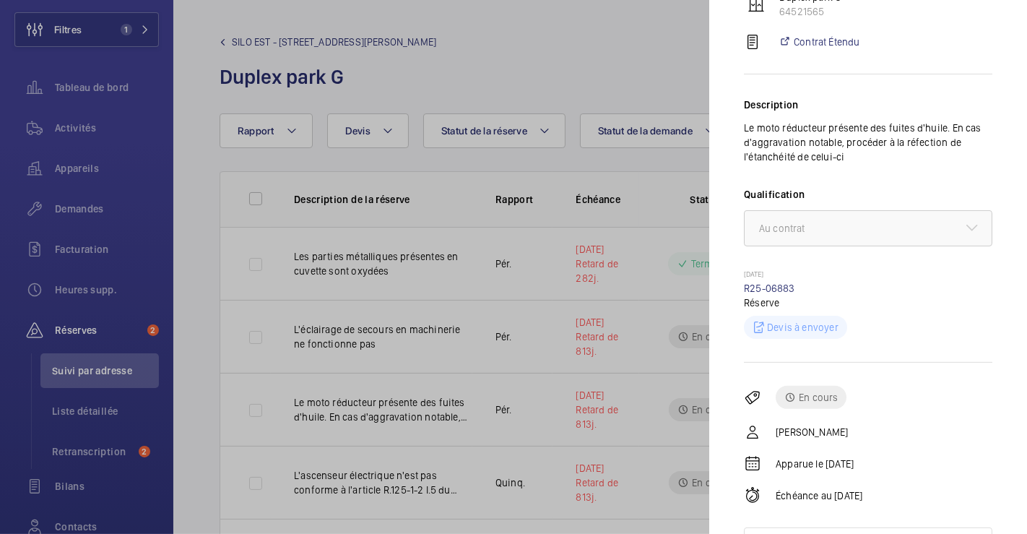
click at [800, 320] on p "Devis à envoyer" at bounding box center [803, 327] width 72 height 14
click at [623, 64] on div at bounding box center [513, 267] width 1027 height 534
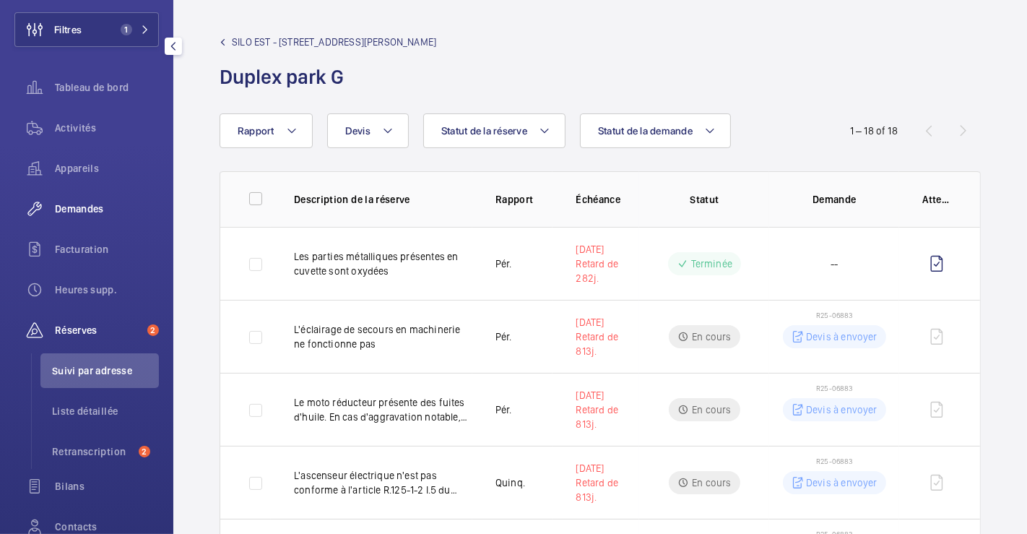
click at [84, 204] on span "Demandes" at bounding box center [107, 209] width 104 height 14
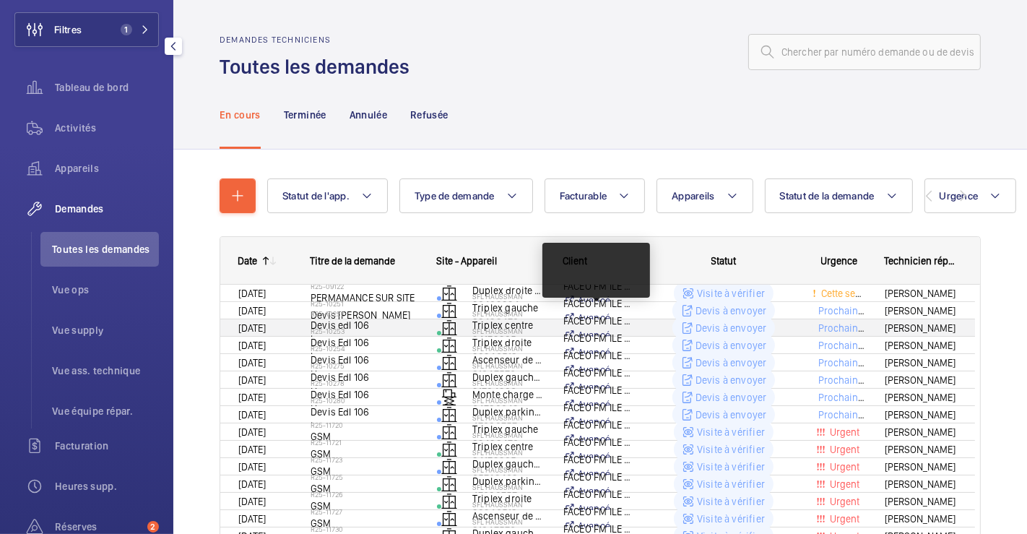
scroll to position [116, 0]
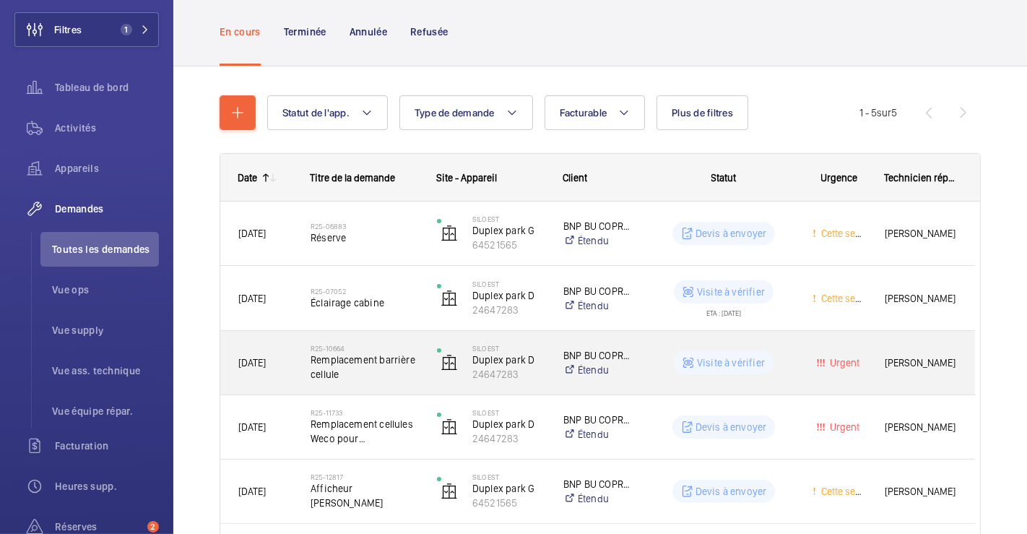
scroll to position [155, 0]
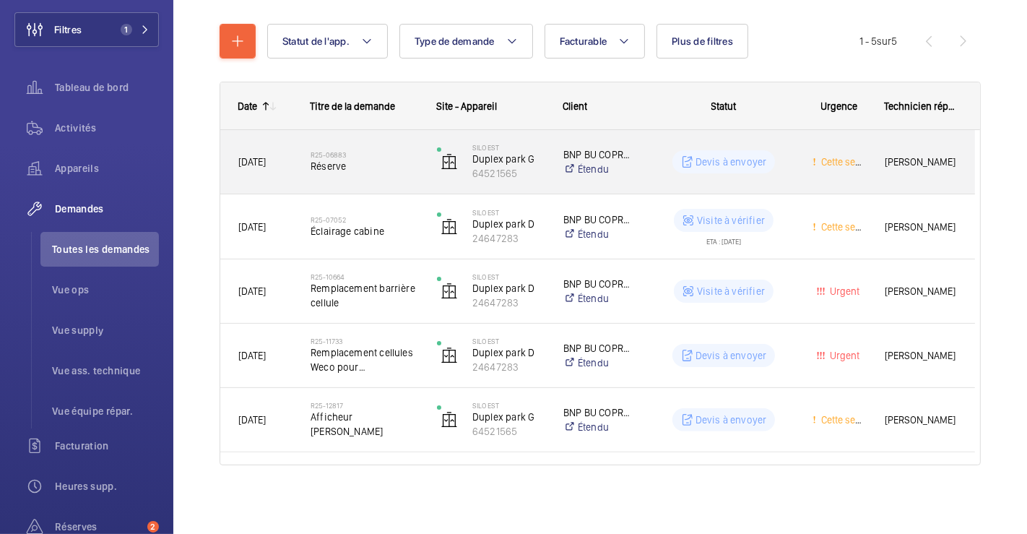
click at [369, 153] on h2 "R25-06883" at bounding box center [365, 154] width 108 height 9
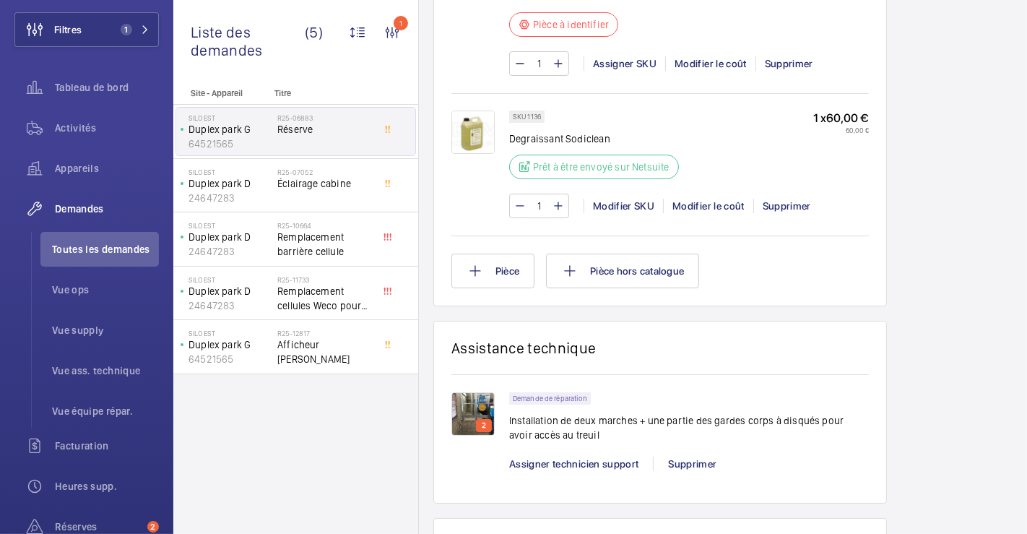
scroll to position [2064, 0]
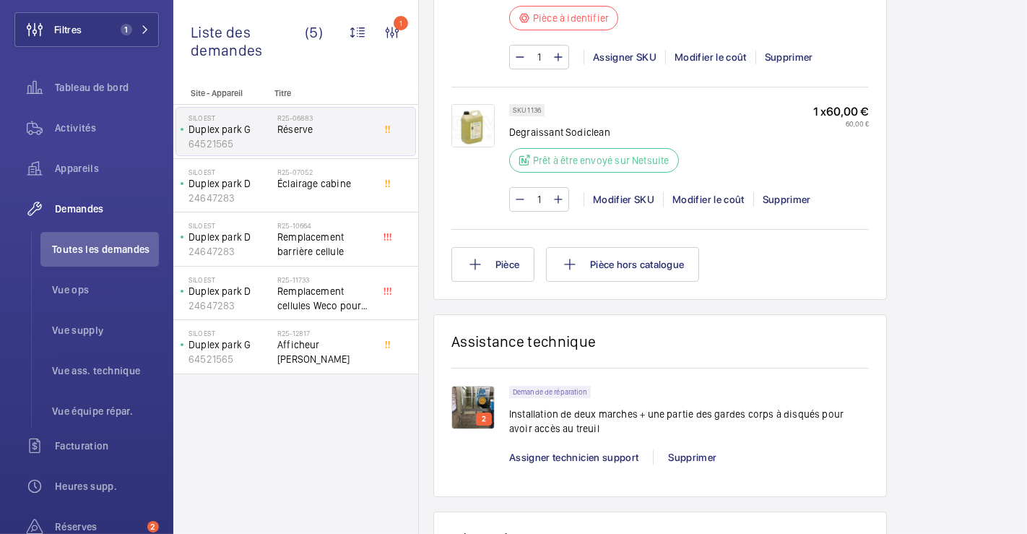
click at [483, 389] on img at bounding box center [472, 407] width 43 height 43
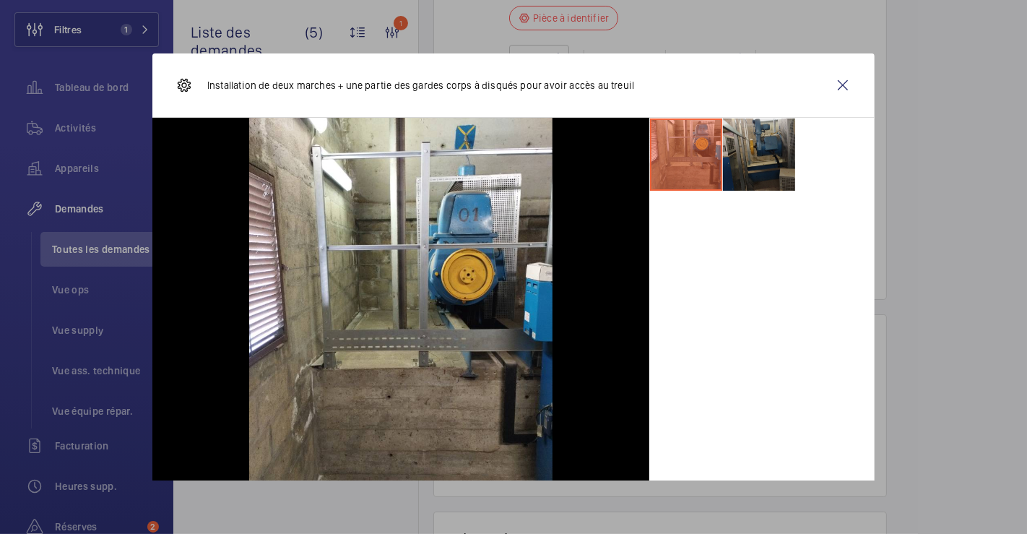
click at [735, 147] on li at bounding box center [759, 154] width 72 height 72
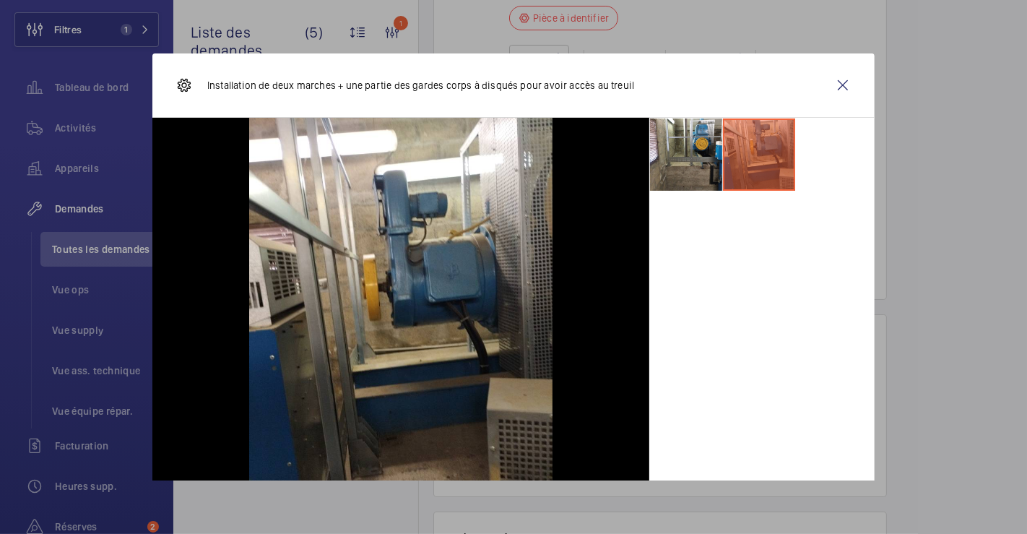
drag, startPoint x: 827, startPoint y: 83, endPoint x: 801, endPoint y: 342, distance: 260.6
click at [827, 82] on wm-front-icon-button at bounding box center [843, 85] width 35 height 35
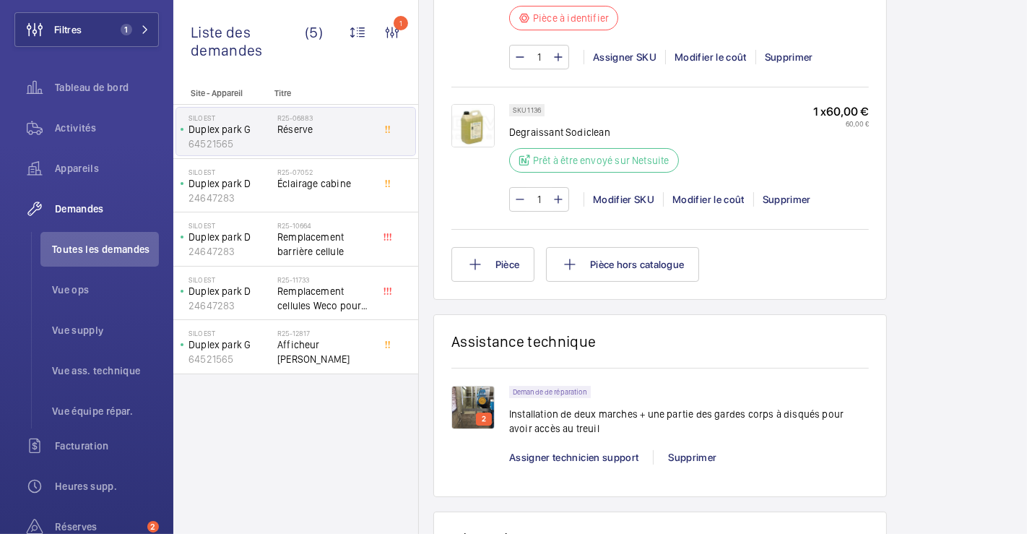
scroll to position [1422, 0]
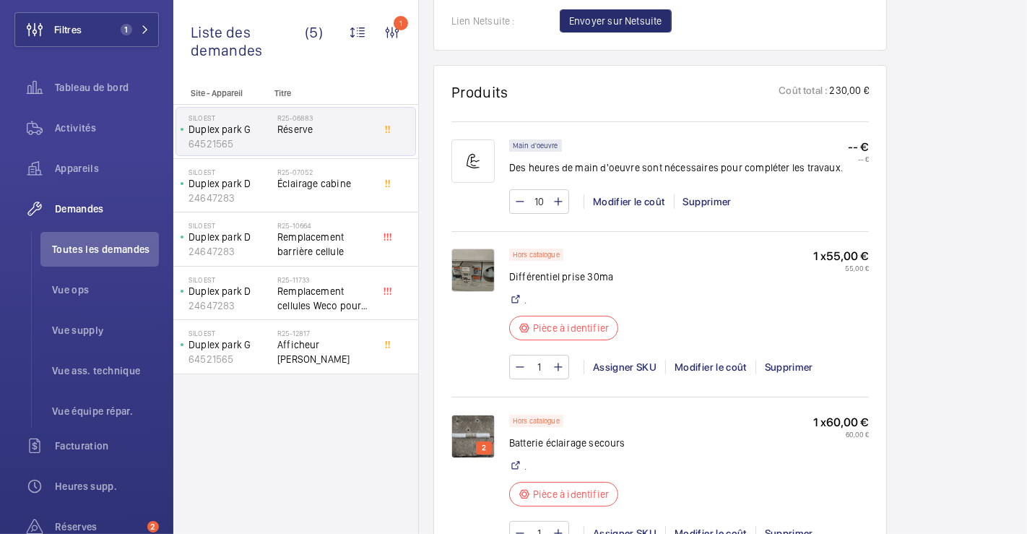
click at [485, 264] on img at bounding box center [472, 269] width 43 height 43
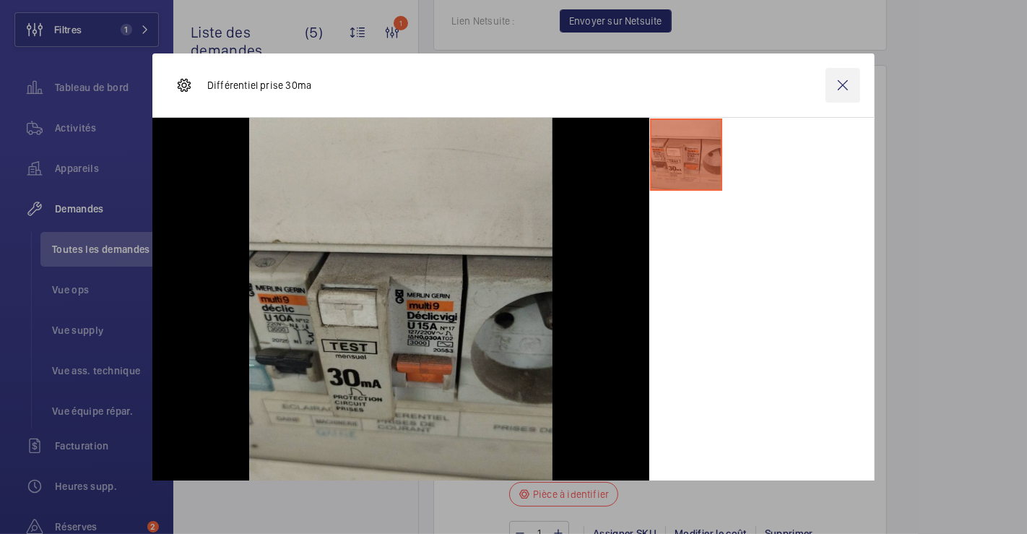
click at [834, 85] on wm-front-icon-button at bounding box center [843, 85] width 35 height 35
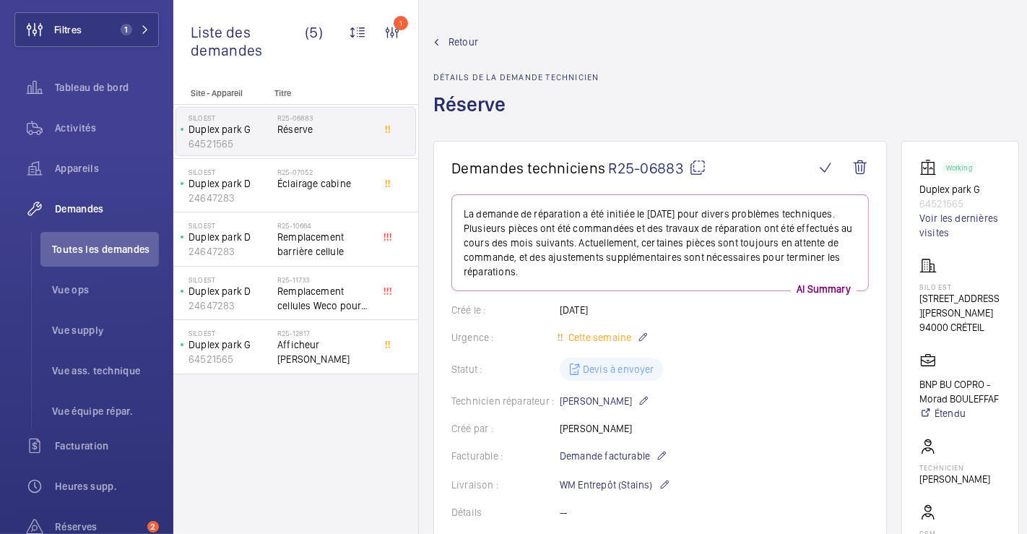
scroll to position [641, 0]
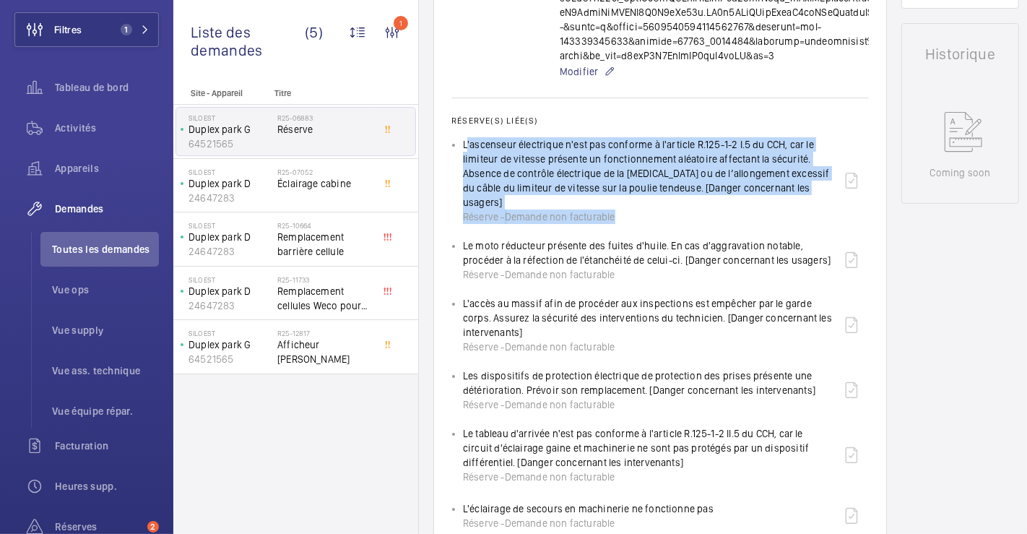
drag, startPoint x: 455, startPoint y: 134, endPoint x: 724, endPoint y: 202, distance: 277.0
click at [724, 202] on wm-front-card-body "La demande de réparation a été initiée le [DATE] pour divers problèmes techniqu…" at bounding box center [660, 183] width 418 height 1260
click at [737, 212] on ul "L'ascenseur électrique n'est pas conforme à l'article R.125-1-2 I.5 du CCH, car…" at bounding box center [660, 364] width 418 height 454
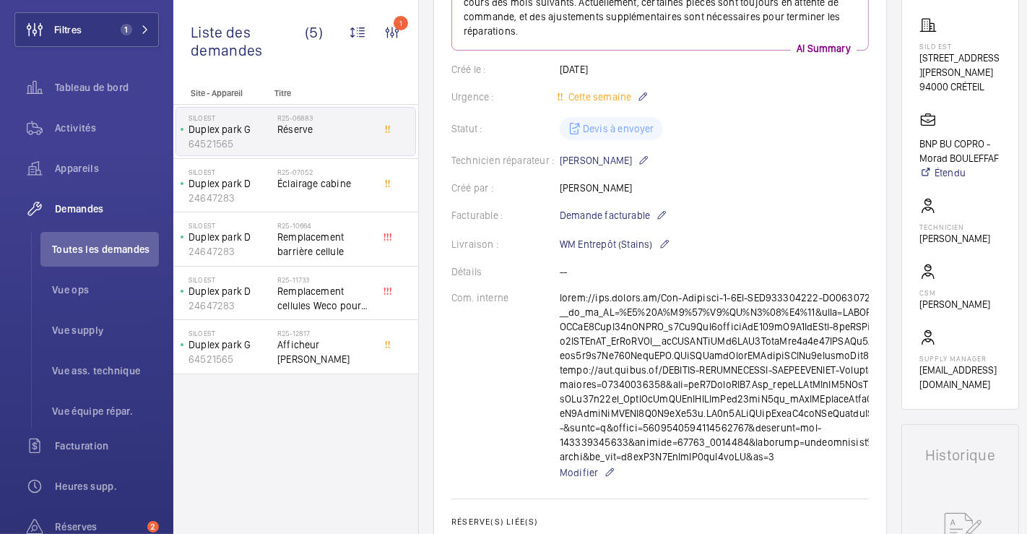
scroll to position [0, 0]
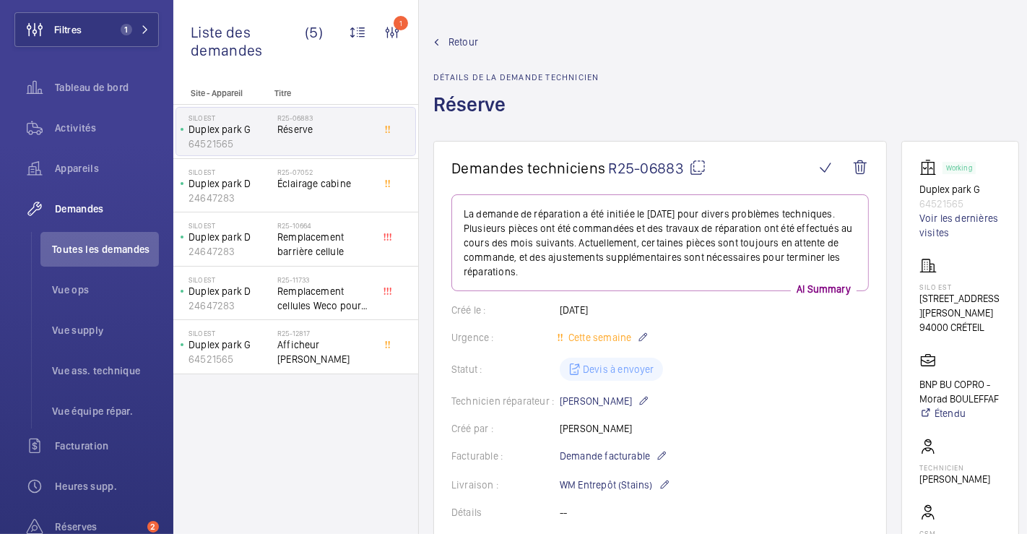
click at [699, 165] on mat-icon at bounding box center [697, 167] width 17 height 17
click at [930, 168] on img at bounding box center [931, 167] width 23 height 17
click at [464, 40] on span "Retour" at bounding box center [464, 42] width 30 height 14
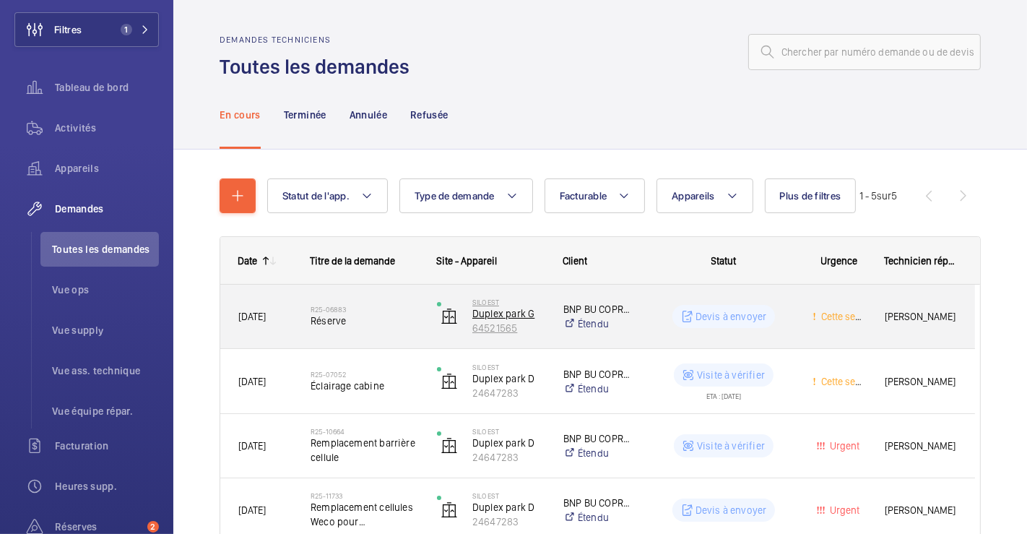
click at [454, 315] on img at bounding box center [449, 316] width 17 height 17
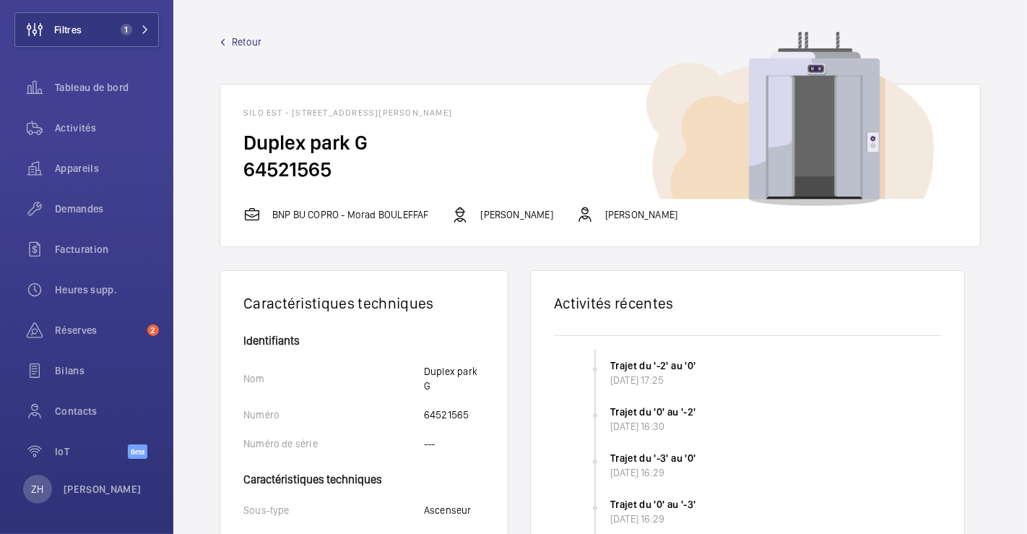
click at [248, 42] on span "Retour" at bounding box center [247, 42] width 30 height 14
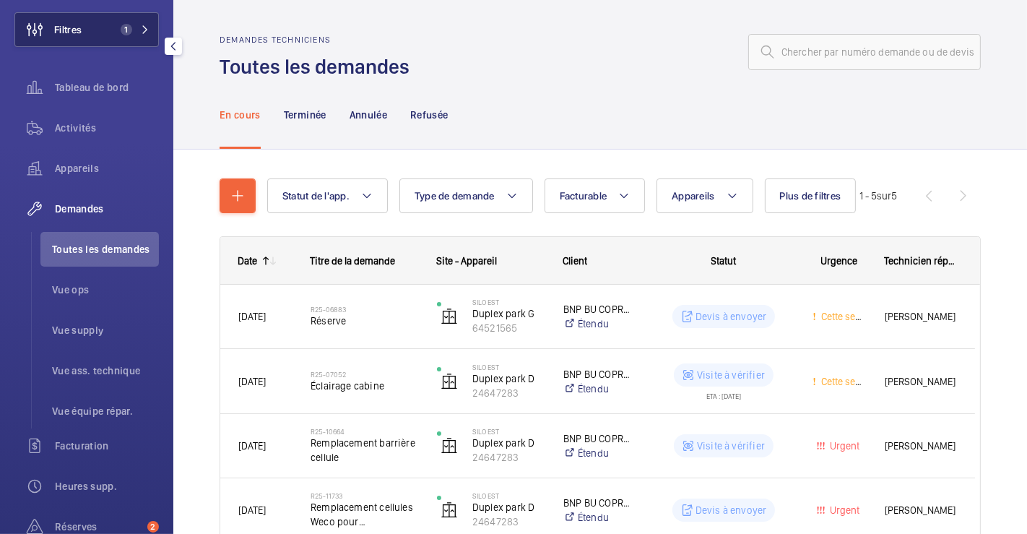
click at [98, 36] on button "Filtres 1" at bounding box center [86, 29] width 144 height 35
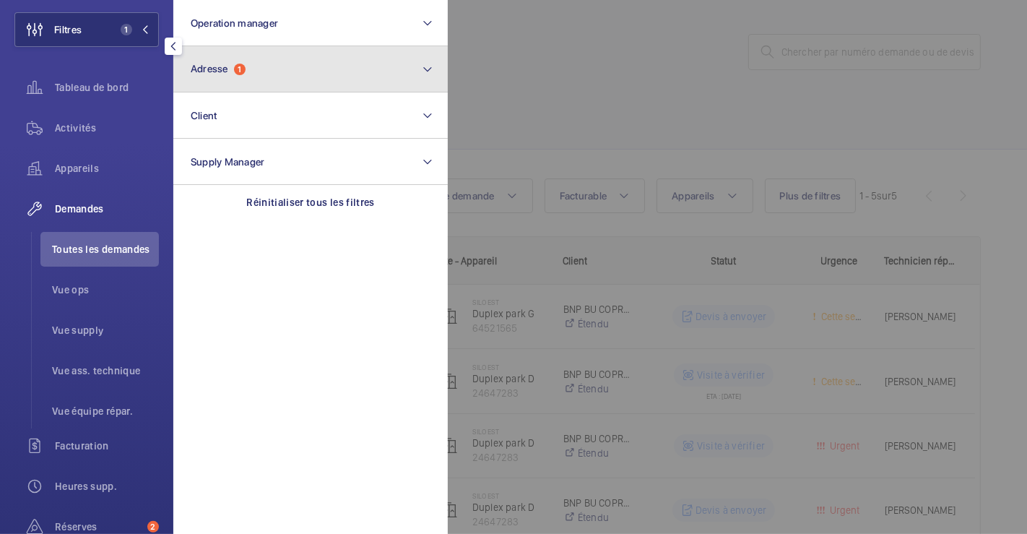
click at [260, 72] on button "Adresse 1" at bounding box center [310, 69] width 274 height 46
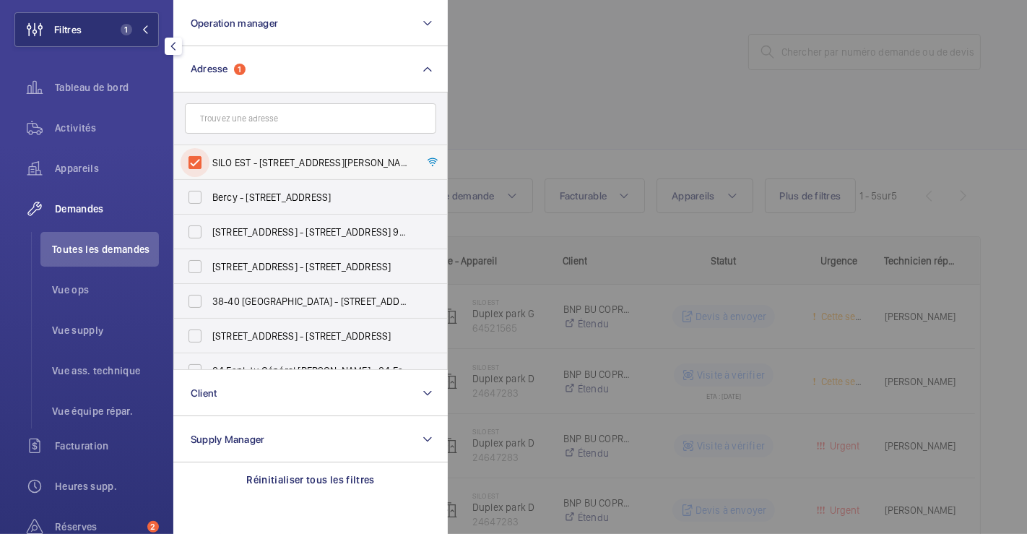
click at [200, 160] on input "SILO EST - [STREET_ADDRESS][PERSON_NAME]" at bounding box center [195, 162] width 29 height 29
checkbox input "false"
drag, startPoint x: 581, startPoint y: 98, endPoint x: 571, endPoint y: 101, distance: 11.4
click at [583, 98] on div at bounding box center [961, 267] width 1027 height 534
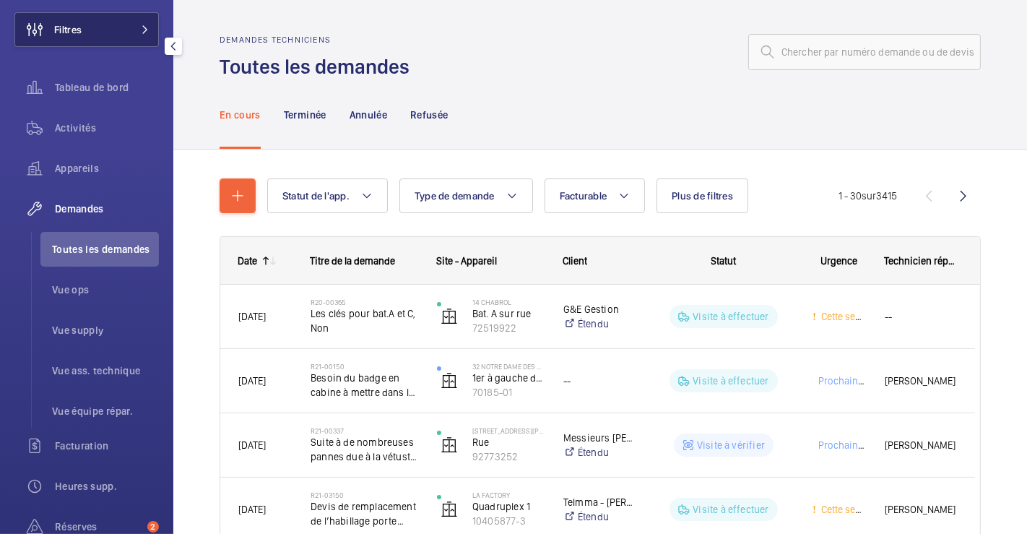
click at [96, 31] on button "Filtres" at bounding box center [86, 29] width 144 height 35
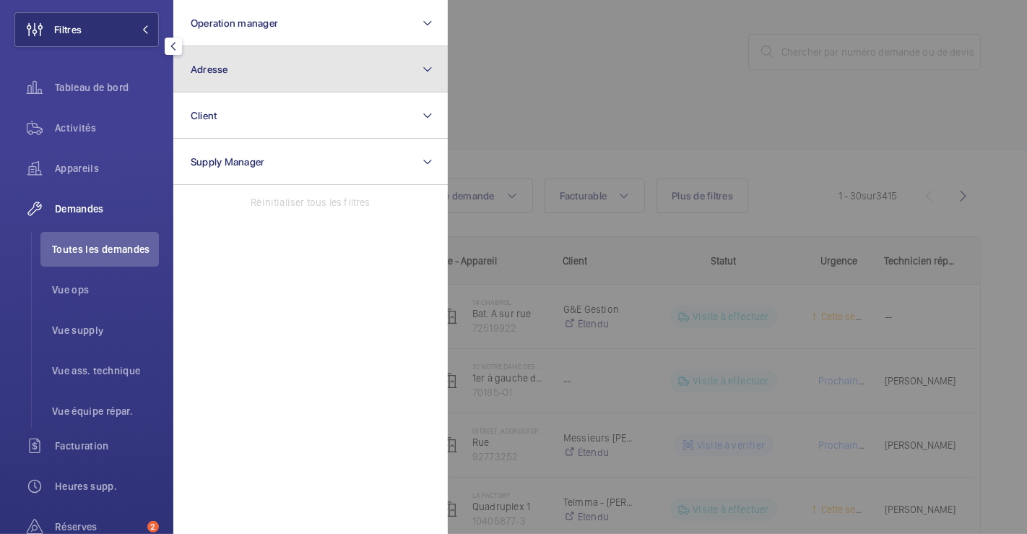
click at [232, 75] on button "Adresse" at bounding box center [310, 69] width 274 height 46
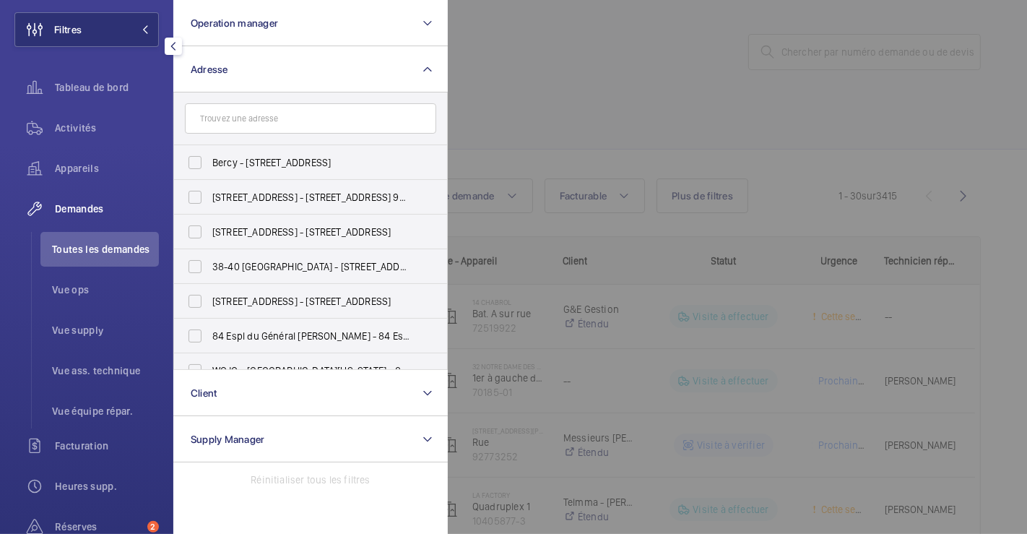
click at [251, 125] on input "text" at bounding box center [310, 118] width 251 height 30
type input "170"
click at [198, 160] on input "[STREET_ADDRESS][GEOGRAPHIC_DATA][STREET_ADDRESS]" at bounding box center [195, 162] width 29 height 29
checkbox input "true"
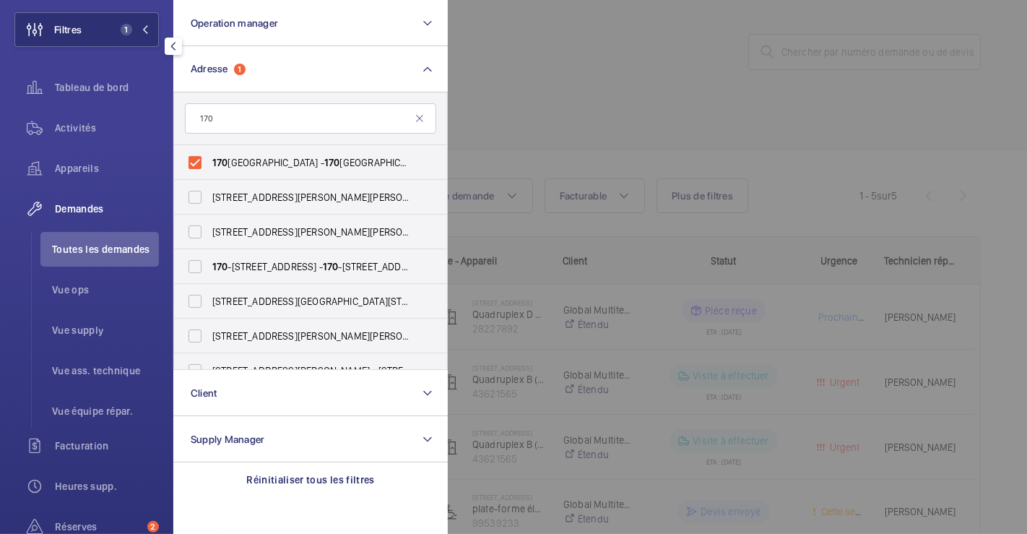
drag, startPoint x: 92, startPoint y: 129, endPoint x: 134, endPoint y: 150, distance: 46.5
click at [92, 129] on span "Activités" at bounding box center [107, 128] width 104 height 14
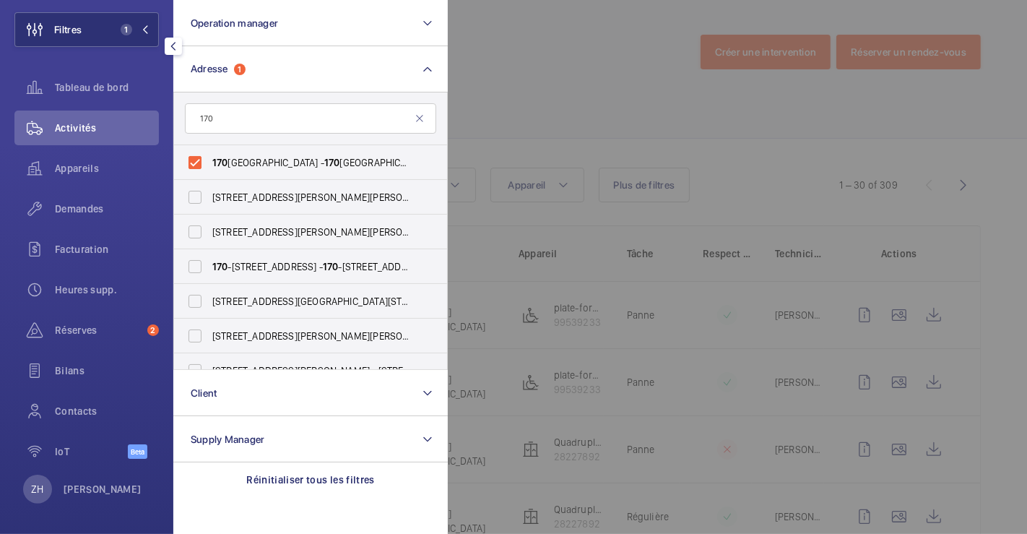
click at [488, 106] on div at bounding box center [961, 267] width 1027 height 534
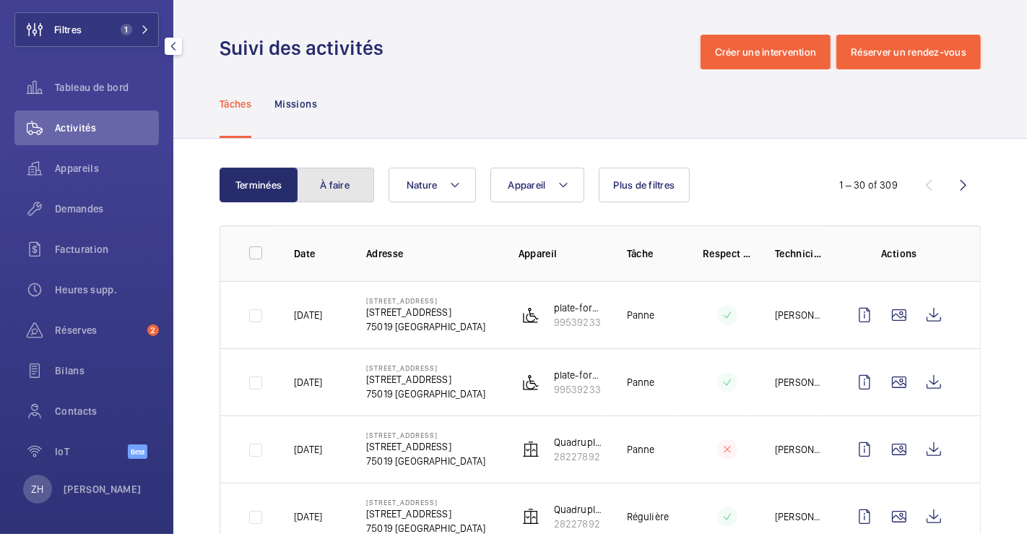
click at [335, 181] on button "À faire" at bounding box center [335, 185] width 78 height 35
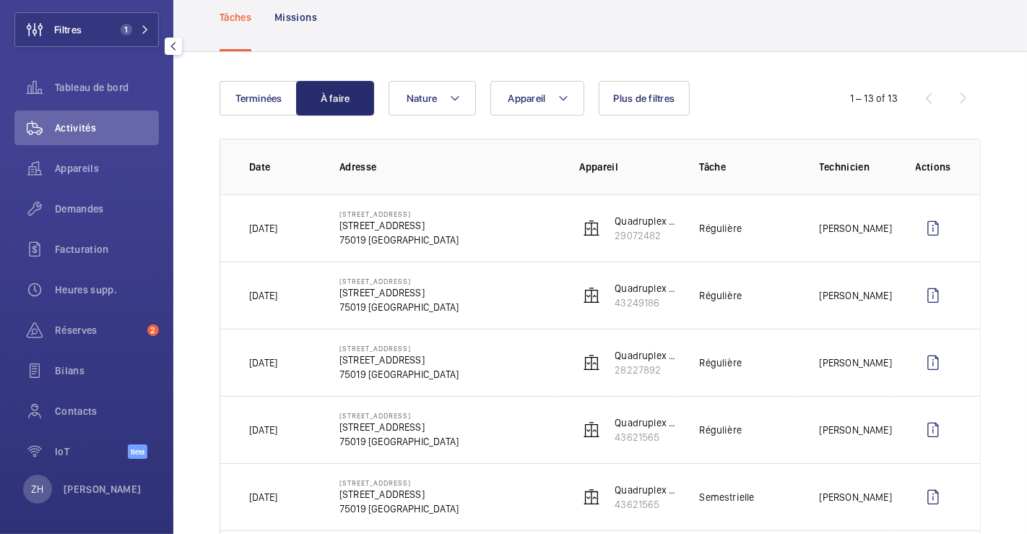
scroll to position [76, 0]
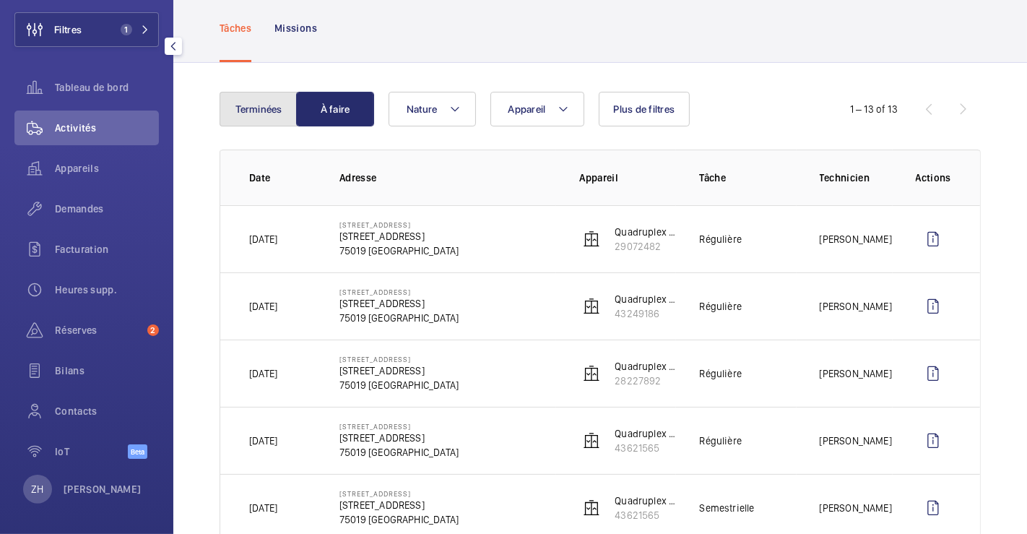
click at [269, 100] on button "Terminées" at bounding box center [259, 109] width 78 height 35
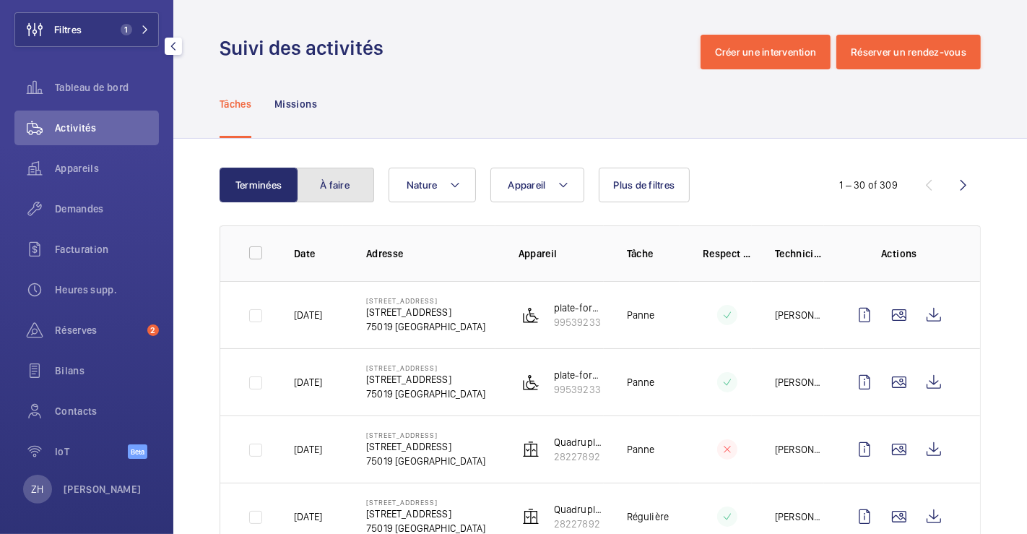
click at [345, 173] on button "À faire" at bounding box center [335, 185] width 78 height 35
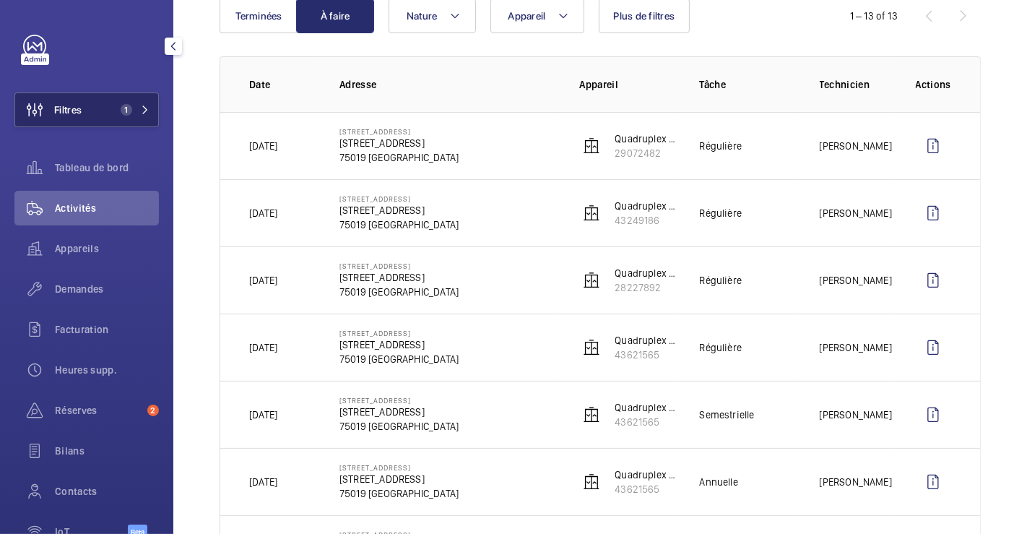
click at [92, 111] on button "Filtres 1" at bounding box center [86, 109] width 144 height 35
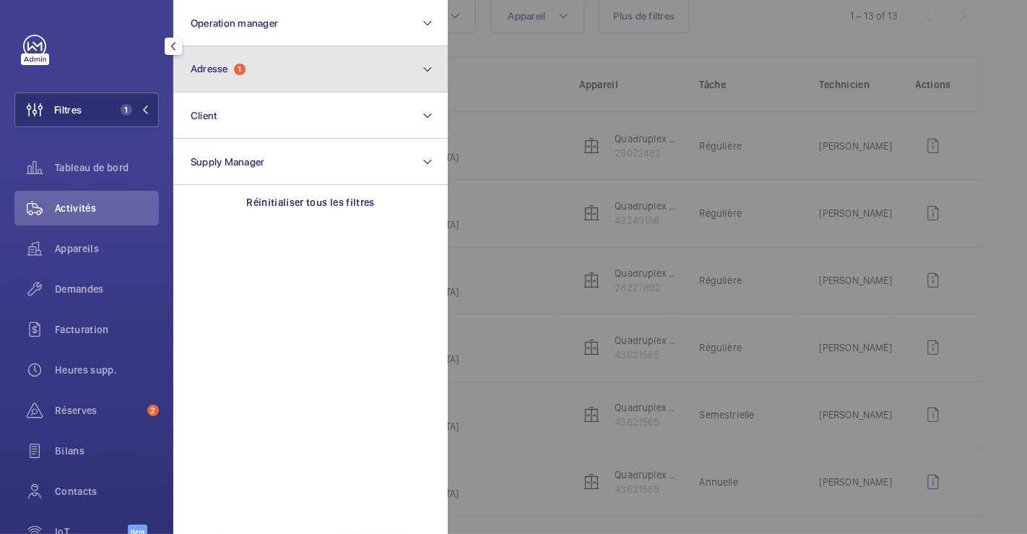
click at [278, 74] on button "Adresse 1" at bounding box center [310, 69] width 274 height 46
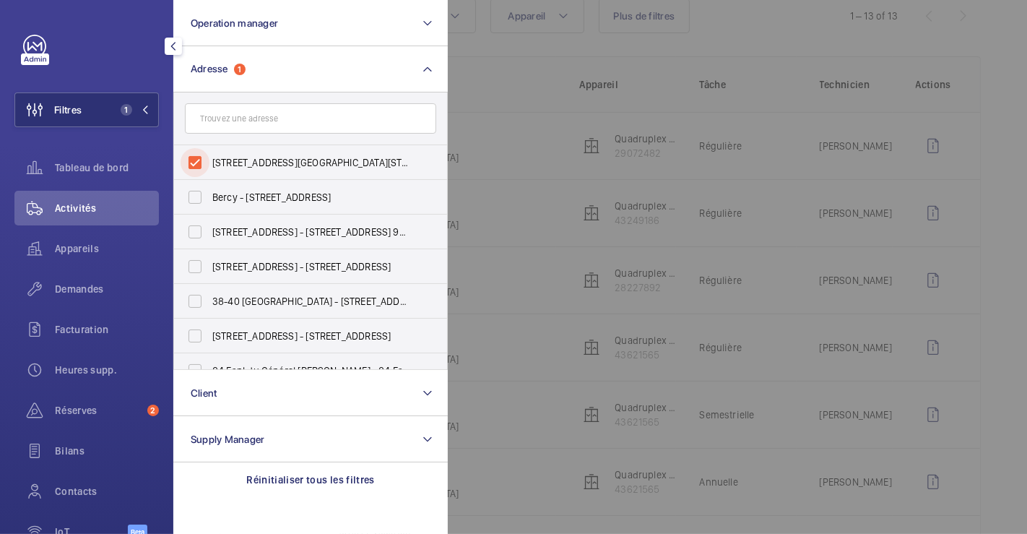
drag, startPoint x: 198, startPoint y: 160, endPoint x: 368, endPoint y: 110, distance: 177.6
click at [197, 160] on input "[STREET_ADDRESS][GEOGRAPHIC_DATA][STREET_ADDRESS]" at bounding box center [195, 162] width 29 height 29
checkbox input "false"
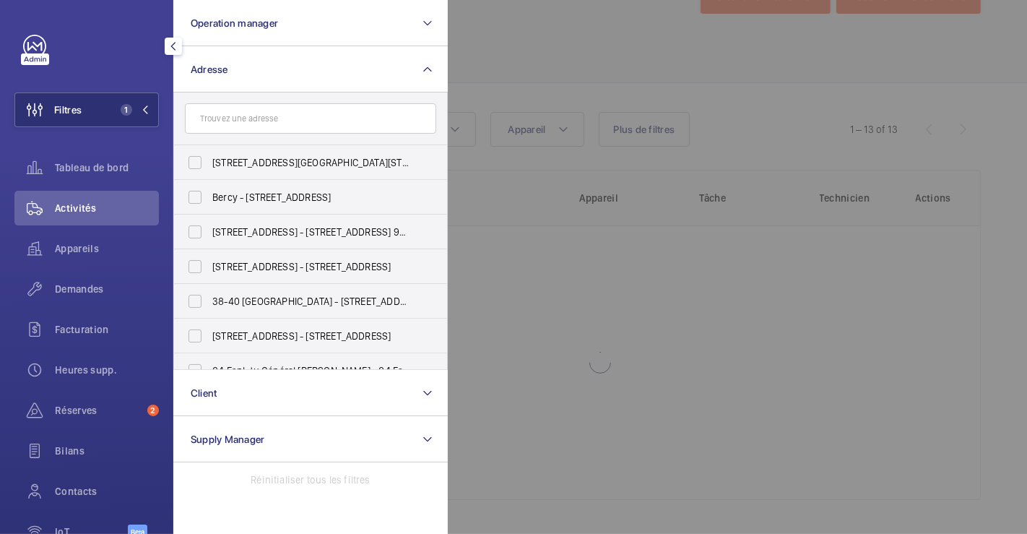
click at [579, 54] on div at bounding box center [961, 267] width 1027 height 534
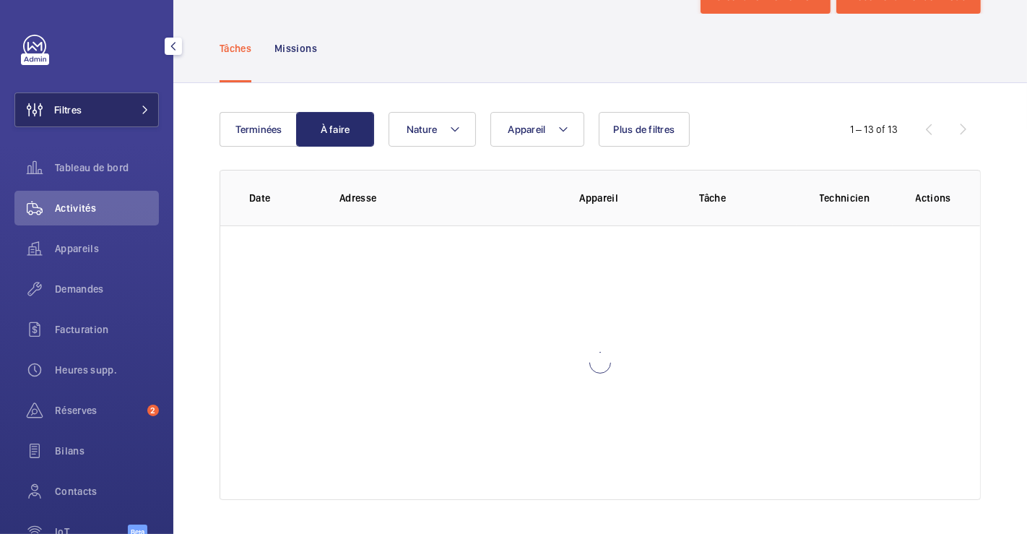
scroll to position [169, 0]
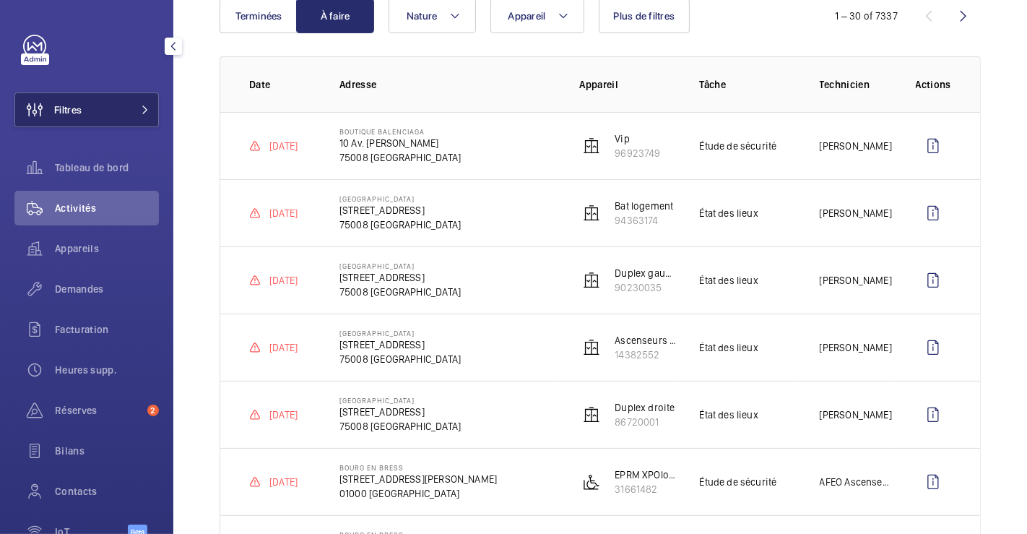
click at [78, 110] on span "Filtres" at bounding box center [67, 110] width 27 height 14
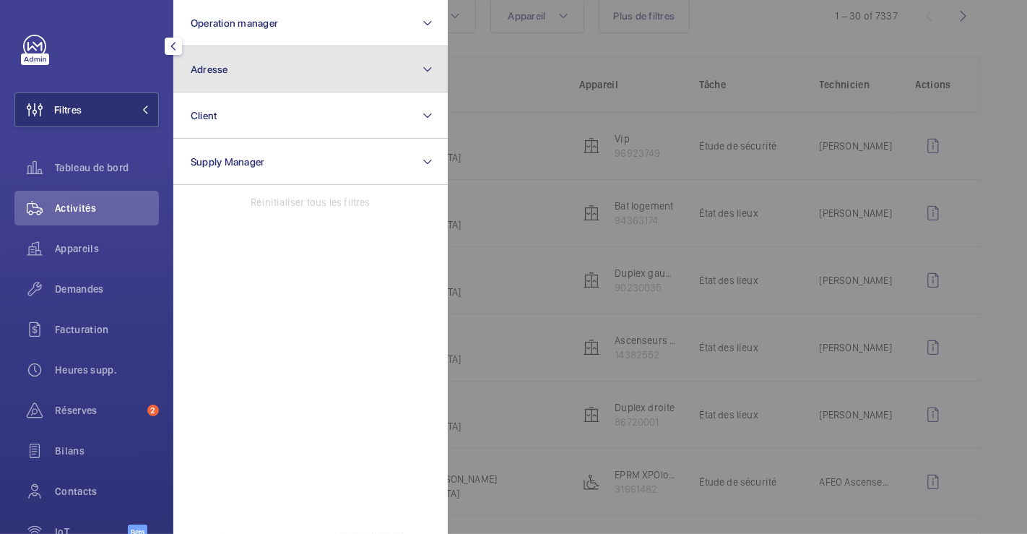
click at [260, 66] on button "Adresse" at bounding box center [310, 69] width 274 height 46
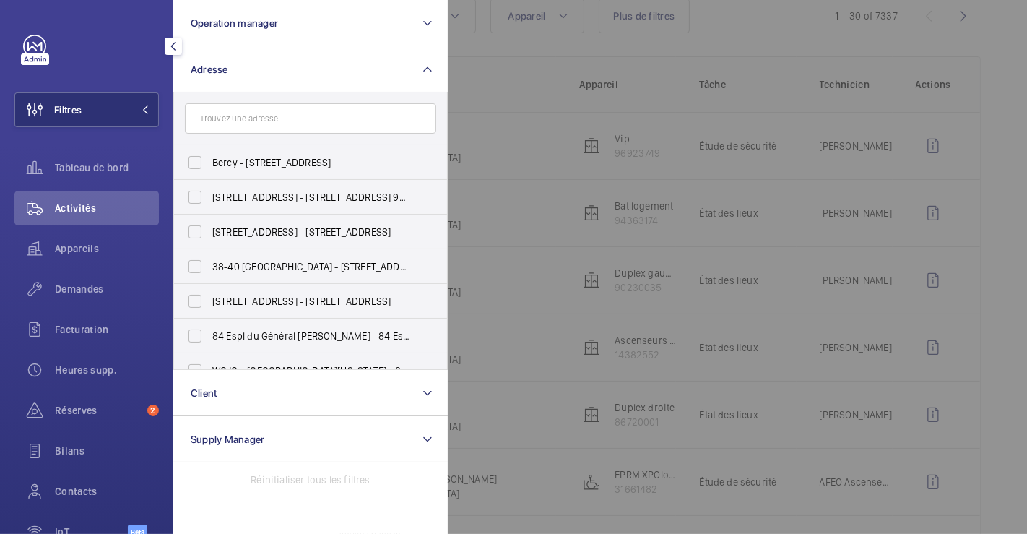
click at [251, 121] on input "text" at bounding box center [310, 118] width 251 height 30
type input "a"
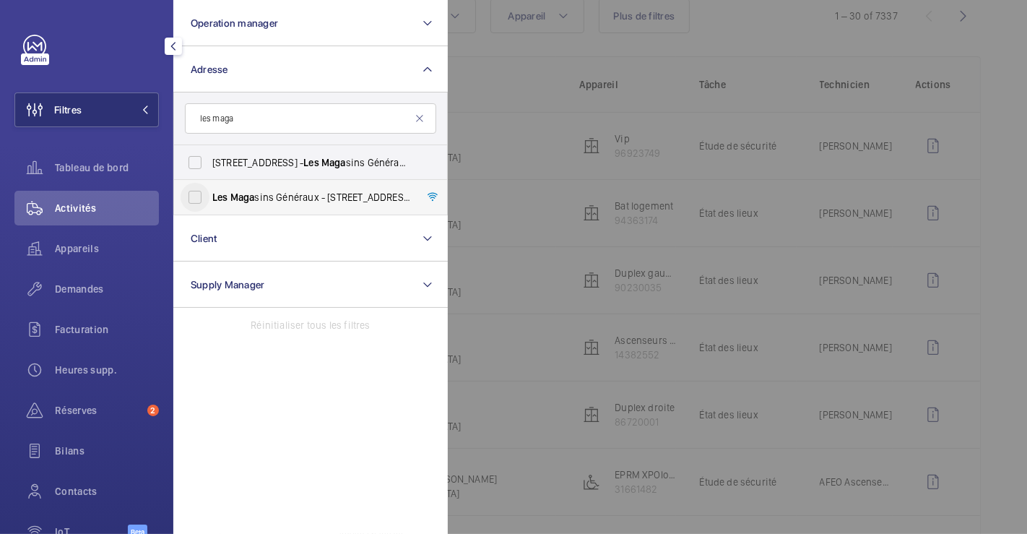
type input "les maga"
click at [197, 206] on input "Les Maga sins Généraux - [STREET_ADDRESS]" at bounding box center [195, 197] width 29 height 29
checkbox input "true"
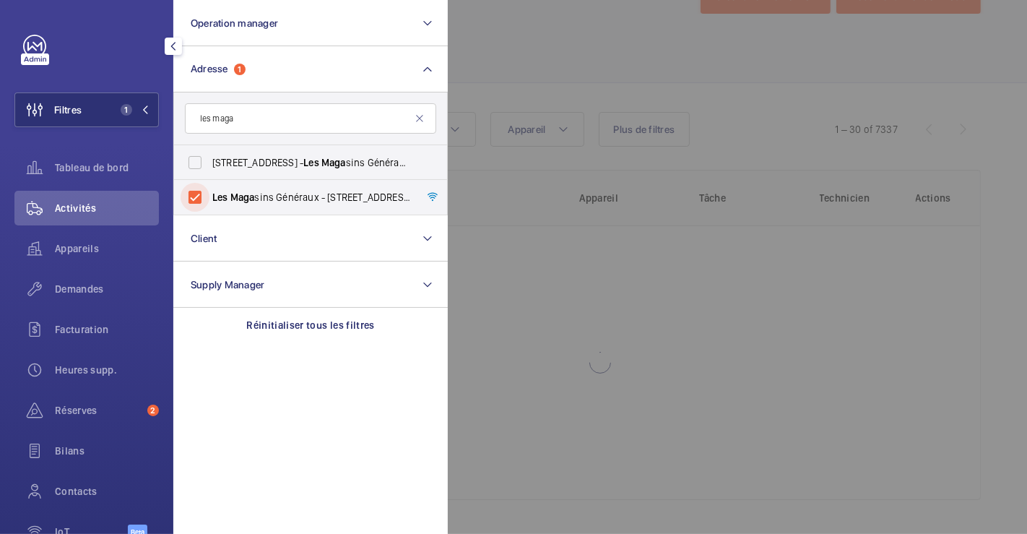
scroll to position [169, 0]
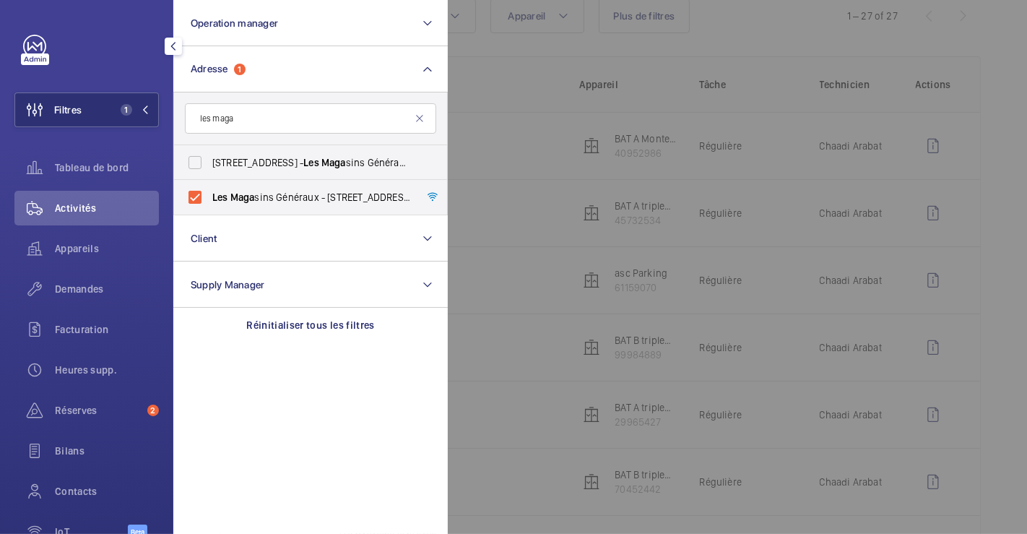
click at [558, 37] on div at bounding box center [961, 267] width 1027 height 534
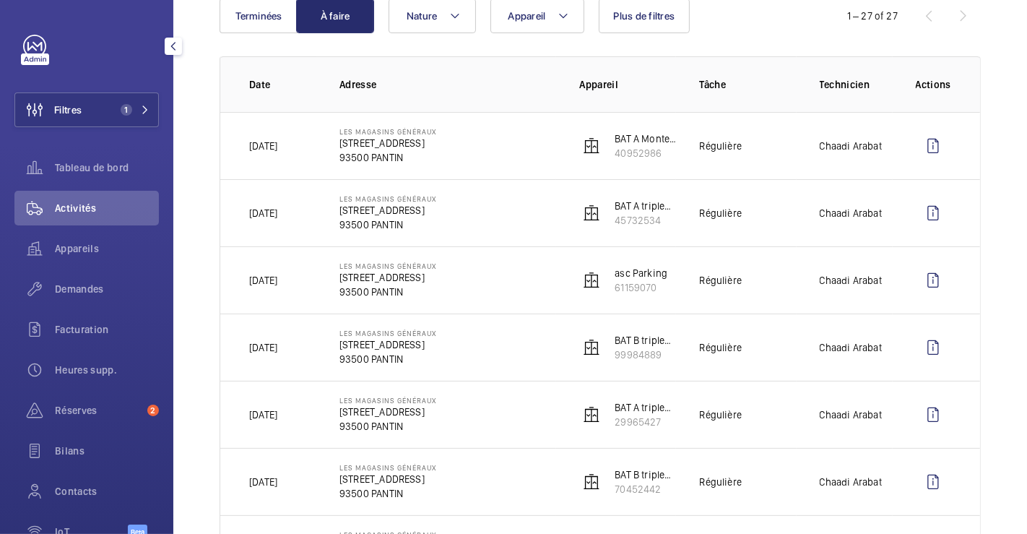
scroll to position [89, 0]
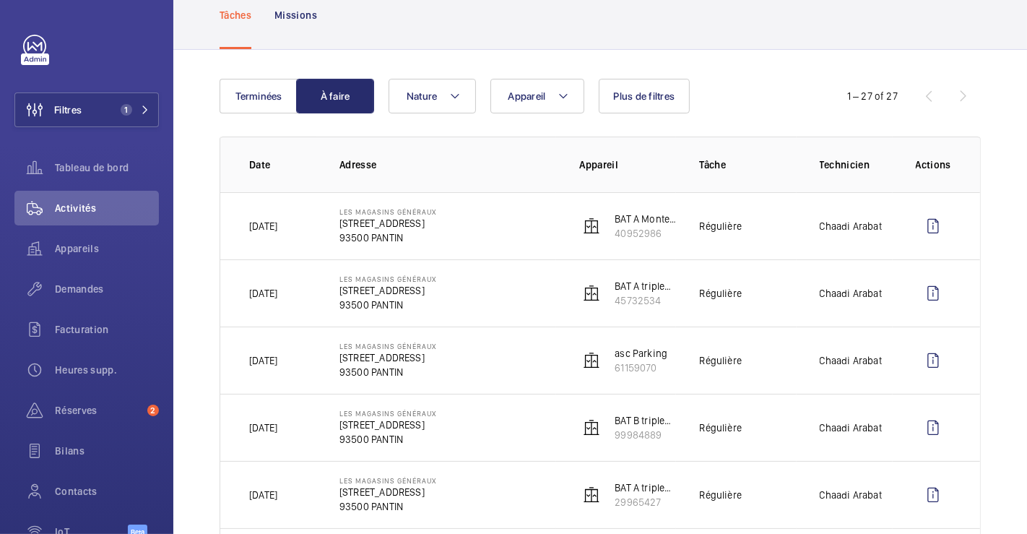
click at [260, 90] on button "Terminées" at bounding box center [259, 96] width 78 height 35
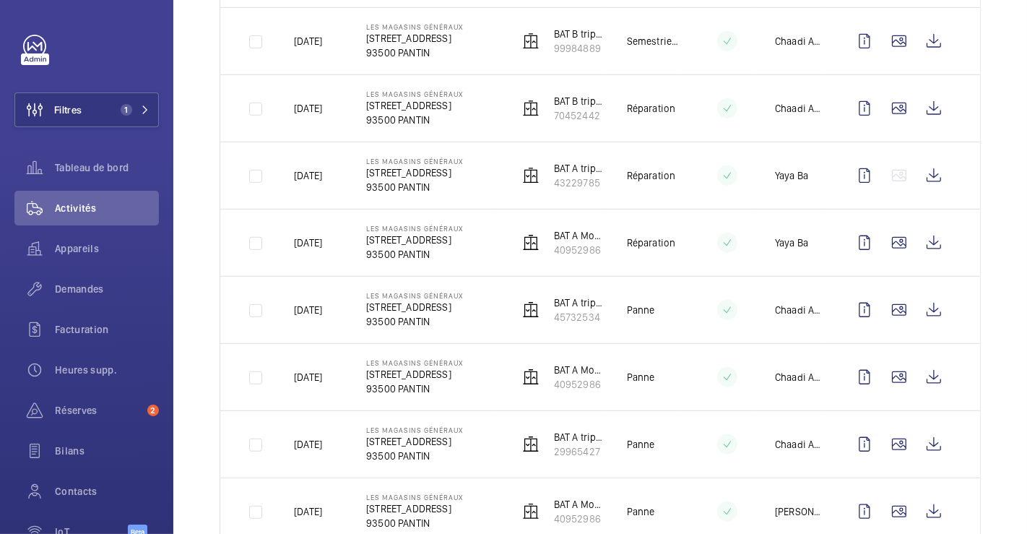
scroll to position [731, 0]
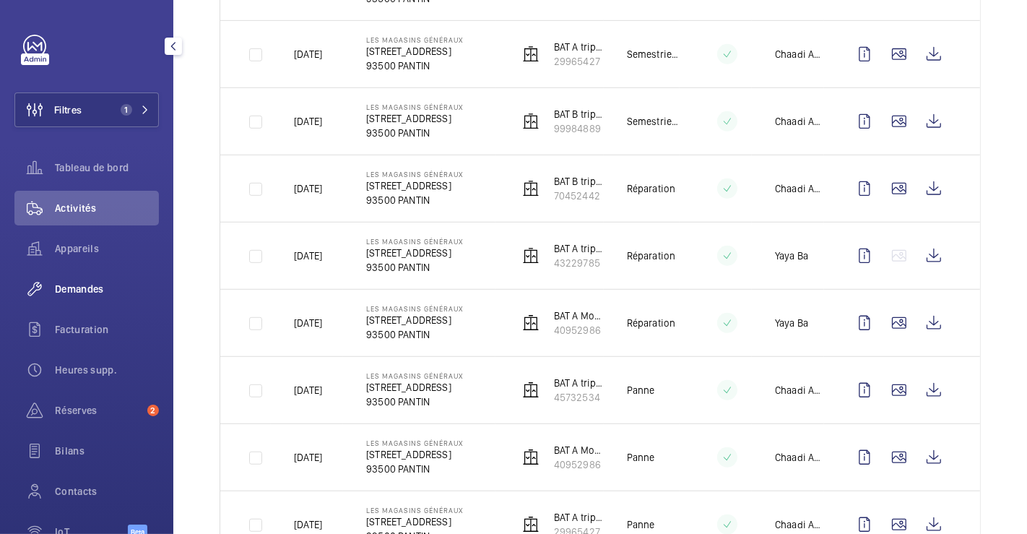
click at [90, 283] on span "Demandes" at bounding box center [107, 289] width 104 height 14
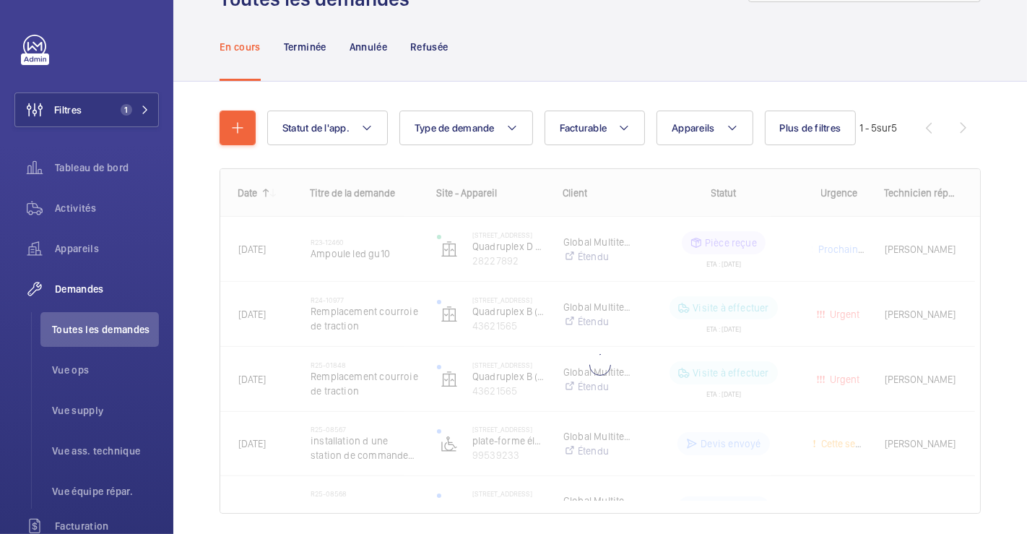
scroll to position [116, 0]
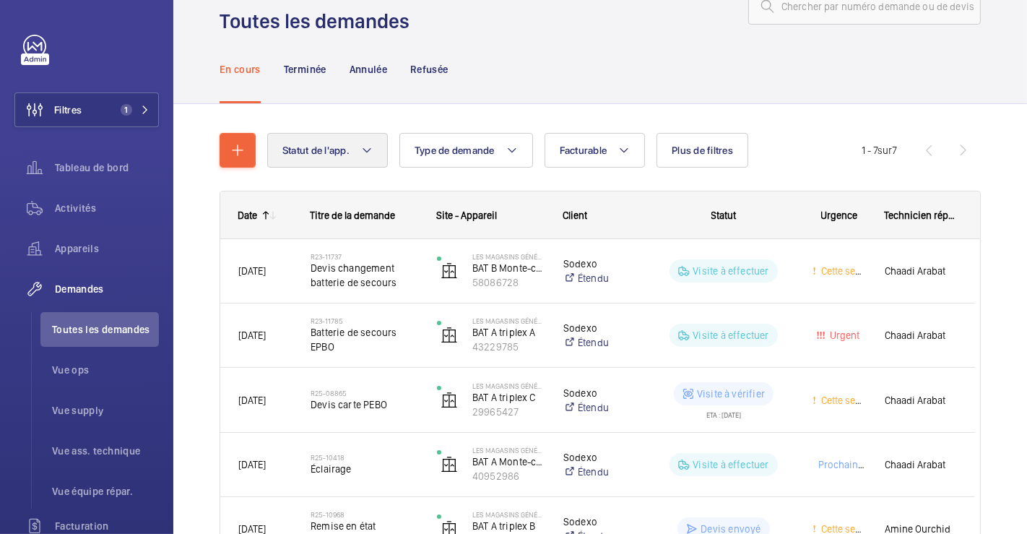
scroll to position [43, 0]
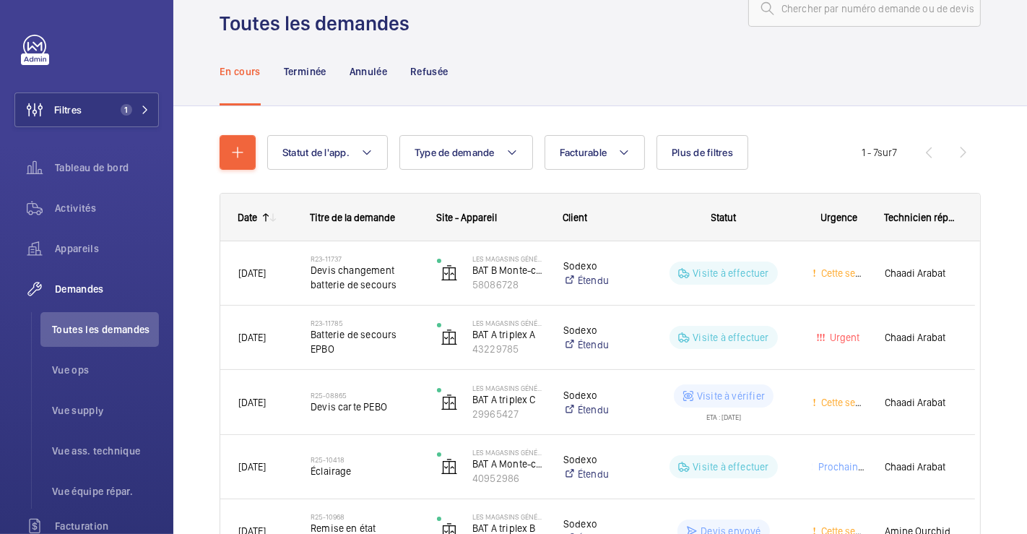
drag, startPoint x: 317, startPoint y: 69, endPoint x: 328, endPoint y: 110, distance: 42.6
click at [317, 69] on p "Terminée" at bounding box center [305, 71] width 43 height 14
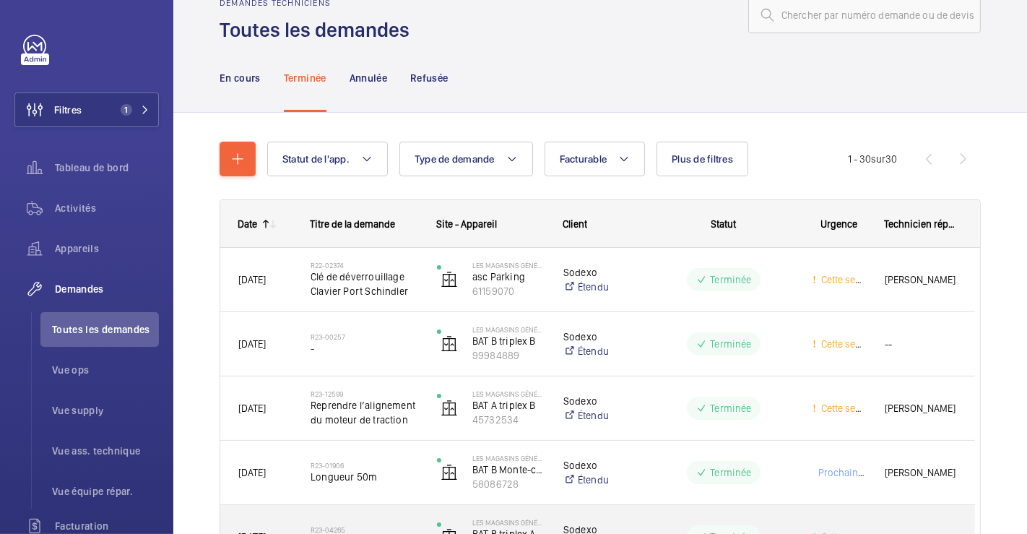
scroll to position [36, 0]
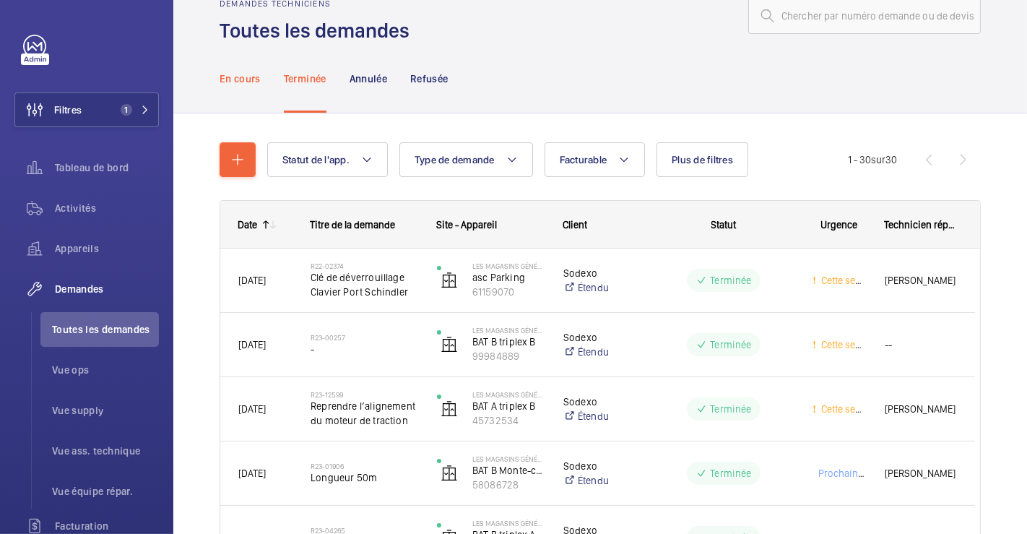
click at [235, 75] on p "En cours" at bounding box center [240, 79] width 41 height 14
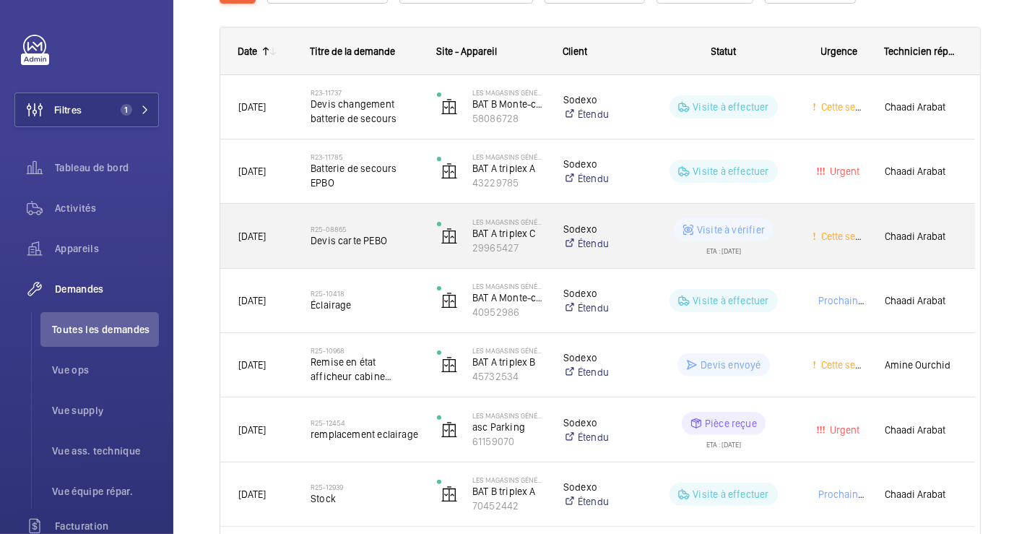
scroll to position [284, 0]
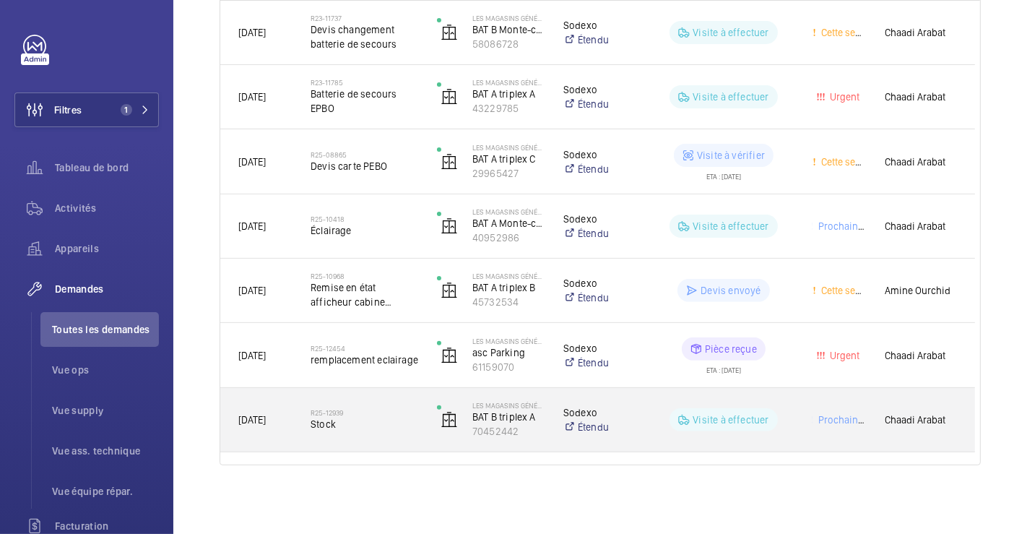
click at [381, 399] on div "R25-12939 Stock" at bounding box center [365, 420] width 108 height 42
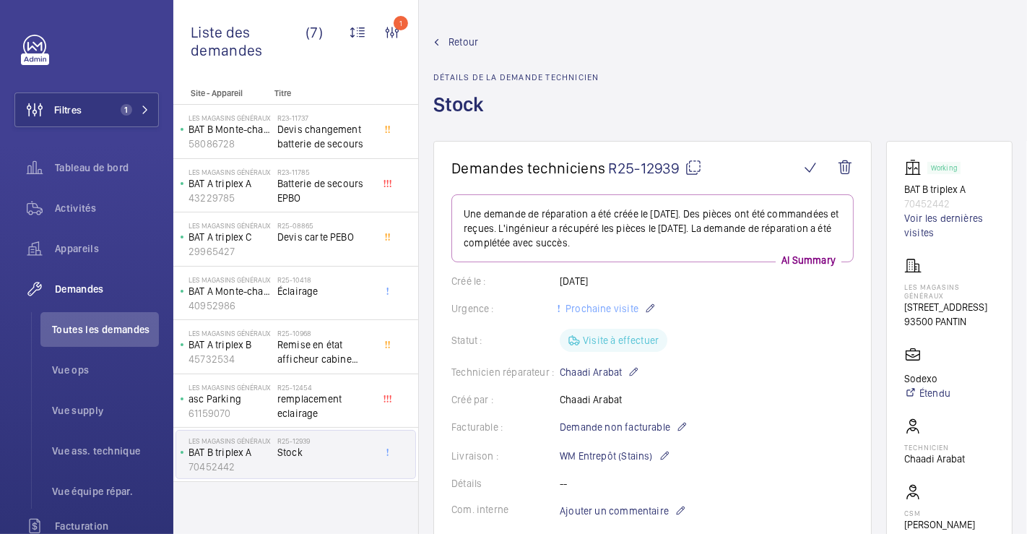
click at [469, 40] on span "Retour" at bounding box center [464, 42] width 30 height 14
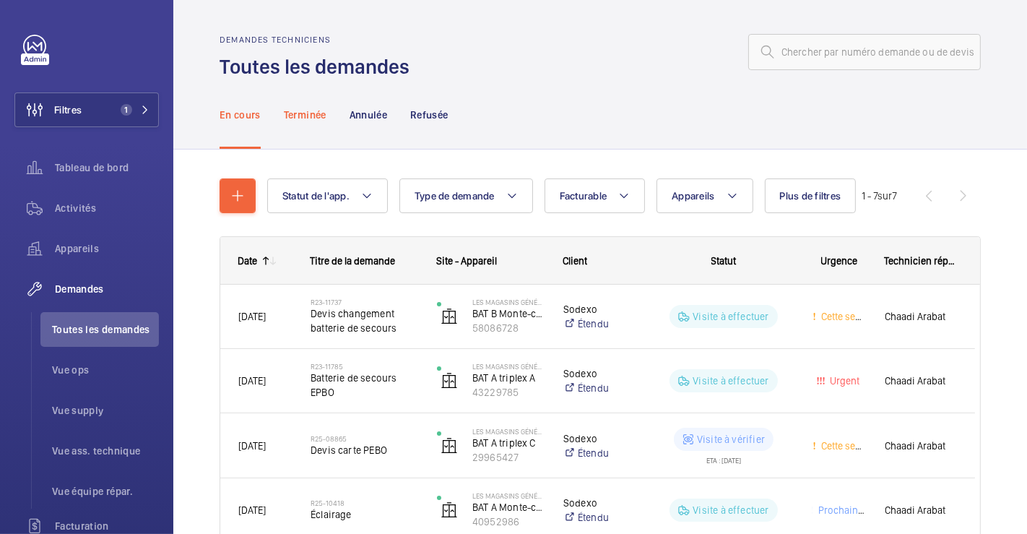
click at [314, 113] on p "Terminée" at bounding box center [305, 115] width 43 height 14
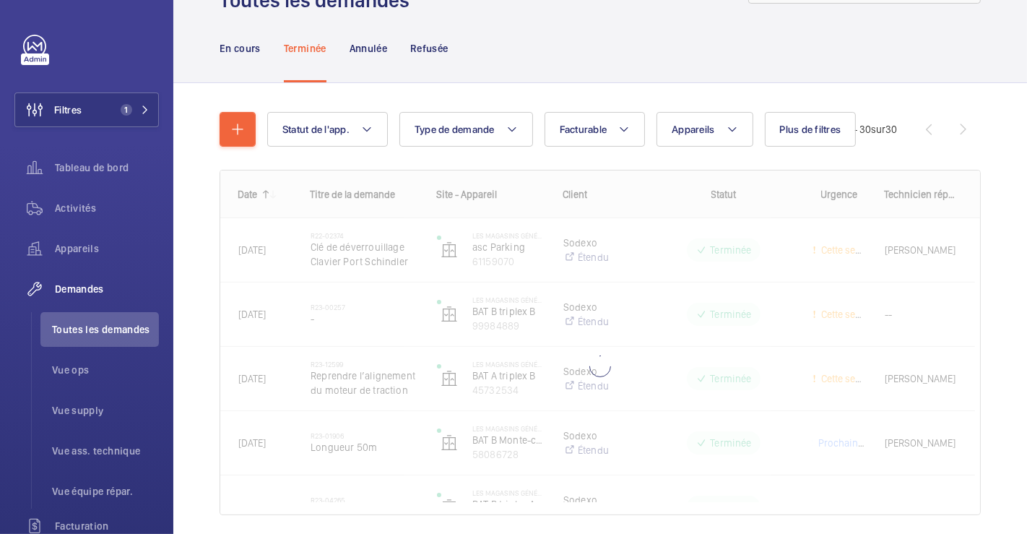
scroll to position [116, 0]
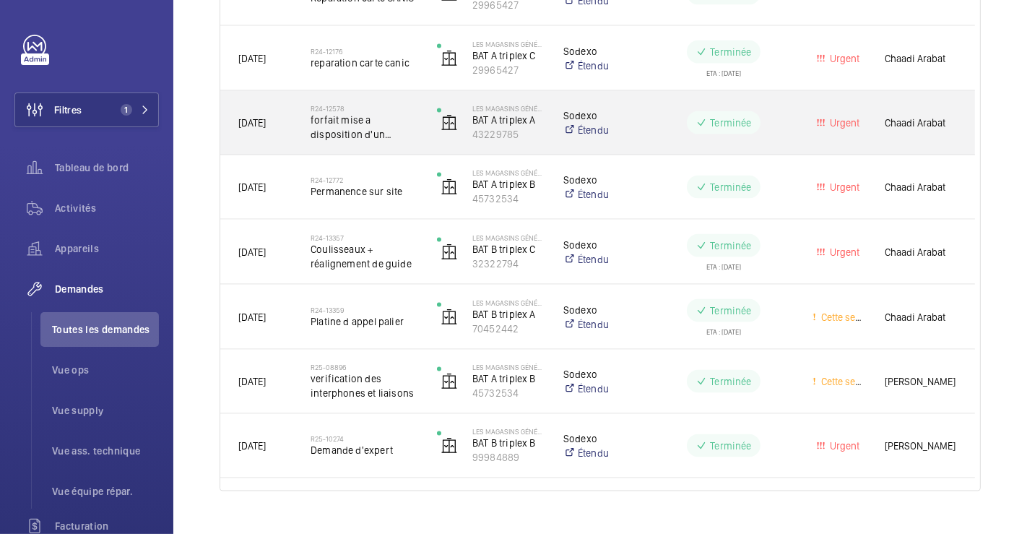
scroll to position [1765, 0]
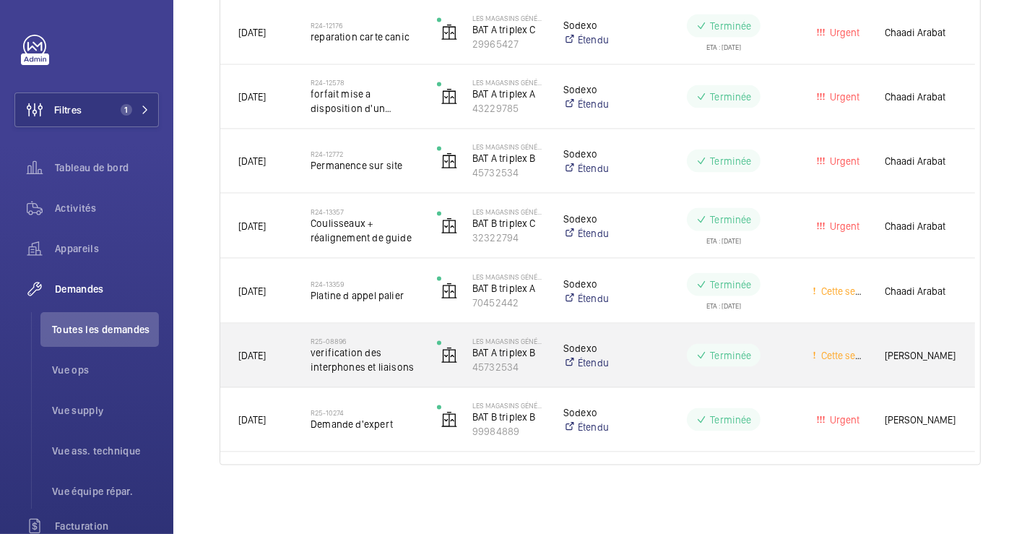
click at [394, 332] on div "R25-08896 verification des interphones et liaisons" at bounding box center [355, 355] width 125 height 65
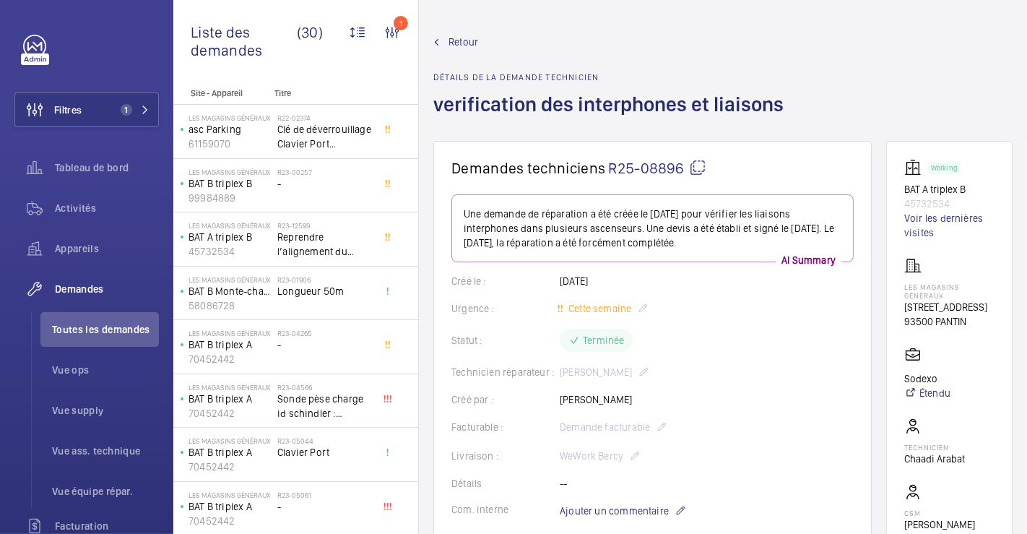
click at [464, 39] on span "Retour" at bounding box center [464, 42] width 30 height 14
